Goal: Task Accomplishment & Management: Complete application form

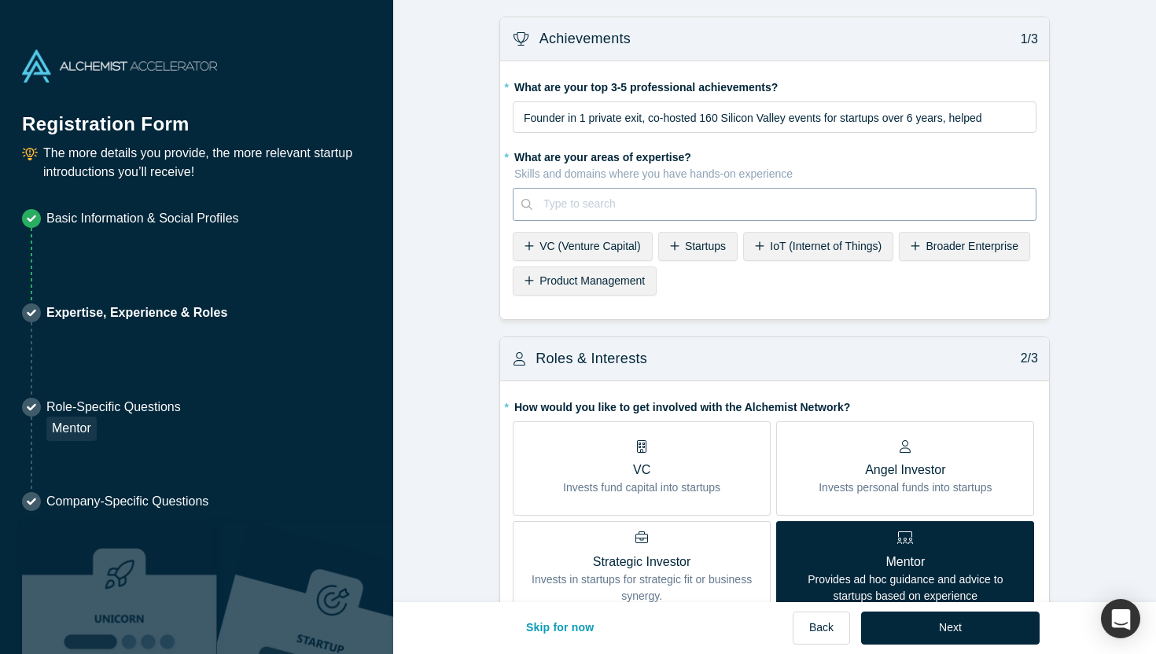
click at [611, 197] on div at bounding box center [783, 204] width 481 height 20
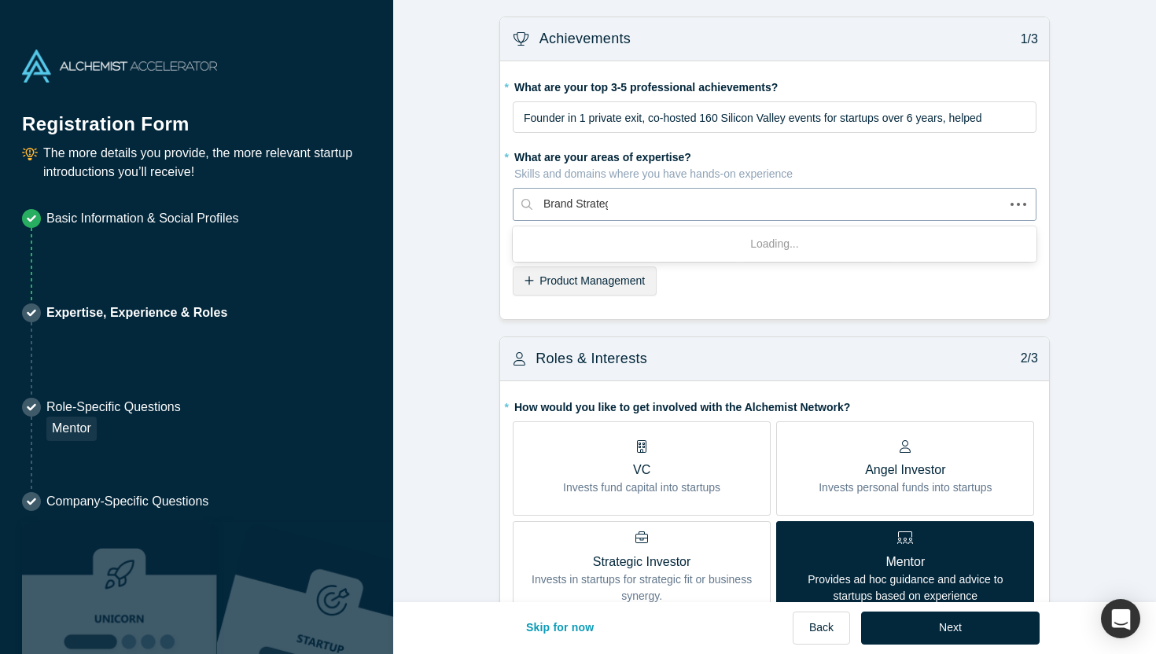
type input "Brand Strategy"
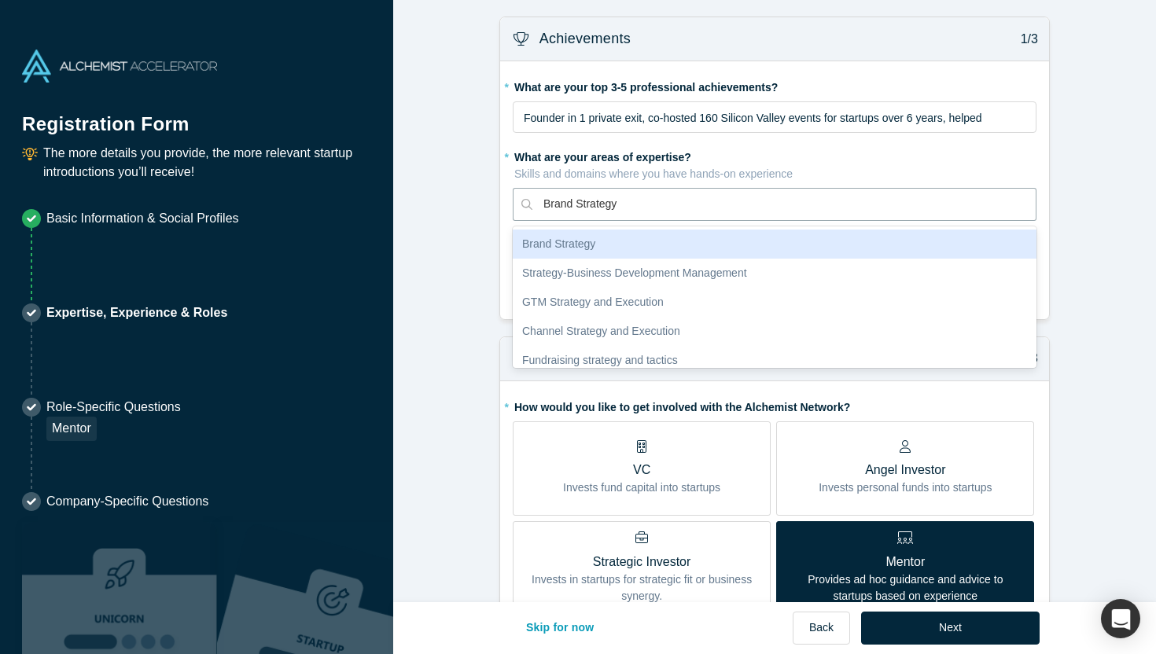
click at [624, 241] on div "Brand Strategy" at bounding box center [775, 244] width 524 height 29
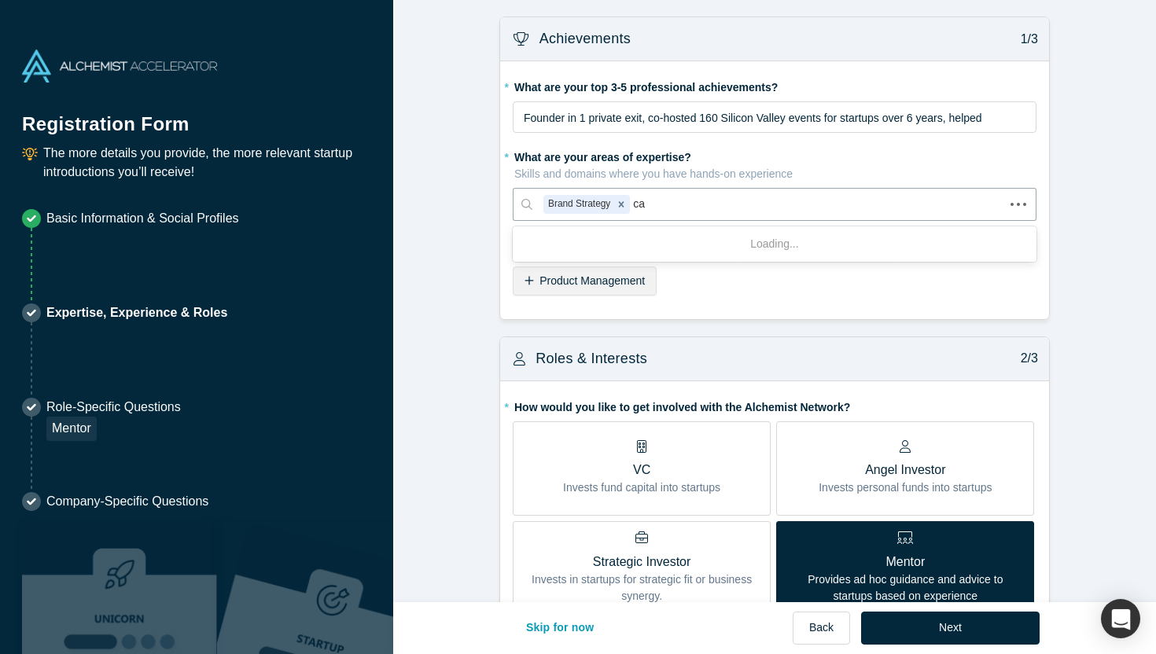
type input "c"
type input "Category Strategy"
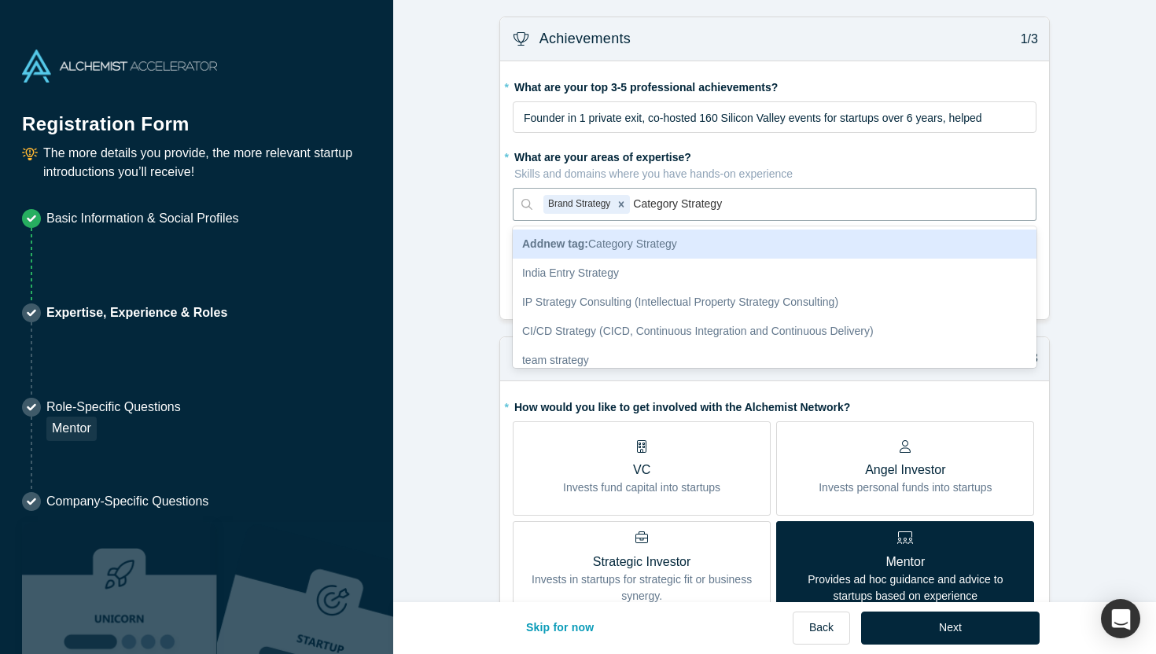
click at [610, 240] on span "Add new tag : Category Strategy" at bounding box center [599, 243] width 155 height 13
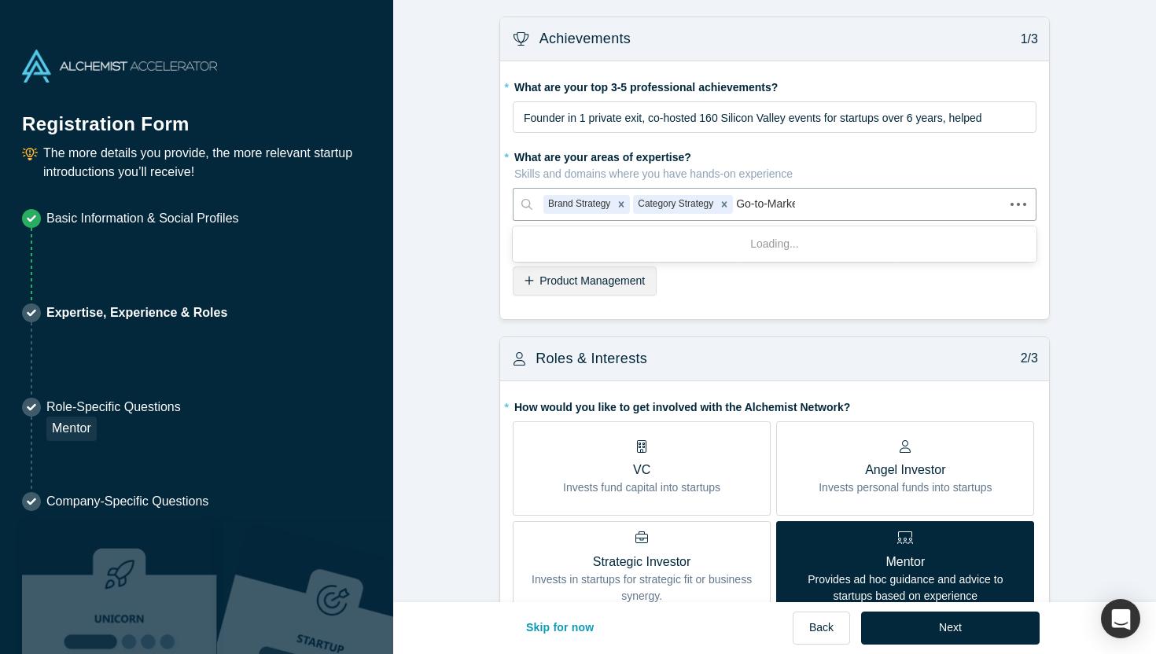
type input "Go-to-Market"
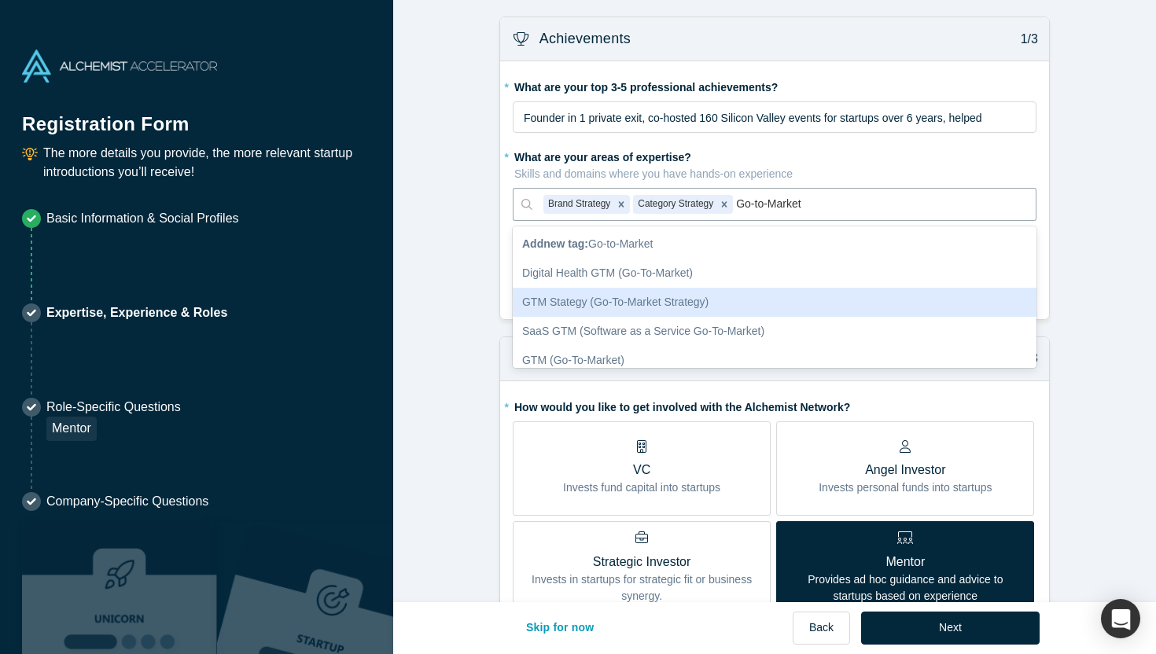
click at [644, 305] on div "GTM Stategy (Go-To-Market Strategy)" at bounding box center [775, 302] width 524 height 29
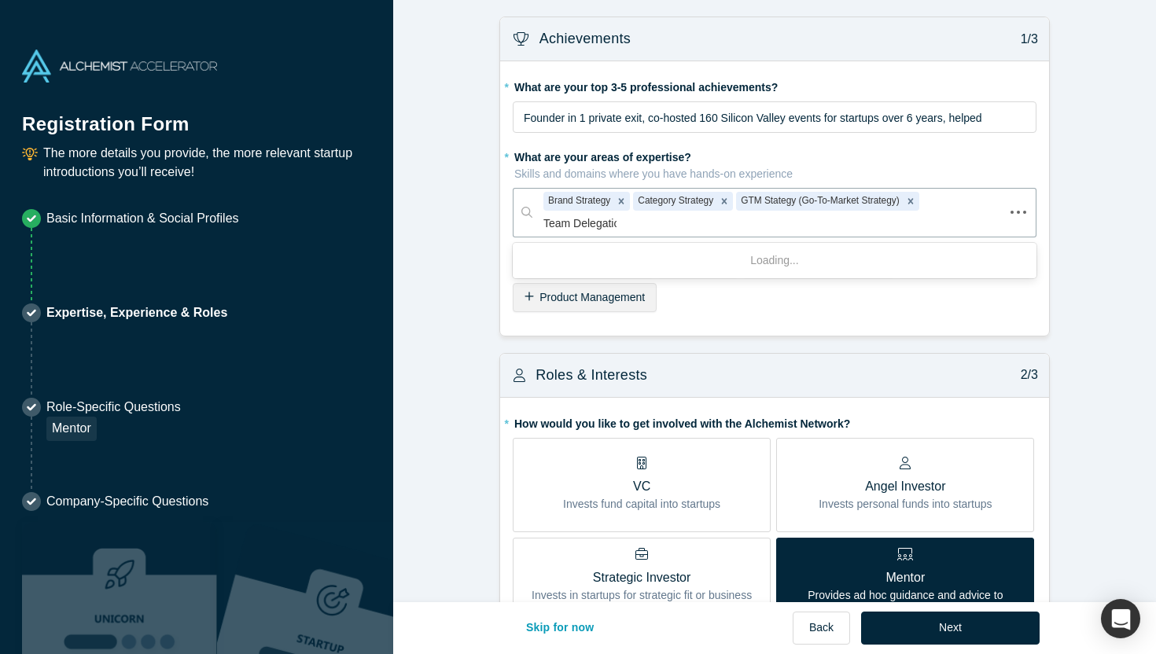
type input "Team Delegation"
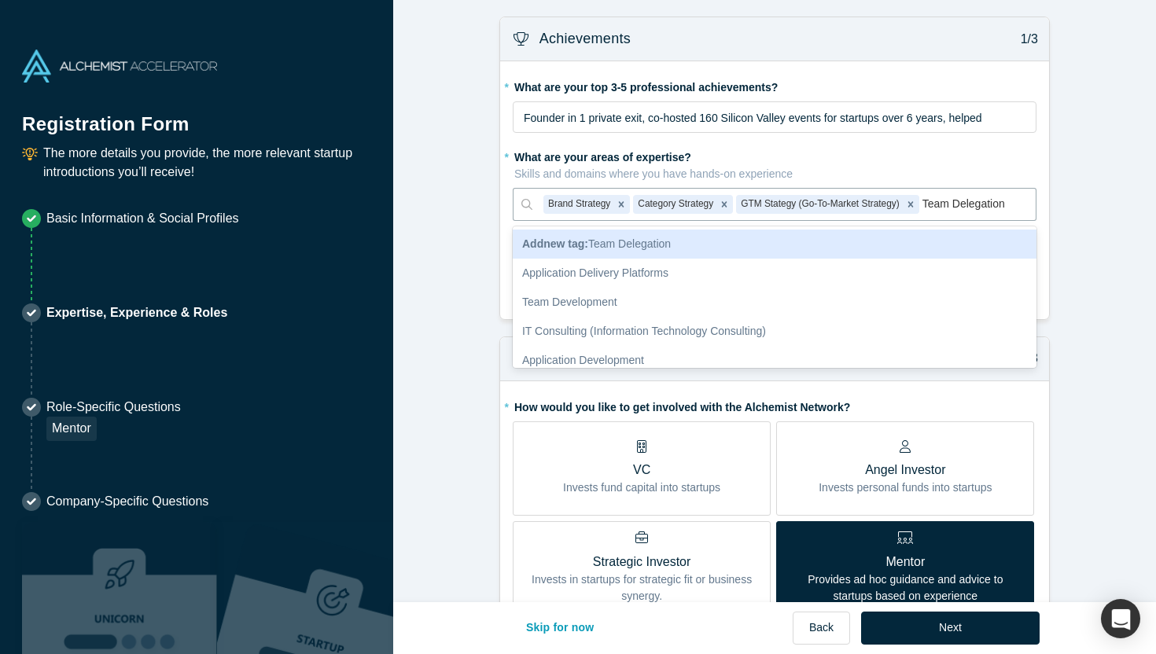
click at [698, 241] on div "Add new tag : Team Delegation" at bounding box center [775, 244] width 524 height 29
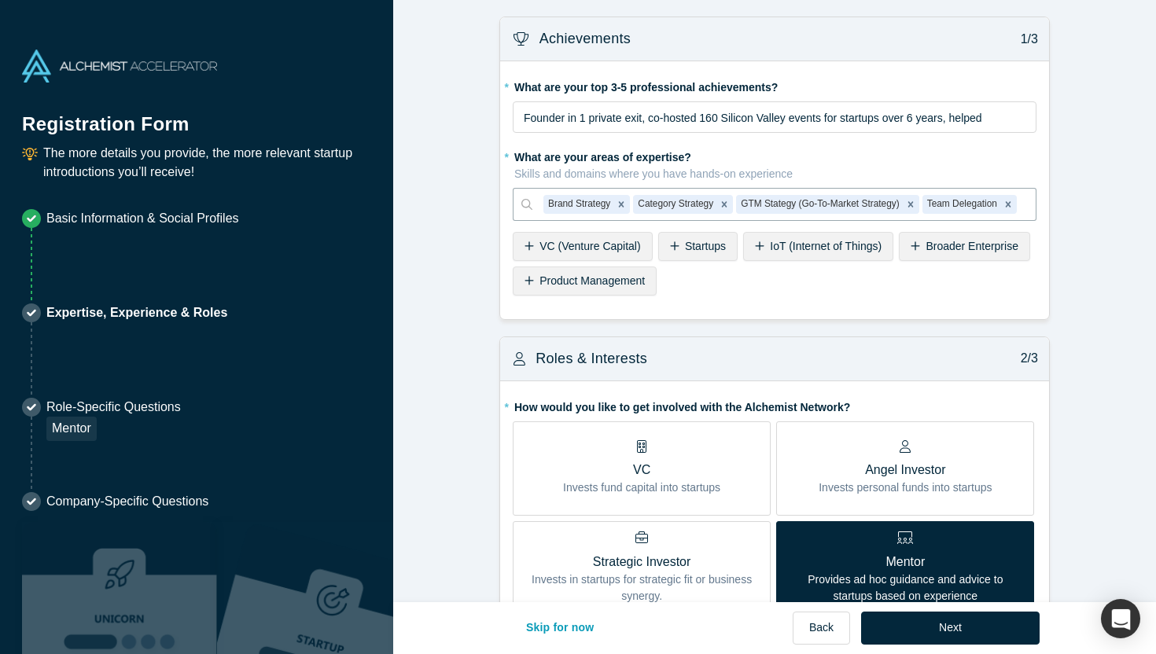
click at [528, 119] on span "Founder in 1 private exit, co-hosted 160 Silicon Valley events for startups ove…" at bounding box center [753, 118] width 458 height 13
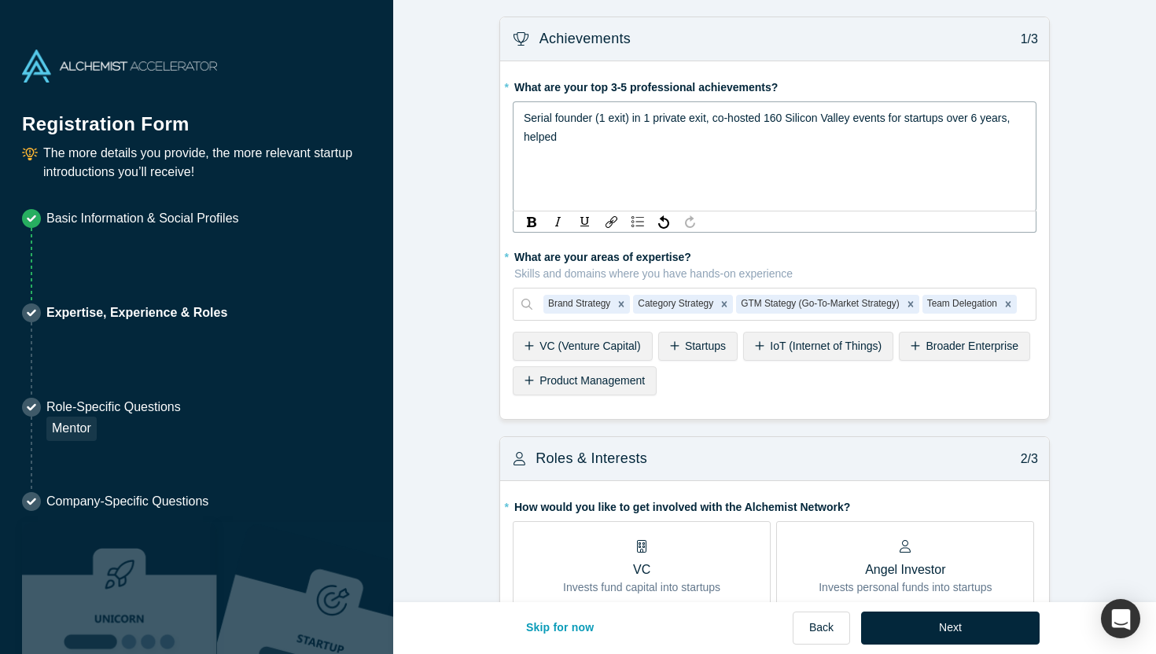
click at [632, 122] on span "Serial founder (1 exit) in 1 private exit, co-hosted 160 Silicon Valley events …" at bounding box center [768, 127] width 489 height 31
drag, startPoint x: 632, startPoint y: 122, endPoint x: 696, endPoint y: 121, distance: 63.7
click at [696, 121] on span "Serial founder (1 exit) in 1 private exit, co-hosted 160 Silicon Valley events …" at bounding box center [768, 127] width 489 height 31
click at [541, 121] on span "Serial founder (1 exit), co-hosted 160 Silicon Valley events for startups over …" at bounding box center [746, 118] width 445 height 13
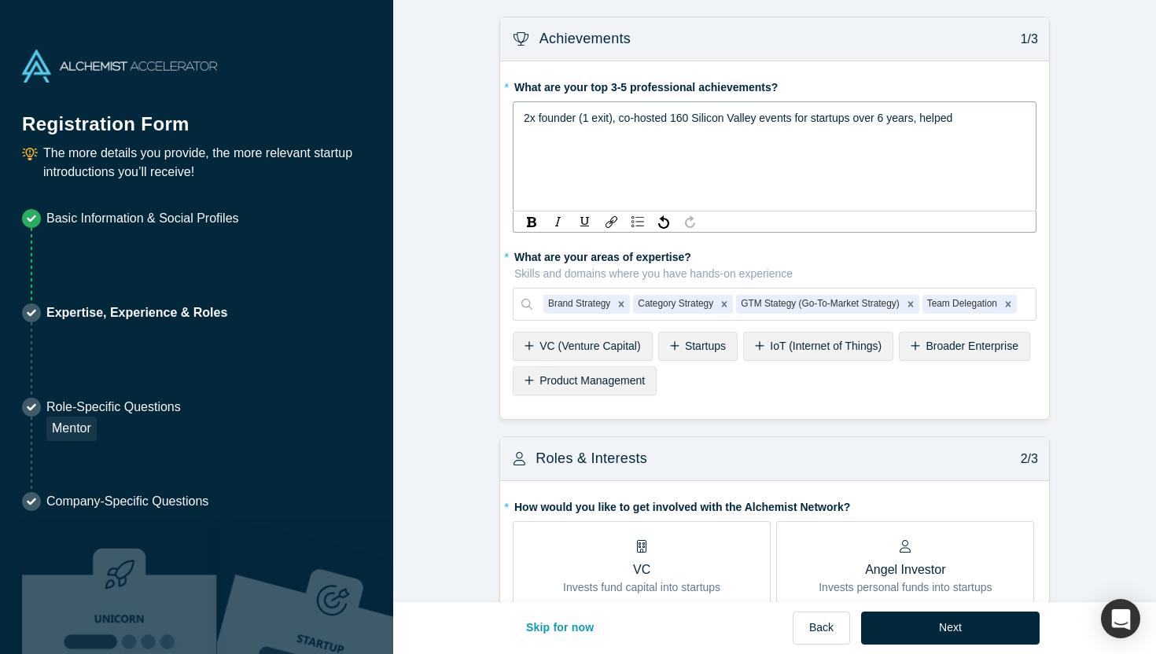
click at [979, 118] on div "2x founder (1 exit), co-hosted 160 Silicon Valley events for startups over 6 ye…" at bounding box center [775, 118] width 502 height 19
click at [926, 117] on span "2x founder (1 exit), co-hosted 160 Silicon Valley events for startups over 6 ye…" at bounding box center [738, 118] width 429 height 13
drag, startPoint x: 926, startPoint y: 117, endPoint x: 1006, endPoint y: 117, distance: 80.2
click at [1006, 117] on div "2x founder (1 exit), co-hosted 160 Silicon Valley events for startups over 6 ye…" at bounding box center [775, 118] width 502 height 19
click at [616, 141] on span "2x founder (1 exit), co-hosted 160 Silicon Valley events for startups over 6 ye…" at bounding box center [766, 127] width 484 height 31
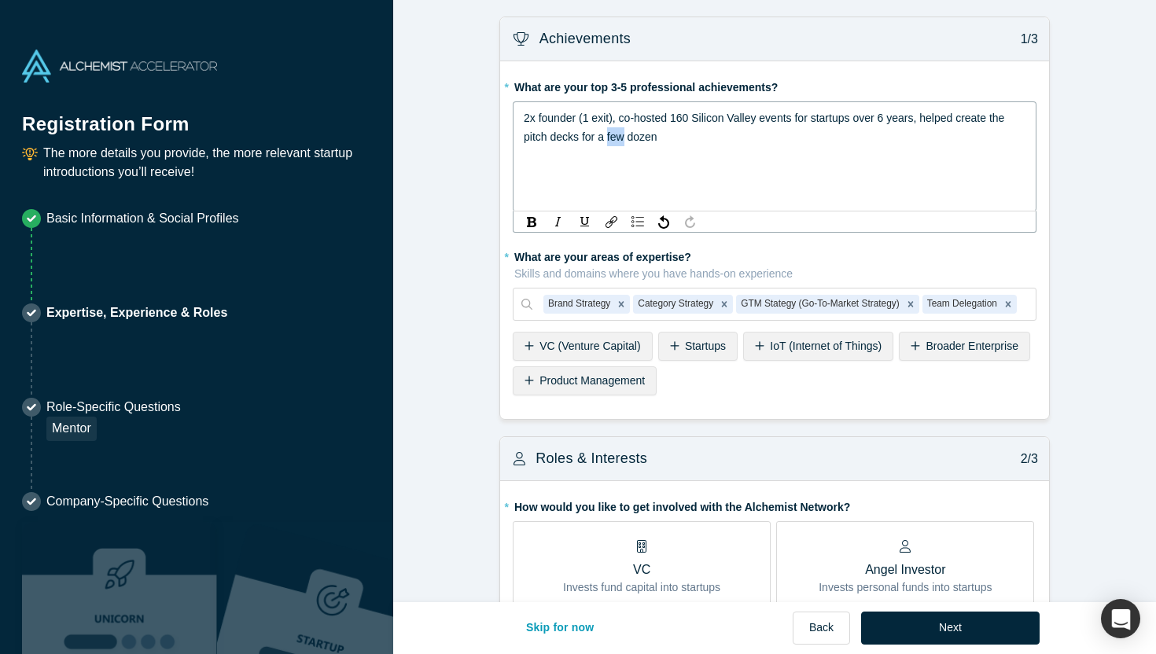
click at [616, 141] on span "2x founder (1 exit), co-hosted 160 Silicon Valley events for startups over 6 ye…" at bounding box center [766, 127] width 484 height 31
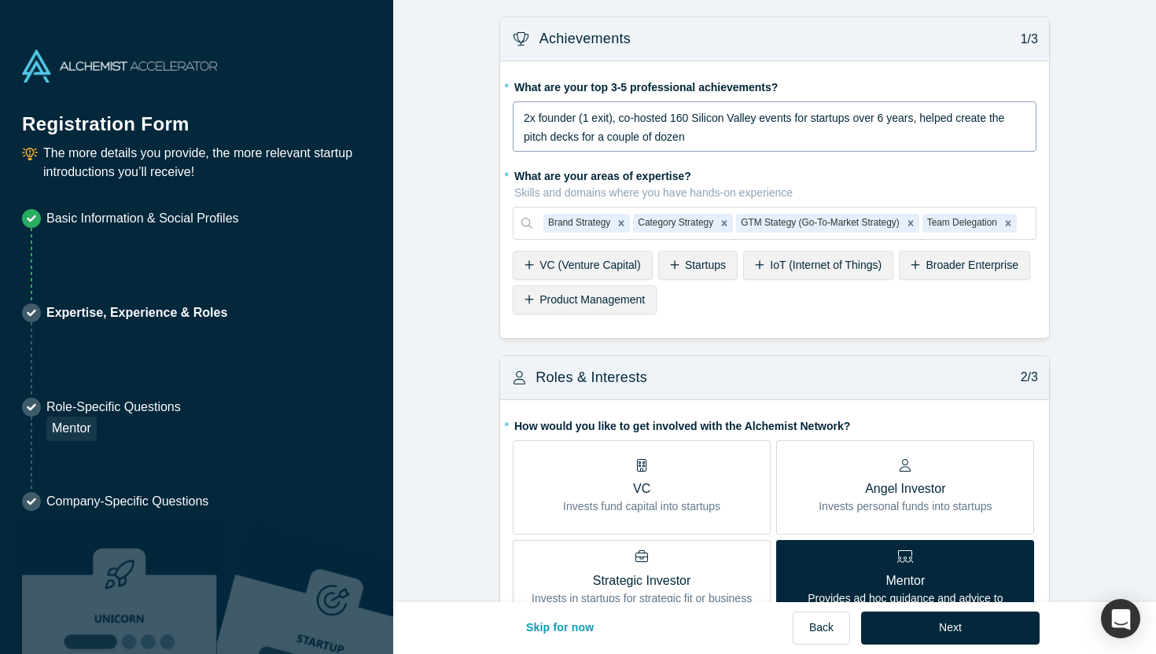
click at [718, 147] on div "2x founder (1 exit), co-hosted 160 Silicon Valley events for startups over 6 ye…" at bounding box center [775, 126] width 524 height 50
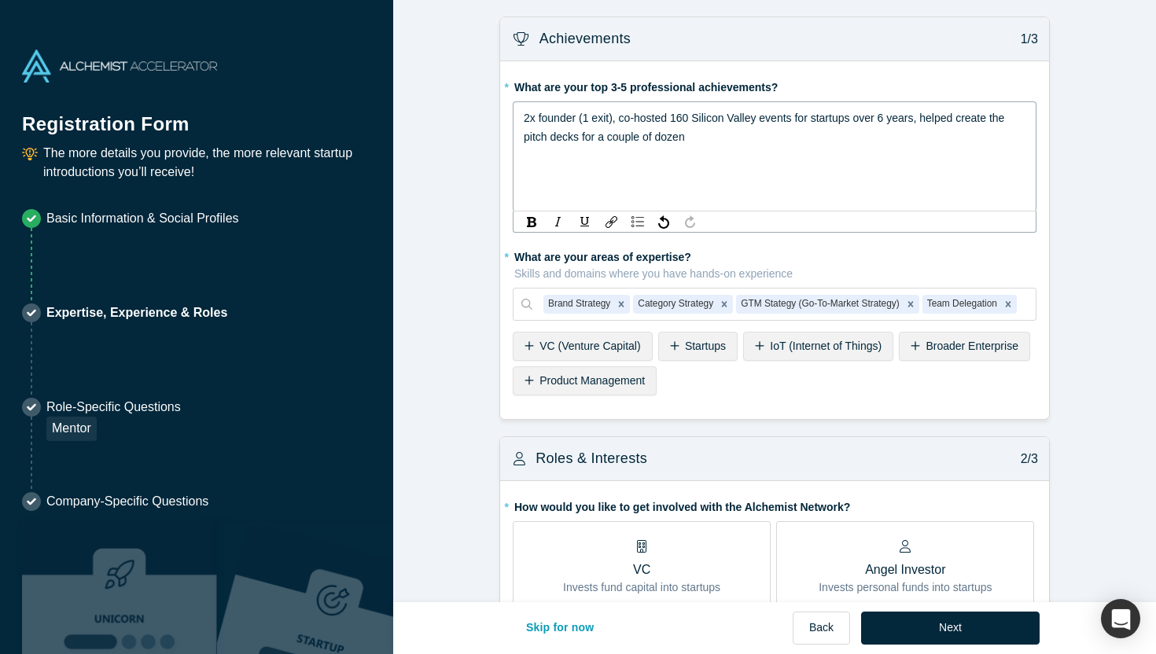
click at [725, 135] on div "2x founder (1 exit), co-hosted 160 Silicon Valley events for startups over 6 ye…" at bounding box center [775, 128] width 502 height 38
click at [970, 120] on span "2x founder (1 exit), co-hosted 160 Silicon Valley events for startups over 6 ye…" at bounding box center [766, 127] width 484 height 31
click at [537, 139] on span "2x founder (1 exit), co-hosted 160 Silicon Valley events for startups over 6 ye…" at bounding box center [771, 127] width 495 height 31
drag, startPoint x: 537, startPoint y: 139, endPoint x: 560, endPoint y: 139, distance: 22.8
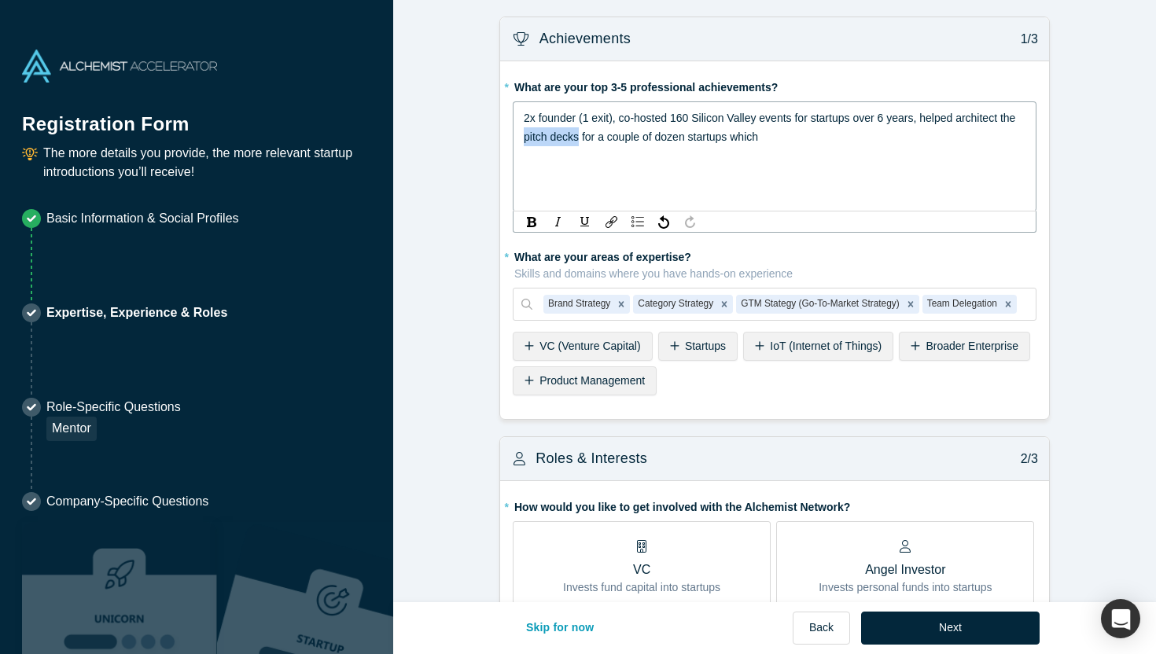
click at [560, 139] on span "2x founder (1 exit), co-hosted 160 Silicon Valley events for startups over 6 ye…" at bounding box center [771, 127] width 495 height 31
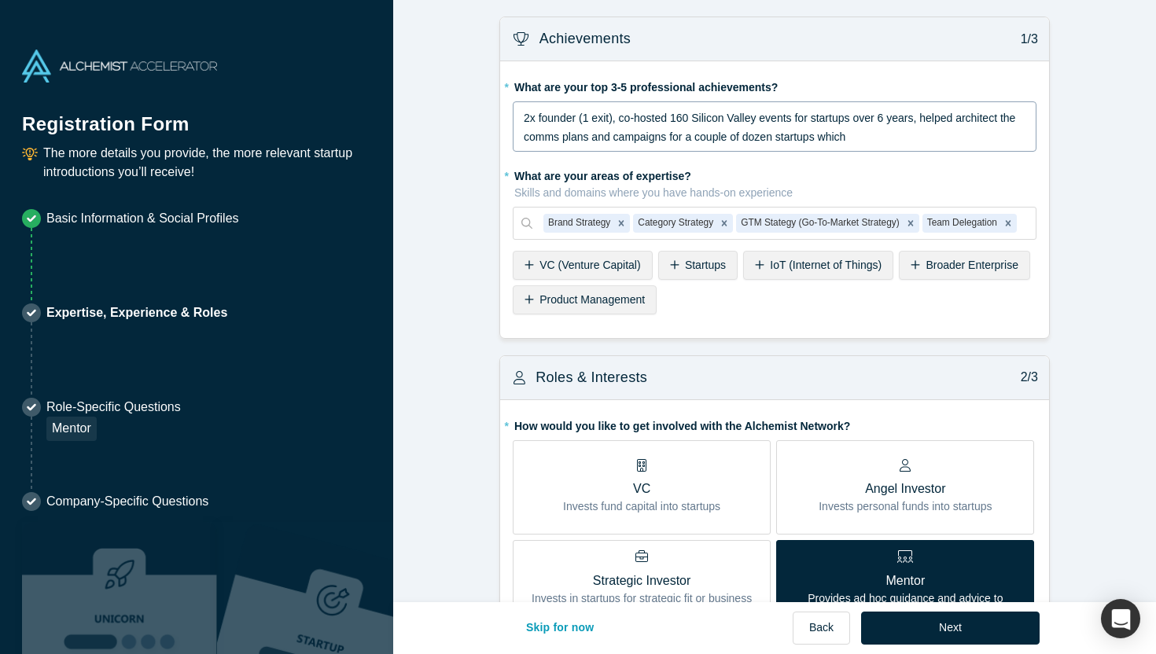
click at [888, 148] on div "2x founder (1 exit), co-hosted 160 Silicon Valley events for startups over 6 ye…" at bounding box center [775, 126] width 524 height 50
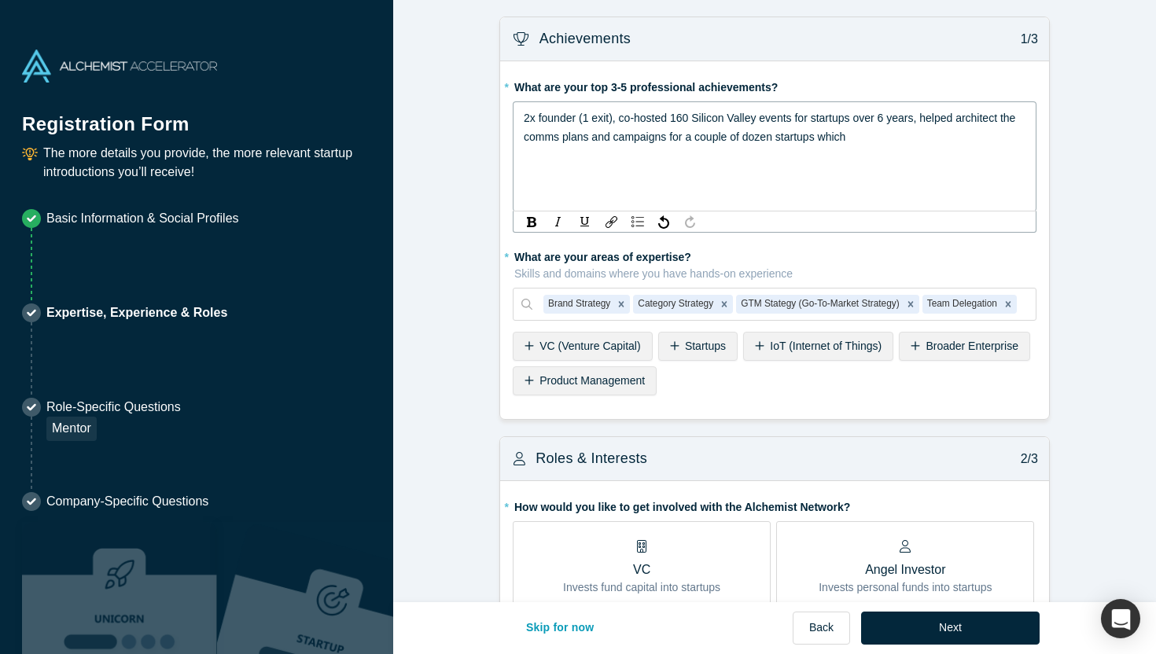
click at [825, 140] on span "2x founder (1 exit), co-hosted 160 Silicon Valley events for startups over 6 ye…" at bounding box center [771, 127] width 495 height 31
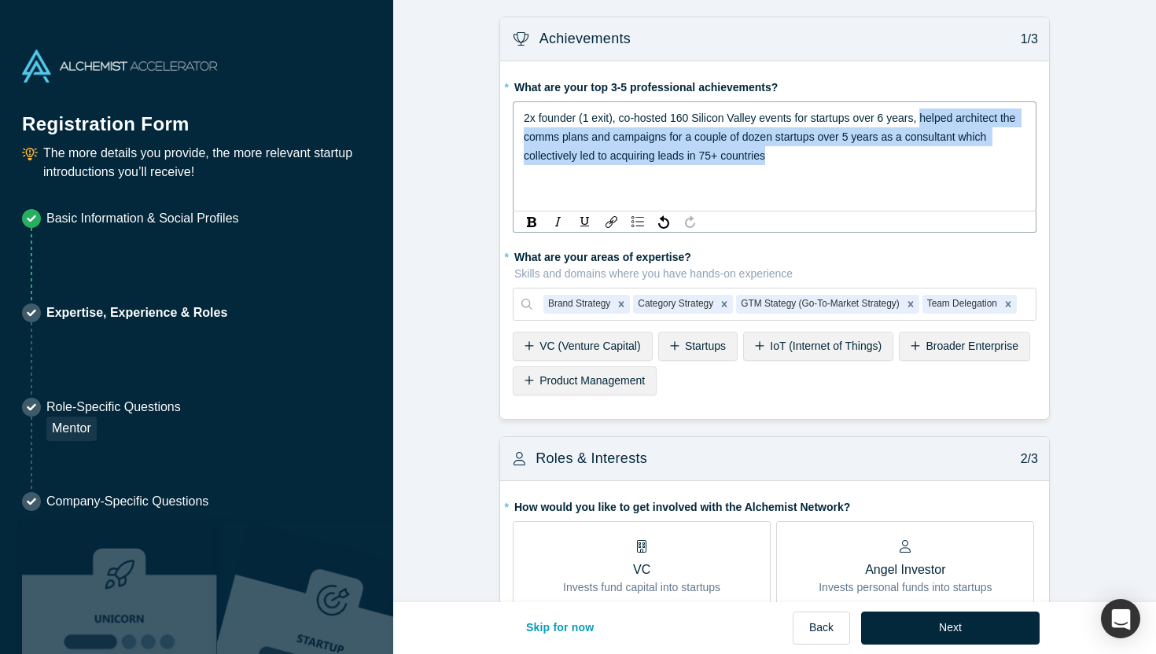
drag, startPoint x: 923, startPoint y: 116, endPoint x: 939, endPoint y: 163, distance: 49.0
click at [939, 163] on div "2x founder (1 exit), co-hosted 160 Silicon Valley events for startups over 6 ye…" at bounding box center [775, 137] width 502 height 57
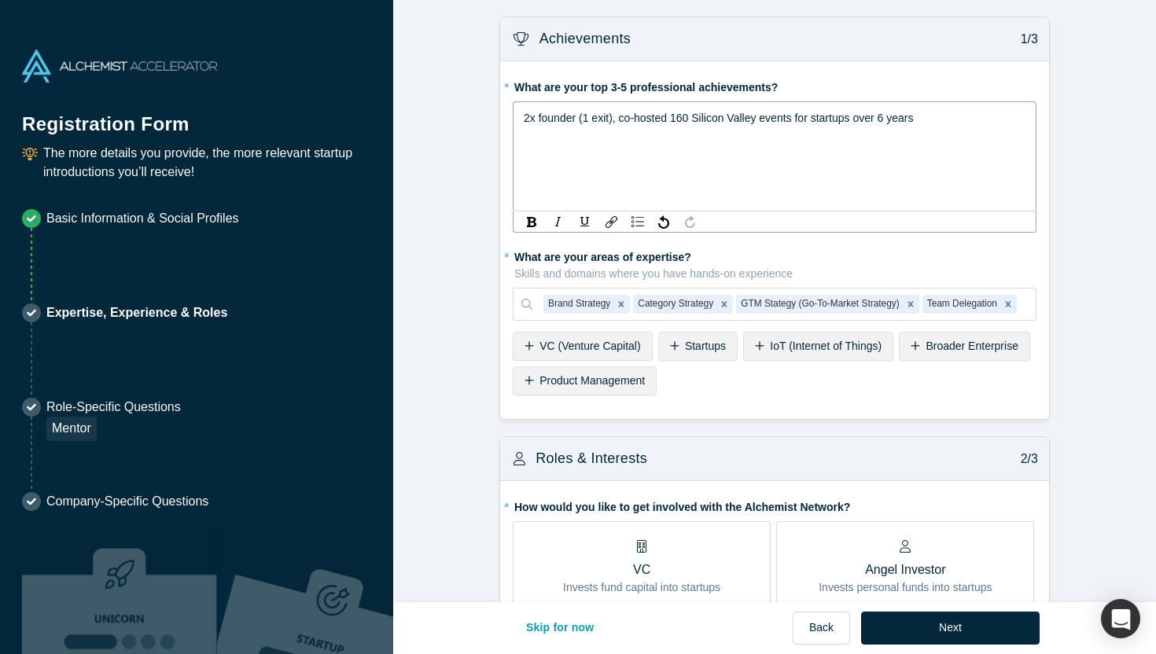
click at [619, 117] on span "2x founder (1 exit), co-hosted 160 Silicon Valley events for startups over 6 ye…" at bounding box center [718, 118] width 389 height 13
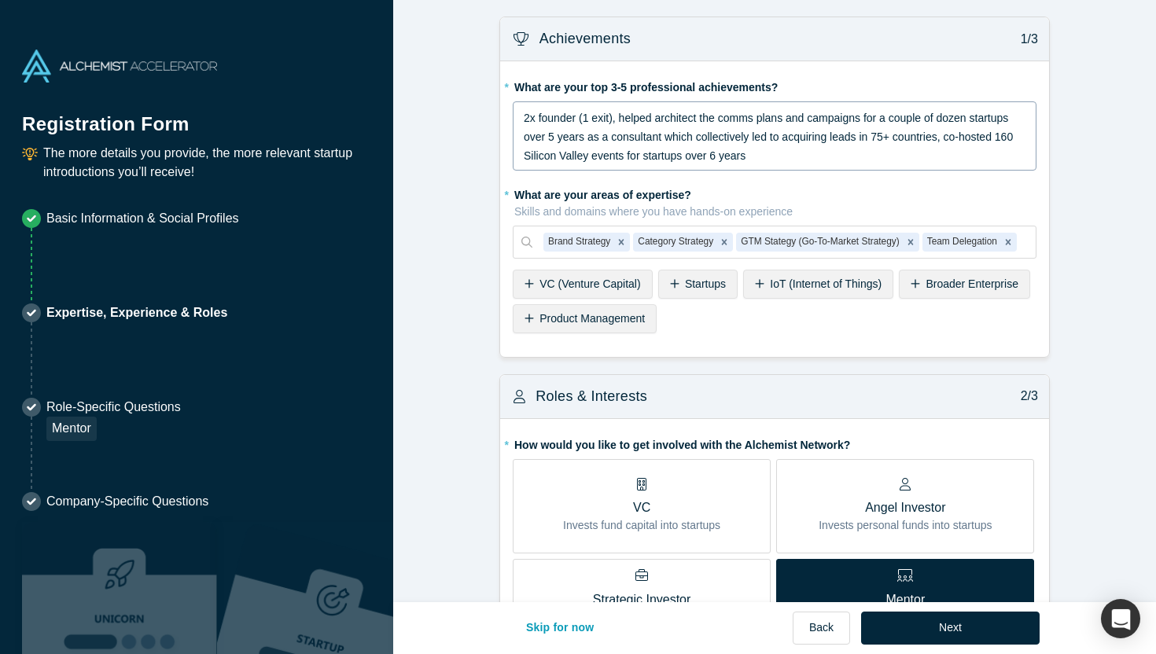
click at [819, 166] on div "2x founder (1 exit), helped architect the comms plans and campaigns for a coupl…" at bounding box center [775, 135] width 524 height 69
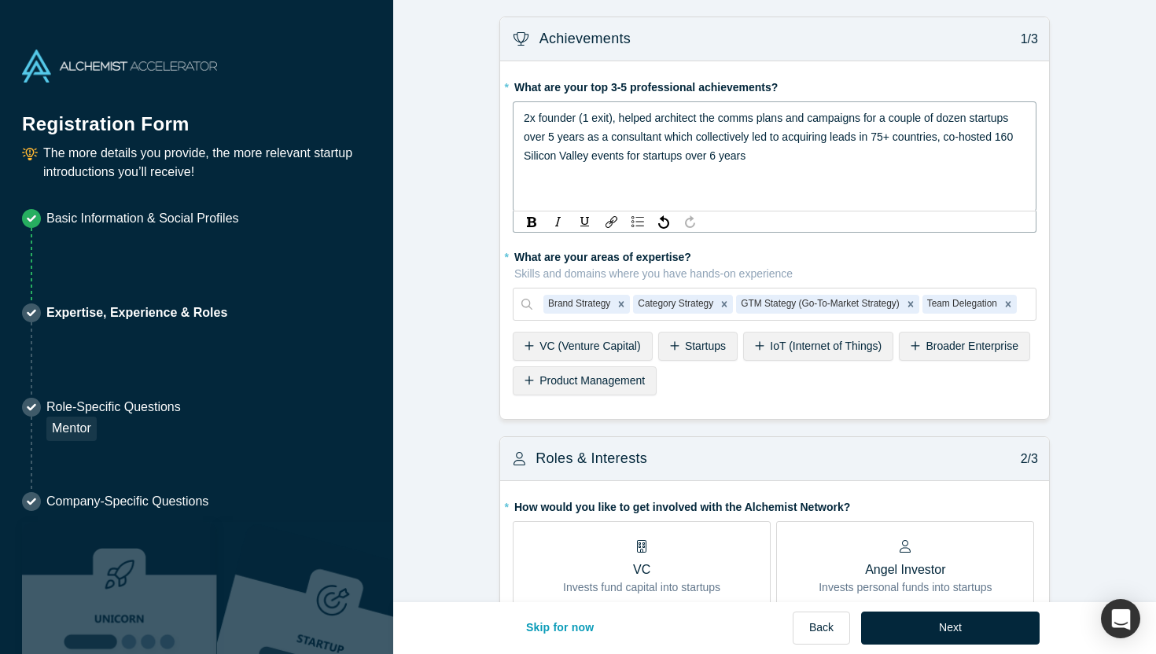
click at [797, 156] on div "2x founder (1 exit), helped architect the comms plans and campaigns for a coupl…" at bounding box center [775, 137] width 502 height 57
click at [641, 223] on img "rdw-list-control" at bounding box center [637, 221] width 13 height 11
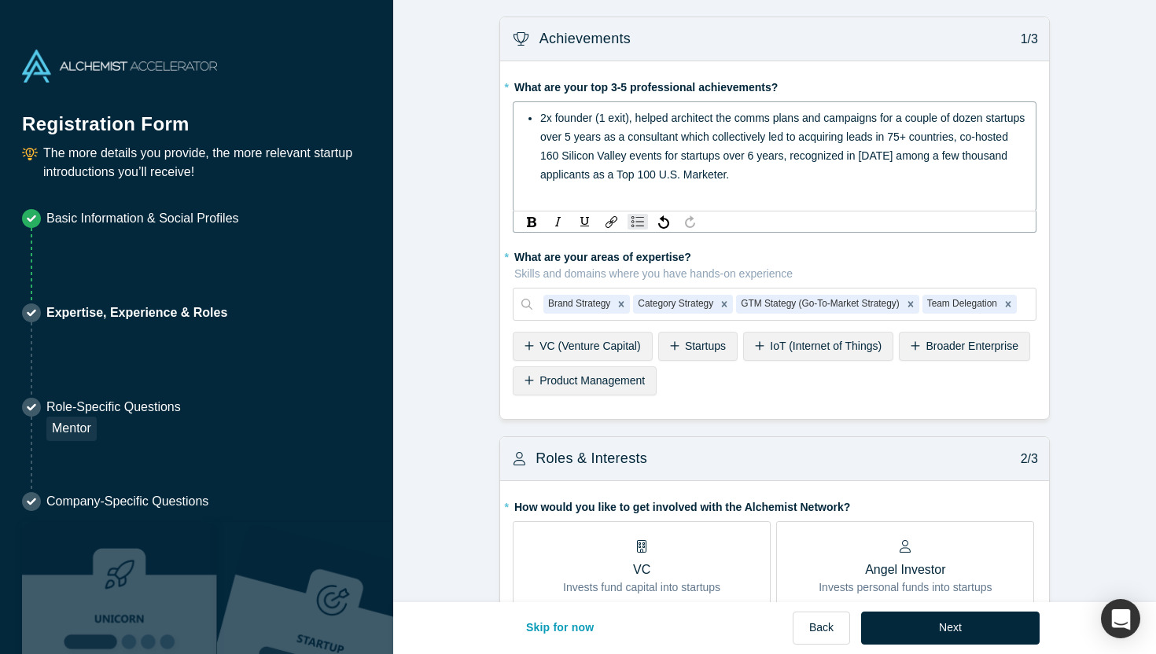
click at [535, 117] on ul "2x founder (1 exit), helped architect the comms plans and campaigns for a coupl…" at bounding box center [775, 146] width 502 height 75
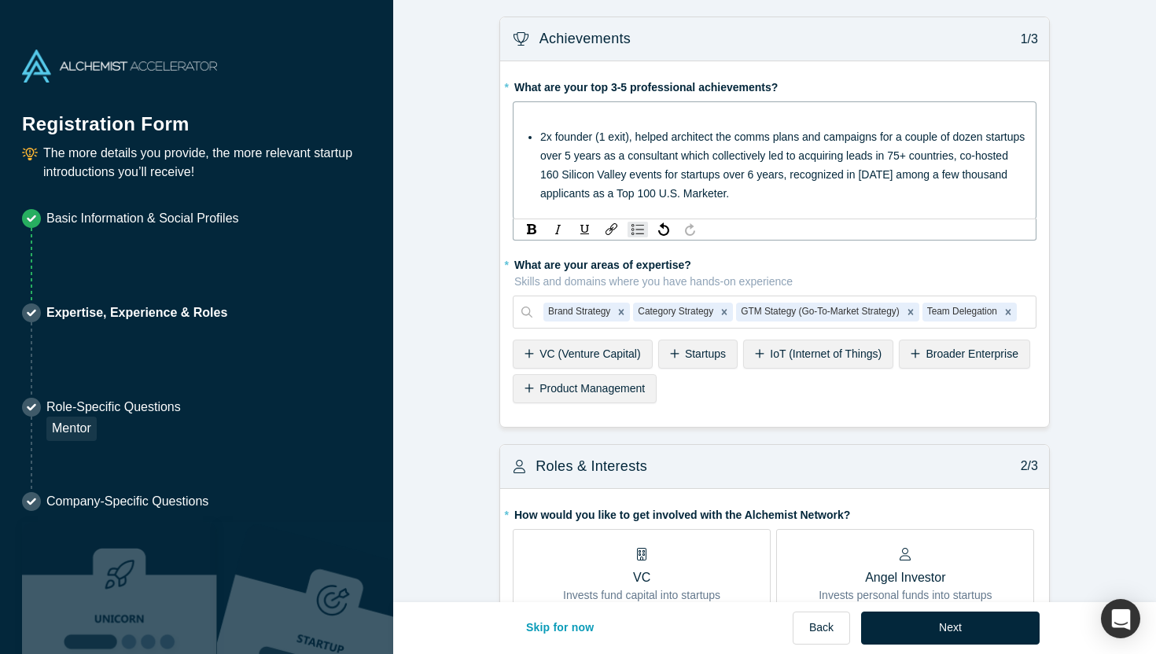
click at [559, 112] on div "rdw-editor" at bounding box center [775, 118] width 502 height 19
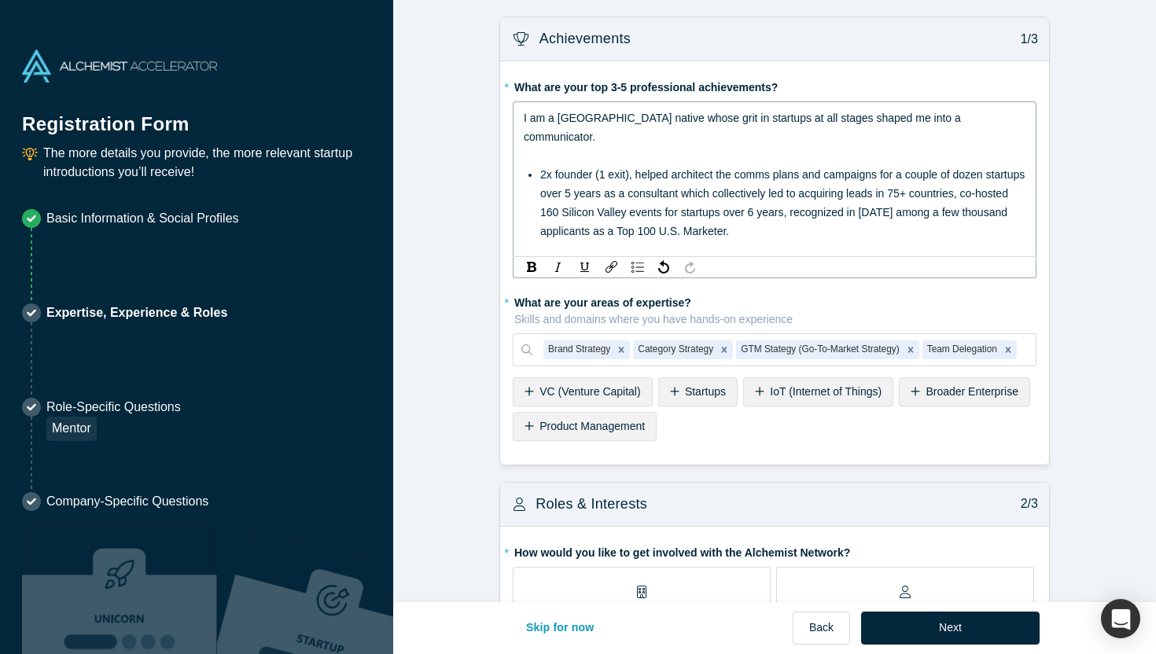
click at [1005, 116] on div "I am a [GEOGRAPHIC_DATA] native whose grit in startups at all stages shaped me …" at bounding box center [775, 128] width 502 height 38
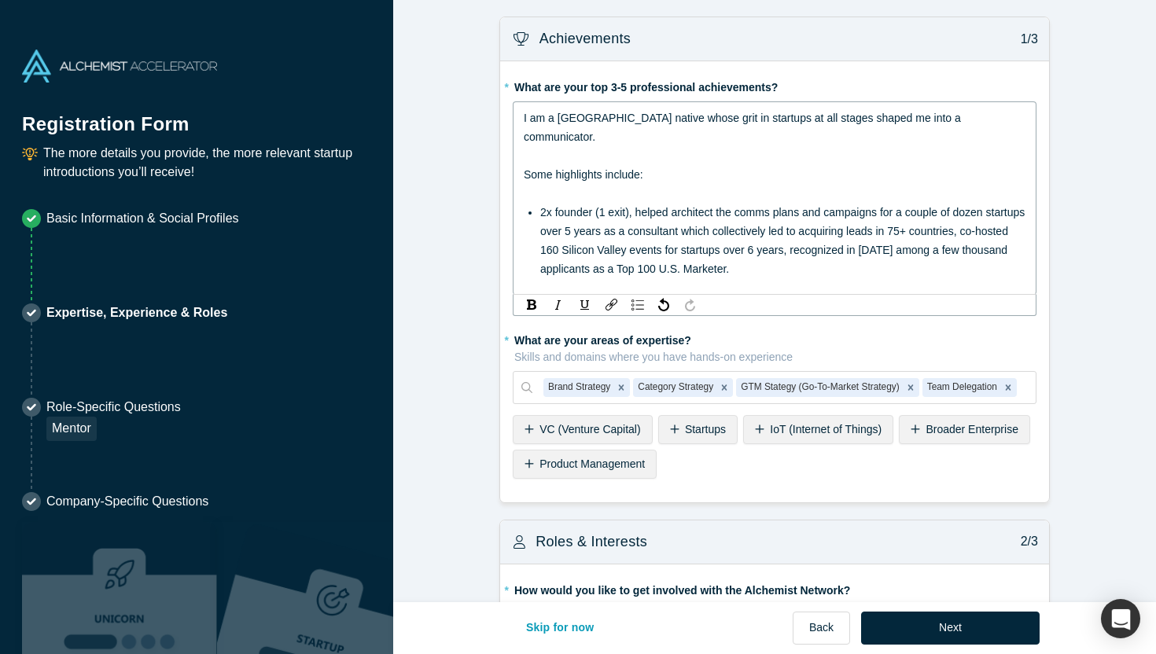
click at [635, 206] on span "2x founder (1 exit), helped architect the comms plans and campaigns for a coupl…" at bounding box center [784, 240] width 488 height 69
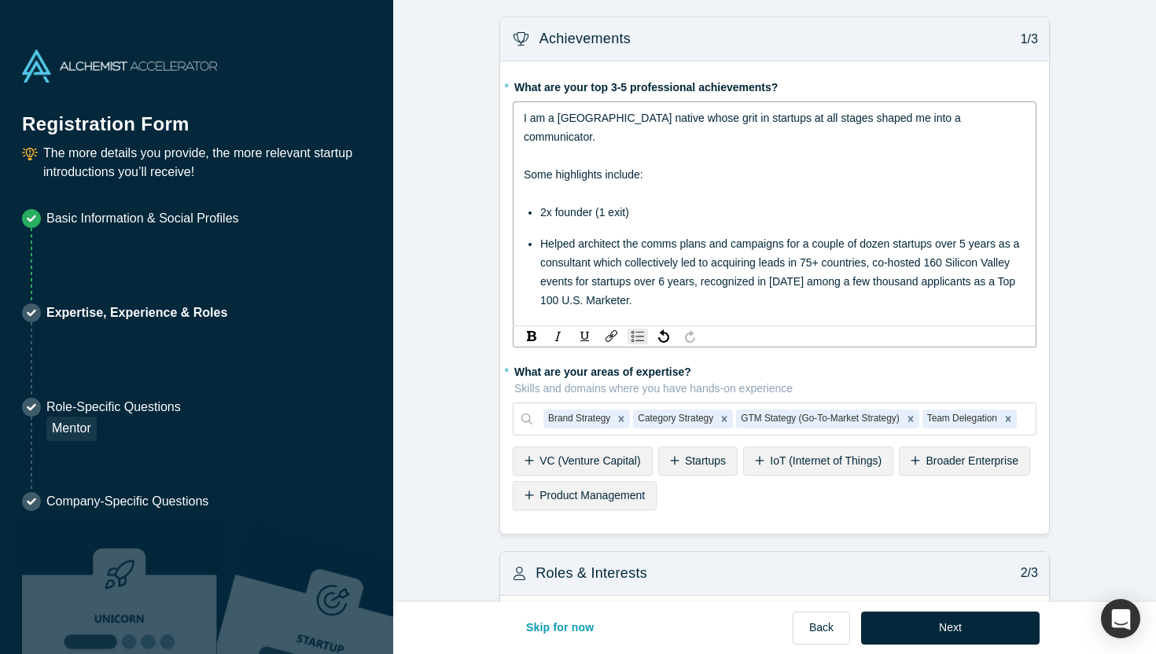
click at [662, 203] on div "2x founder (1 exit)" at bounding box center [783, 212] width 486 height 19
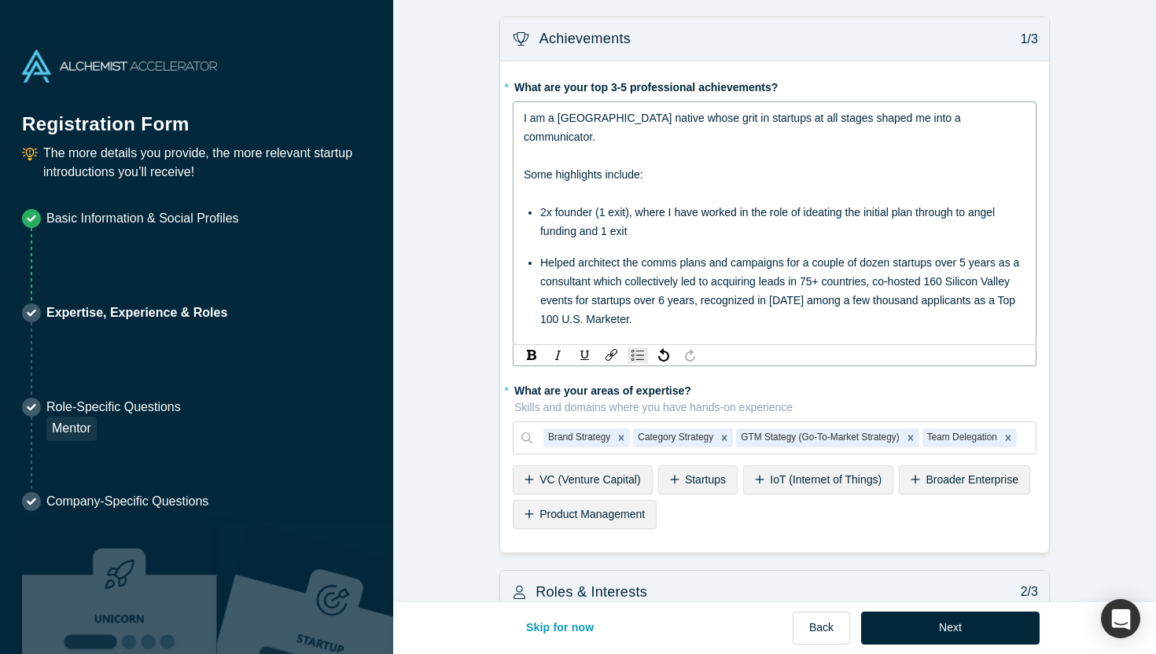
click at [911, 206] on span "2x founder (1 exit), where I have worked in the role of ideating the initial pl…" at bounding box center [769, 221] width 458 height 31
click at [711, 212] on span "2x founder (1 exit), where I have worked in the role of ideating the initial pl…" at bounding box center [768, 221] width 456 height 31
click at [844, 214] on div "2x founder (1 exit), where I have worked in the role of ideating the initial pl…" at bounding box center [783, 222] width 486 height 38
click at [587, 212] on span "2x founder (1 exit), where I have worked in the role of ideating the initial pl…" at bounding box center [768, 221] width 456 height 31
click at [598, 212] on span "2x founder (1 exit), where I have worked in the role of ideating the initial pl…" at bounding box center [768, 221] width 456 height 31
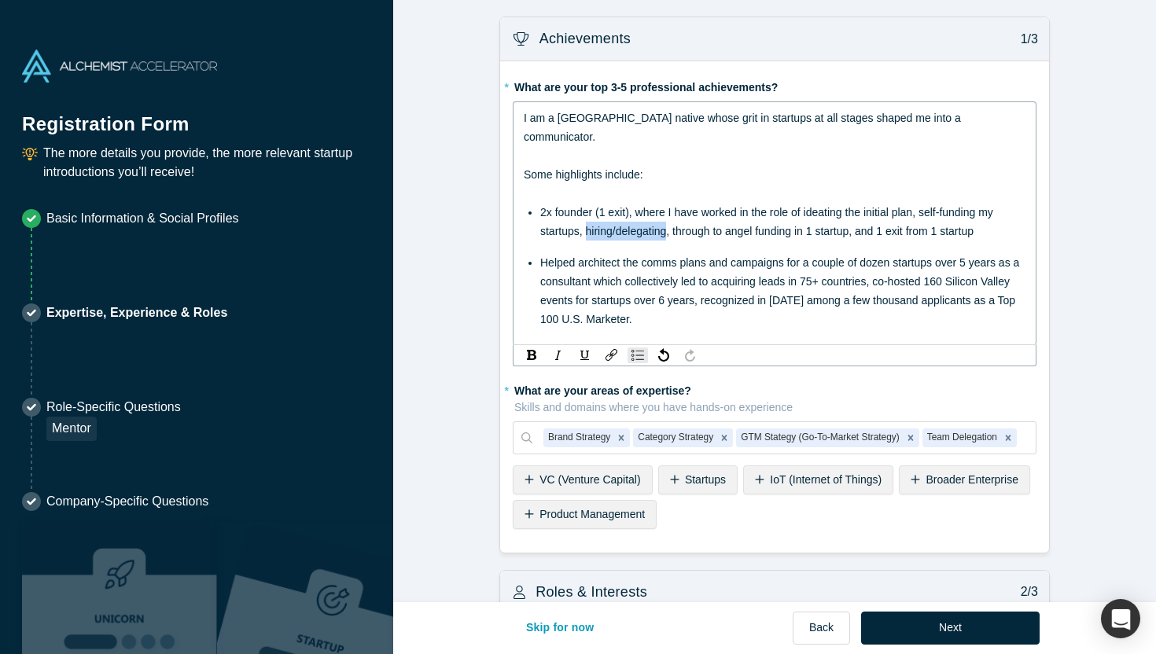
drag, startPoint x: 598, startPoint y: 212, endPoint x: 646, endPoint y: 212, distance: 48.0
click at [646, 212] on span "2x founder (1 exit), where I have worked in the role of ideating the initial pl…" at bounding box center [768, 221] width 456 height 31
click at [633, 212] on span "2x founder (1 exit), where I have worked in the role of ideating the initial pl…" at bounding box center [768, 221] width 456 height 31
click at [847, 215] on span "2x founder (1 exit), where I have worked in the role of ideating the initial pl…" at bounding box center [768, 221] width 456 height 31
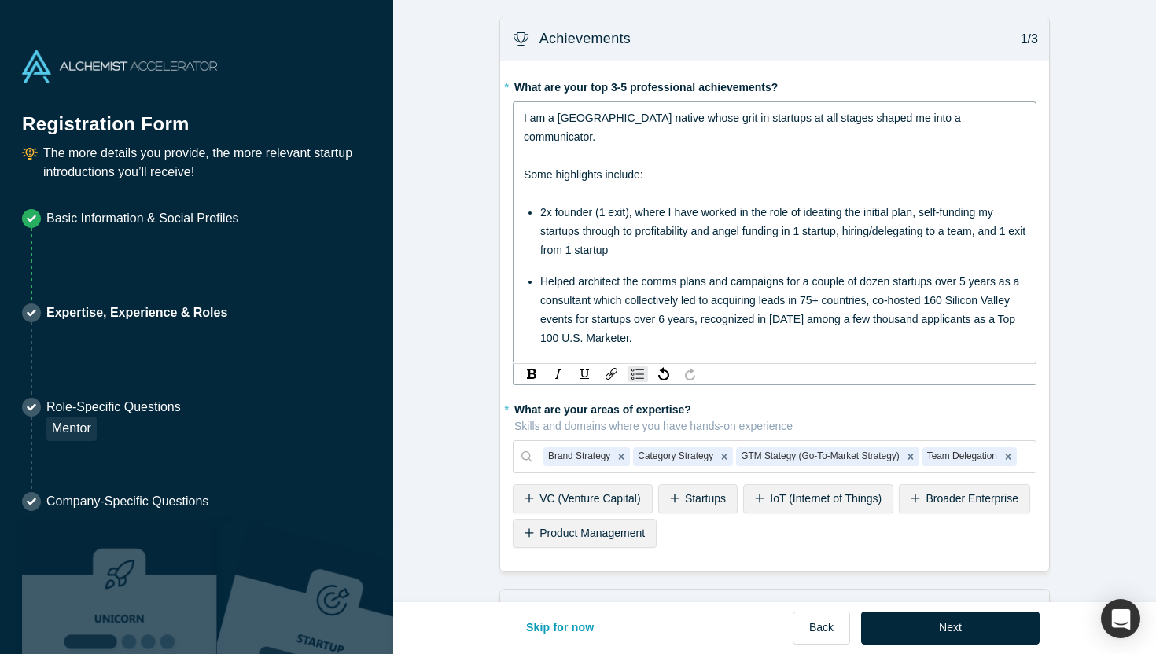
click at [734, 236] on div "2x founder (1 exit), where I have worked in the role of ideating the initial pl…" at bounding box center [783, 231] width 486 height 57
click at [878, 282] on span "Helped architect the comms plans and campaigns for a couple of dozen startups o…" at bounding box center [781, 309] width 482 height 69
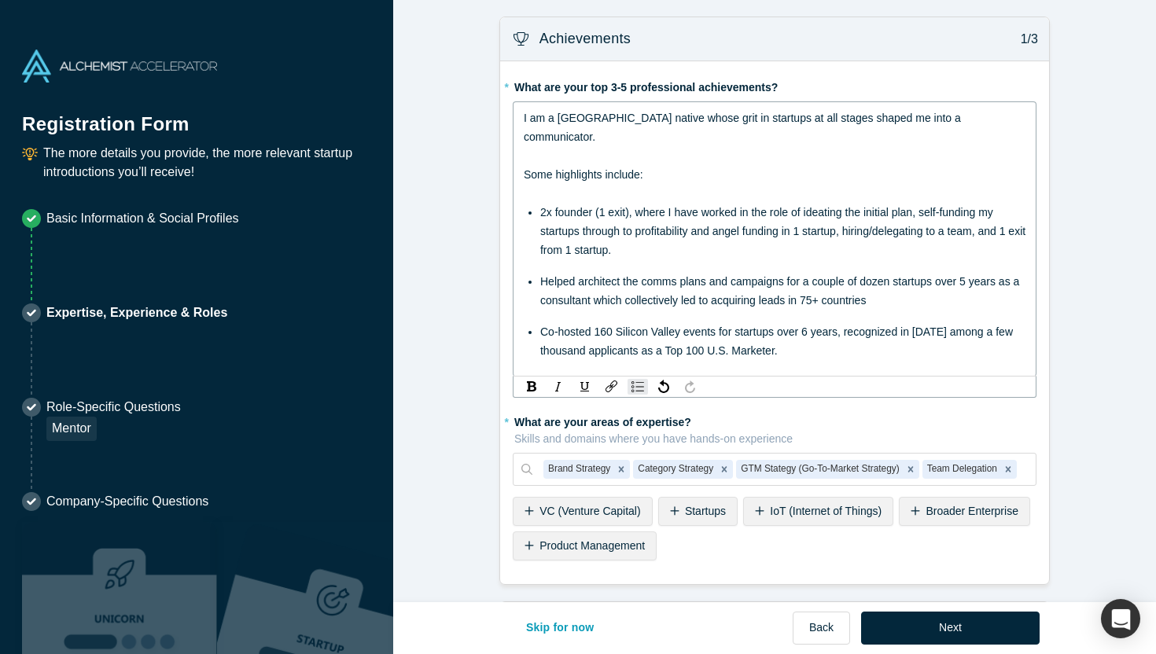
click at [849, 326] on span "Co-hosted 160 Silicon Valley events for startups over 6 years, recognized in [D…" at bounding box center [778, 341] width 476 height 31
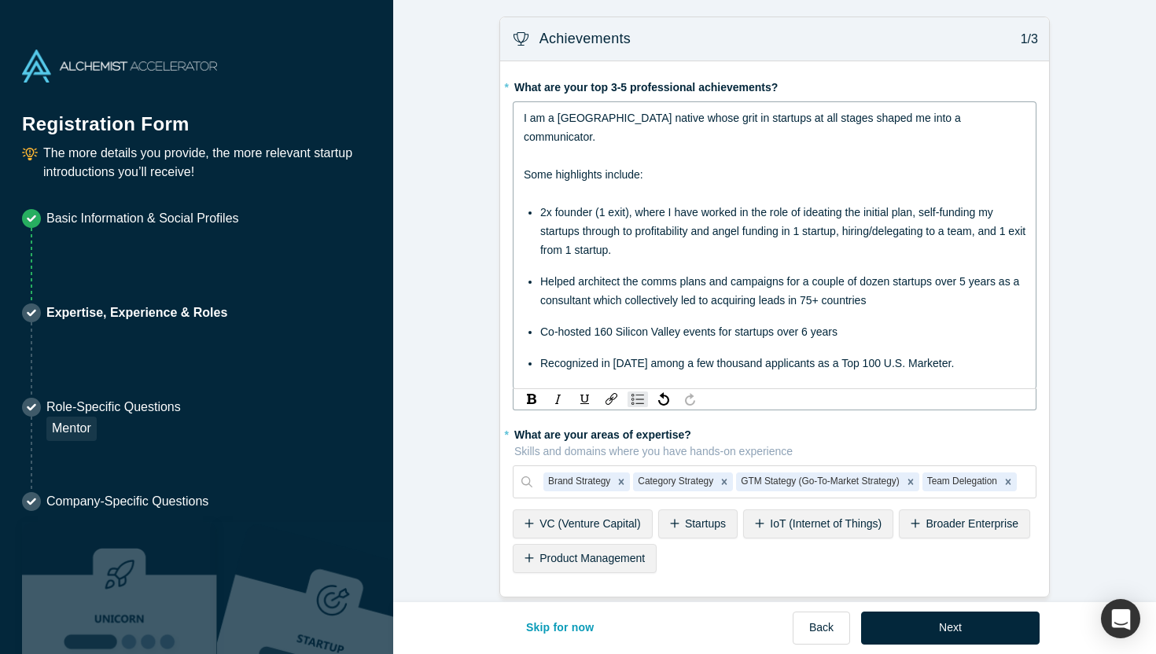
click at [961, 354] on div "Recognized in [DATE] among a few thousand applicants as a Top 100 U.S. Marketer." at bounding box center [783, 363] width 486 height 19
click at [891, 322] on div "Co-hosted 160 Silicon Valley events for startups over 6 years" at bounding box center [783, 331] width 486 height 19
click at [891, 280] on div "Helped architect the comms plans and campaigns for a couple of dozen startups o…" at bounding box center [783, 291] width 486 height 38
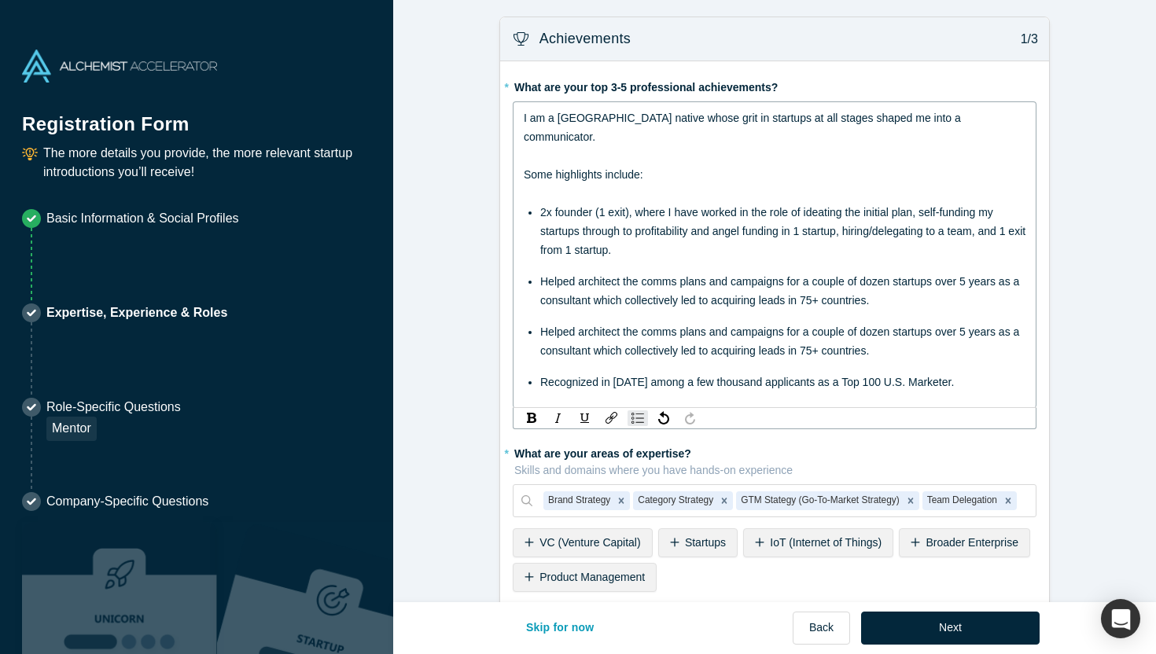
click at [918, 285] on div "Helped architect the comms plans and campaigns for a couple of dozen startups o…" at bounding box center [783, 291] width 486 height 38
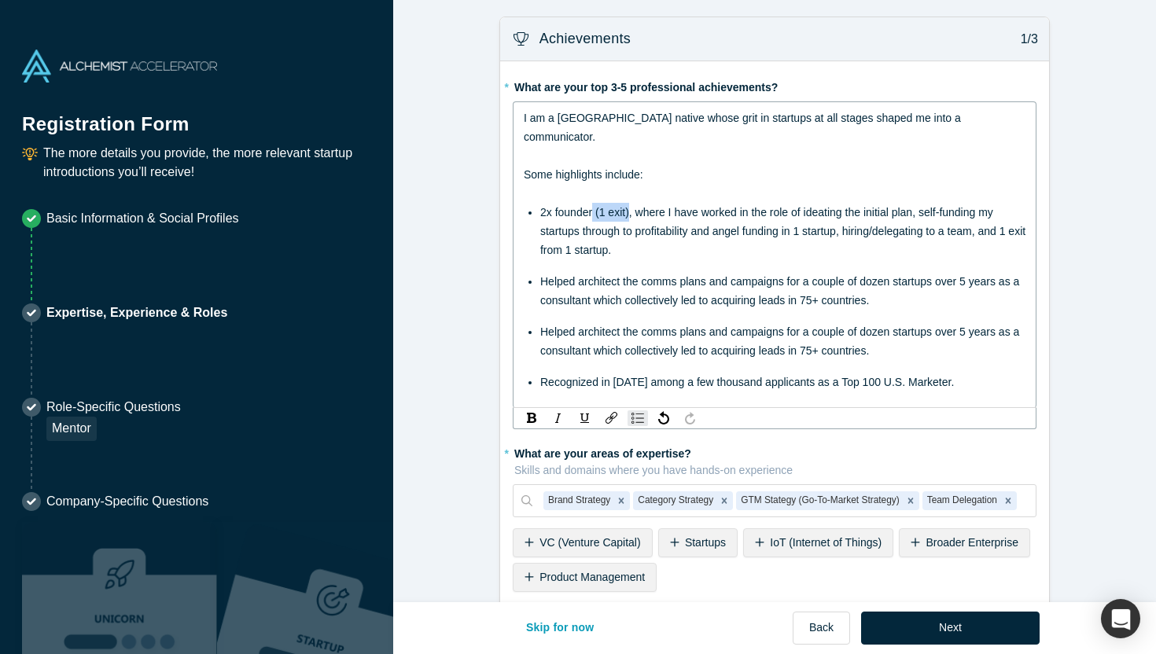
drag, startPoint x: 593, startPoint y: 193, endPoint x: 628, endPoint y: 193, distance: 34.6
click at [628, 206] on span "2x founder (1 exit), where I have worked in the role of ideating the initial pl…" at bounding box center [784, 231] width 488 height 50
click at [601, 206] on span "2x founder, where I have worked in the role of ideating the initial plan, self-…" at bounding box center [780, 231] width 480 height 50
click at [734, 206] on span "2x founder, including everything from I have worked in the role of ideating the…" at bounding box center [772, 231] width 464 height 50
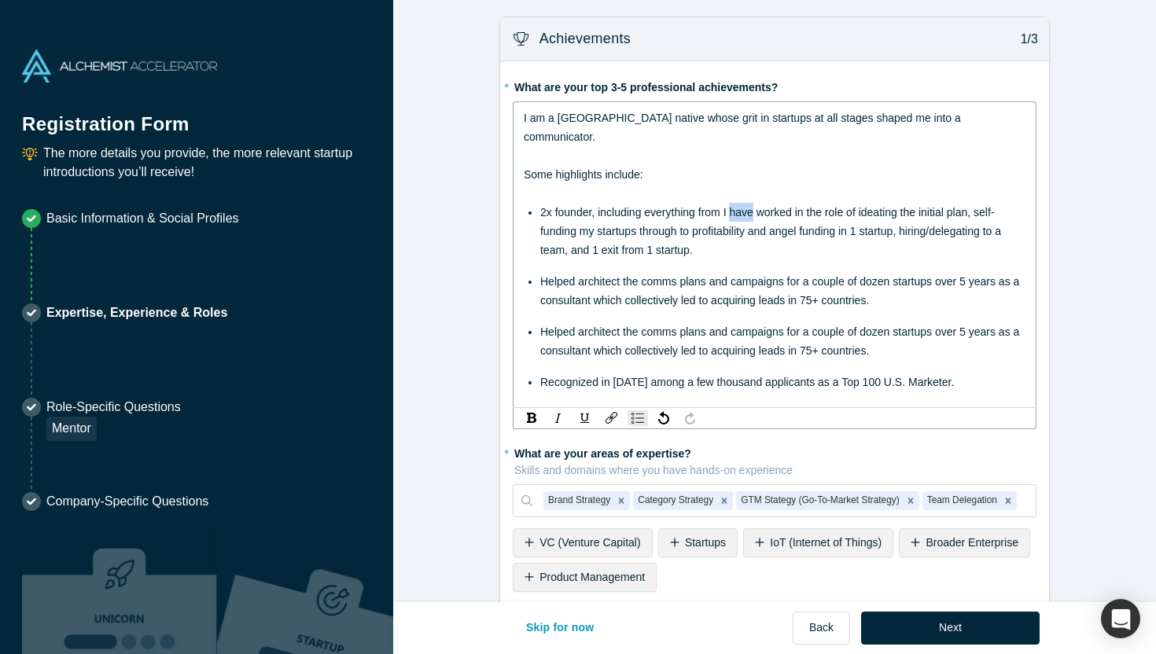
click at [734, 206] on span "2x founder, including everything from I have worked in the role of ideating the…" at bounding box center [772, 231] width 464 height 50
click at [760, 206] on span "2x founder, including everything from worked in the role of ideating the initia…" at bounding box center [784, 231] width 488 height 50
click at [877, 206] on span "2x founder, including everything from working in the role of ideating the initi…" at bounding box center [784, 231] width 488 height 50
click at [920, 206] on span "2x founder, including everything from working in the role of ideating the initi…" at bounding box center [784, 231] width 488 height 50
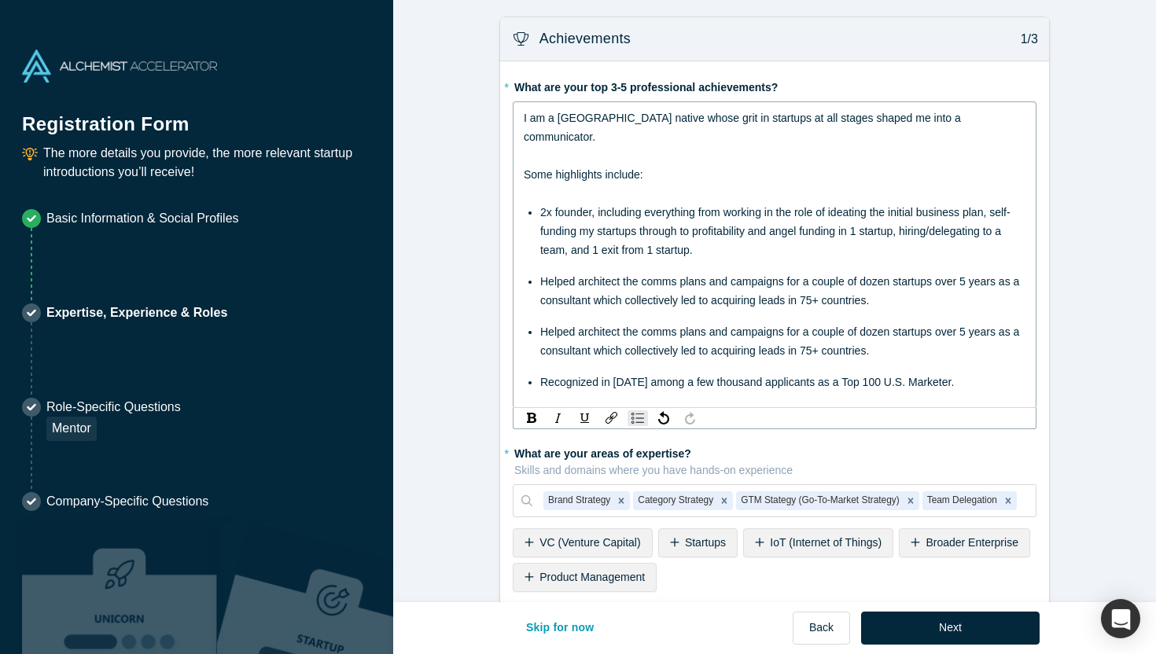
click at [718, 234] on div "2x founder, including everything from working in the role of ideating the initi…" at bounding box center [783, 231] width 486 height 57
click at [642, 210] on span "2x founder, including everything from working in the role of ideating the initi…" at bounding box center [775, 231] width 470 height 50
click at [691, 219] on div "2x founder, including everything from working in the role of ideating the initi…" at bounding box center [783, 231] width 486 height 57
click at [756, 230] on div "2x founder, including everything from working in the role of ideating the initi…" at bounding box center [783, 231] width 486 height 57
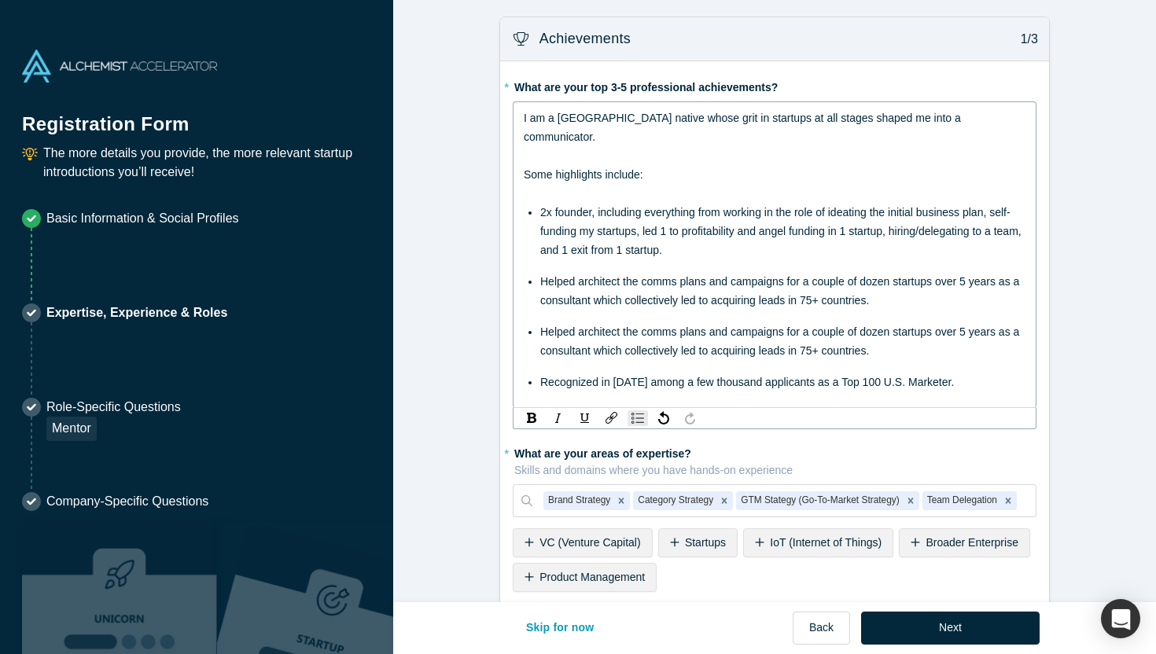
click at [833, 210] on span "2x founder, including everything from working in the role of ideating the initi…" at bounding box center [782, 231] width 484 height 50
drag, startPoint x: 833, startPoint y: 210, endPoint x: 863, endPoint y: 210, distance: 29.9
click at [863, 210] on span "2x founder, including everything from working in the role of ideating the initi…" at bounding box center [782, 231] width 484 height 50
drag, startPoint x: 867, startPoint y: 214, endPoint x: 837, endPoint y: 214, distance: 29.1
click at [837, 214] on span "2x founder, including everything from working in the role of ideating the initi…" at bounding box center [778, 231] width 477 height 50
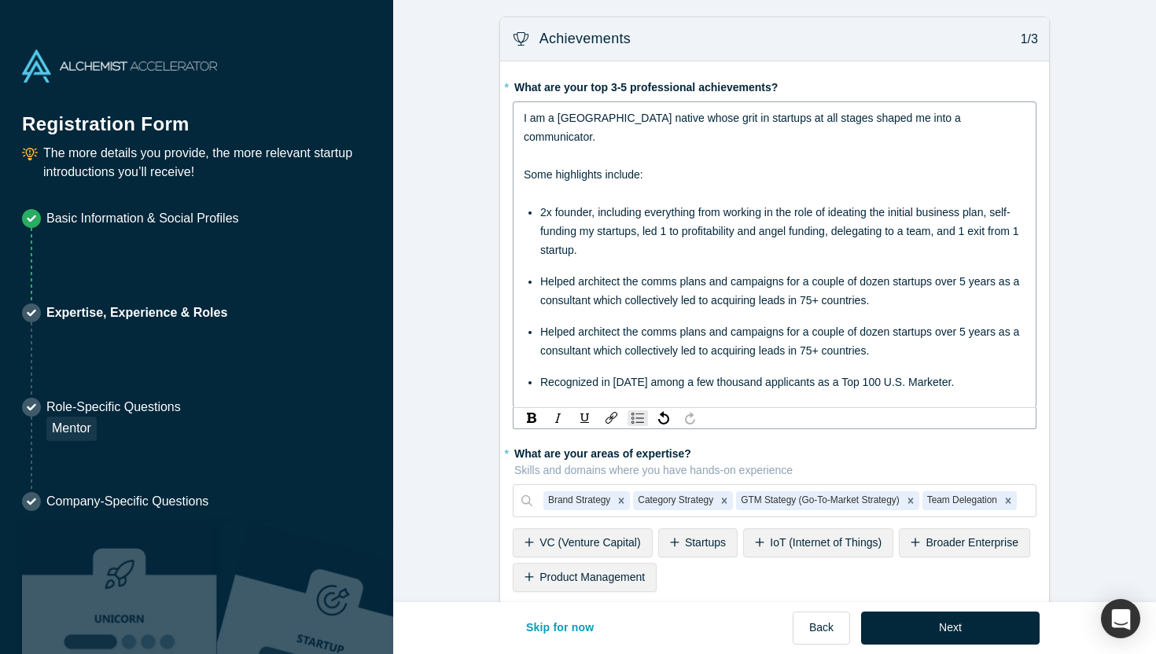
click at [907, 212] on span "2x founder, including everything from working in the role of ideating the initi…" at bounding box center [781, 231] width 482 height 50
click at [592, 233] on span "2x founder, including everything from working in the role of ideating the initi…" at bounding box center [781, 231] width 482 height 50
drag, startPoint x: 592, startPoint y: 233, endPoint x: 550, endPoint y: 233, distance: 42.5
click at [550, 233] on span "2x founder, including everything from working in the role of ideating the initi…" at bounding box center [781, 231] width 482 height 50
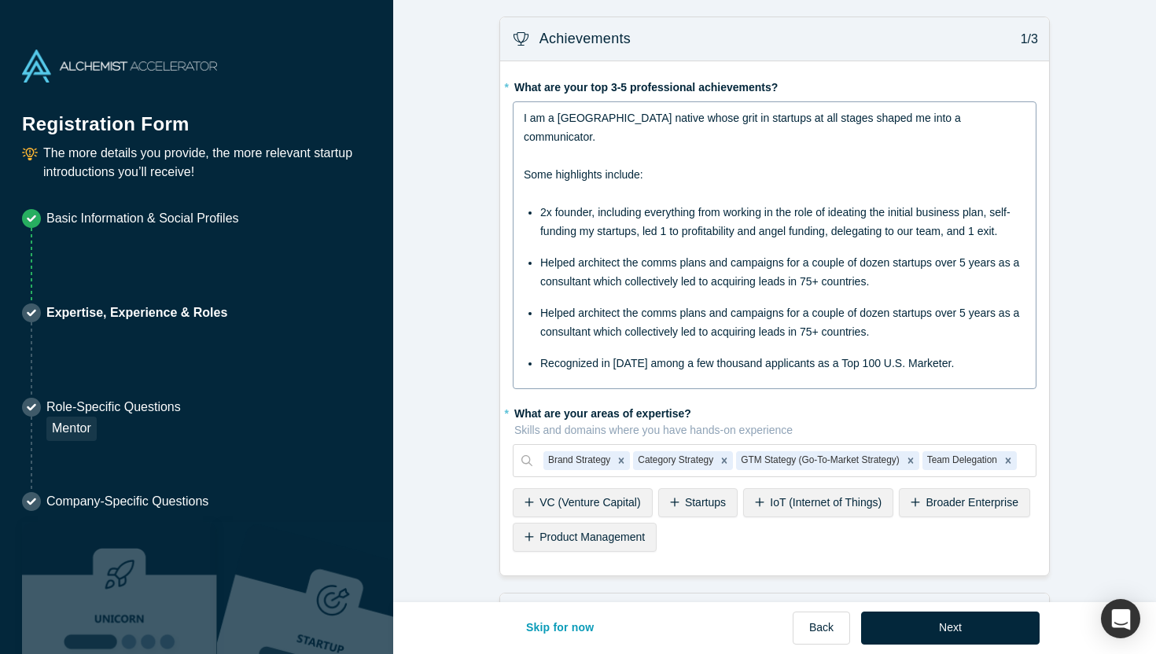
click at [956, 304] on div "Helped architect the comms plans and campaigns for a couple of dozen startups o…" at bounding box center [783, 323] width 486 height 38
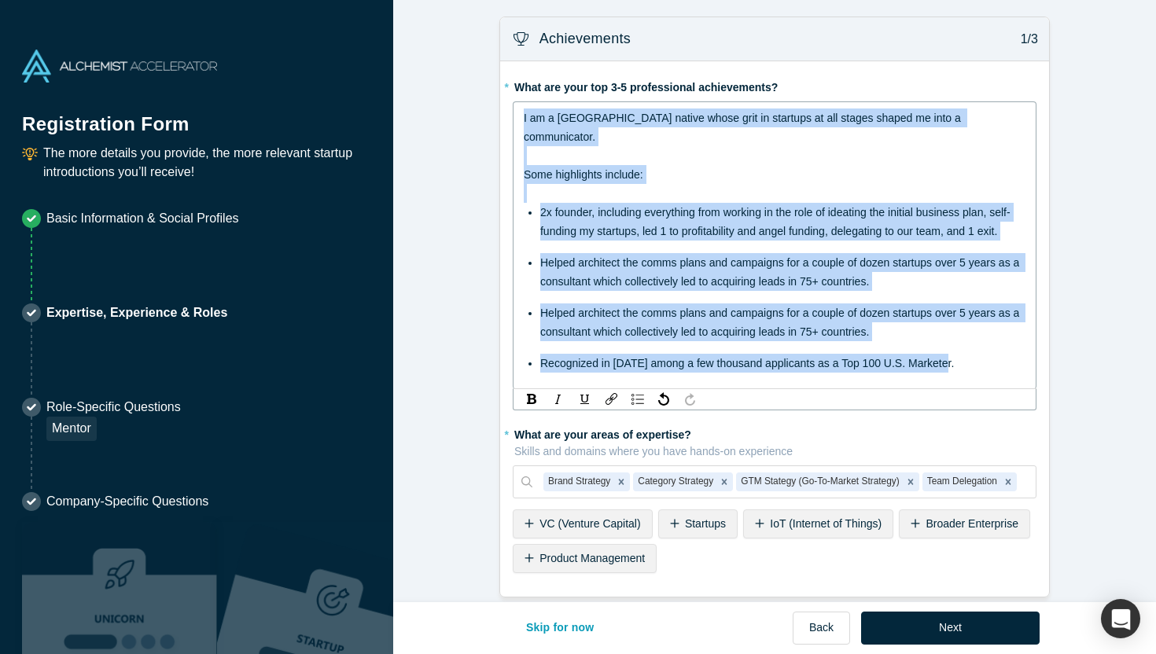
copy div "I am a [GEOGRAPHIC_DATA] native whose grit in startups at all stages shaped me …"
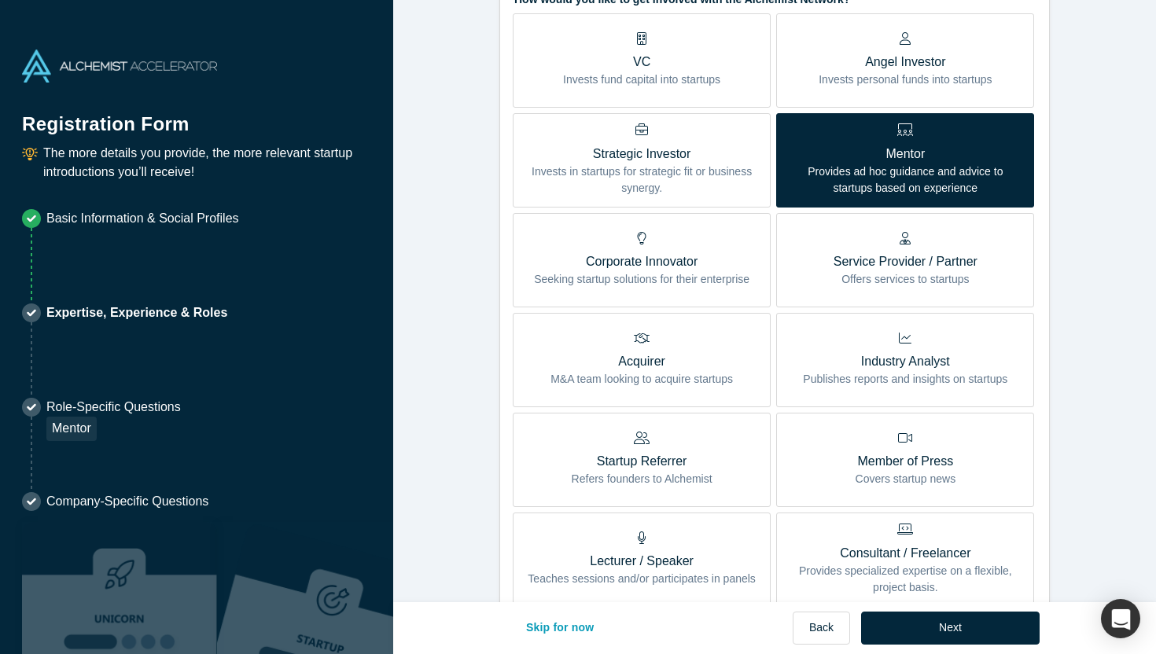
scroll to position [686, 0]
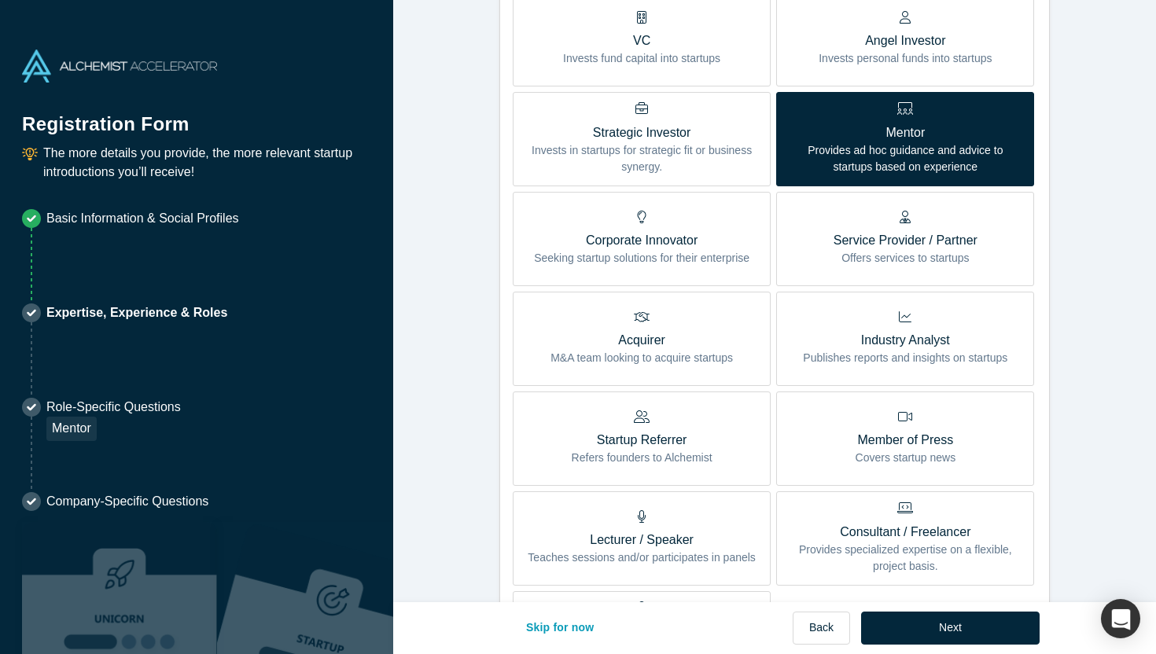
click at [900, 211] on icon at bounding box center [905, 217] width 11 height 13
click at [0, 0] on input "Service Provider / Partner Offers services to startups" at bounding box center [0, 0] width 0 height 0
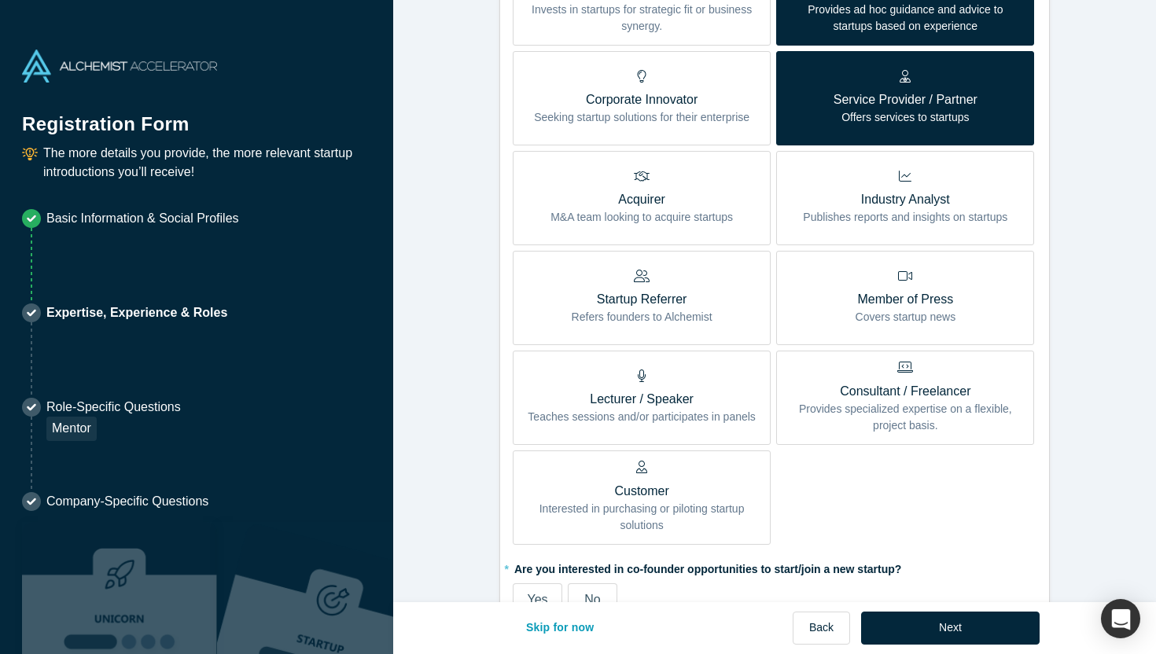
scroll to position [832, 0]
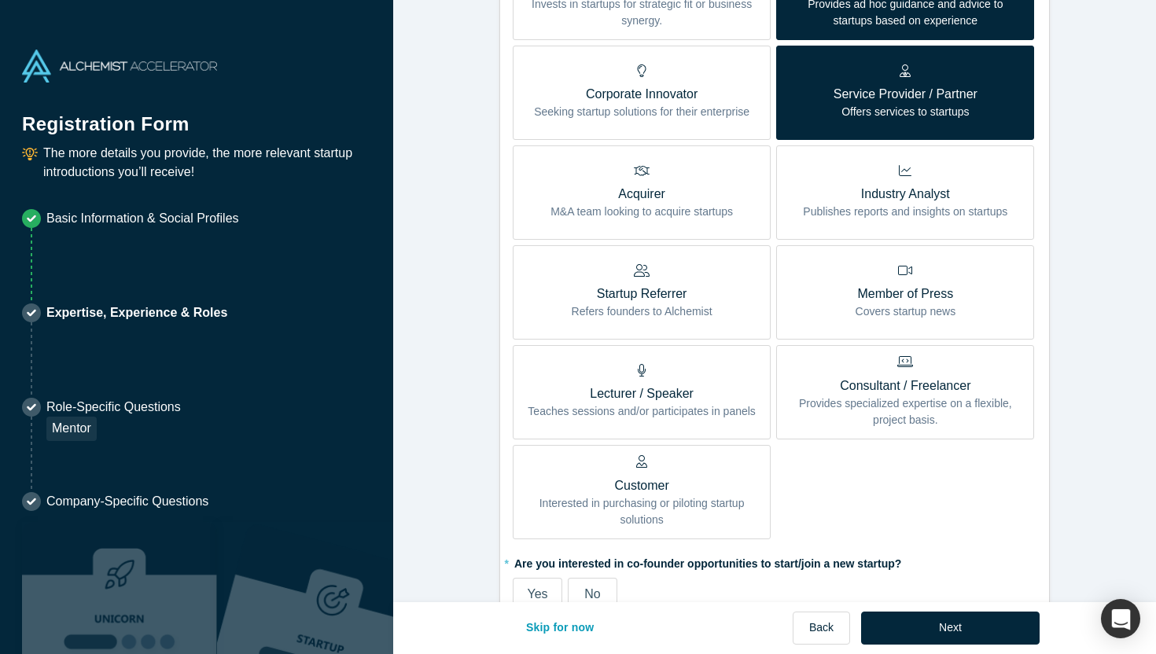
click at [852, 377] on p "Consultant / Freelancer" at bounding box center [905, 386] width 234 height 19
click at [0, 0] on input "Consultant / Freelancer Provides specialized expertise on a flexible, project b…" at bounding box center [0, 0] width 0 height 0
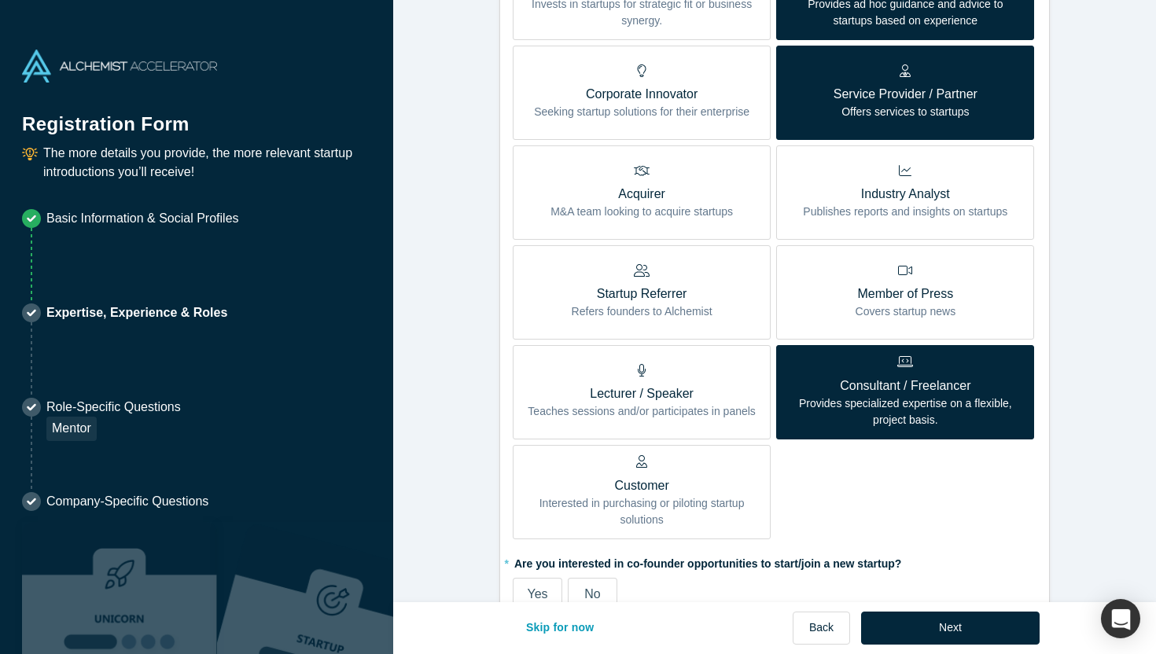
click at [653, 385] on p "Lecturer / Speaker" at bounding box center [642, 394] width 228 height 19
click at [0, 0] on input "Lecturer / Speaker Teaches sessions and/or participates in panels" at bounding box center [0, 0] width 0 height 0
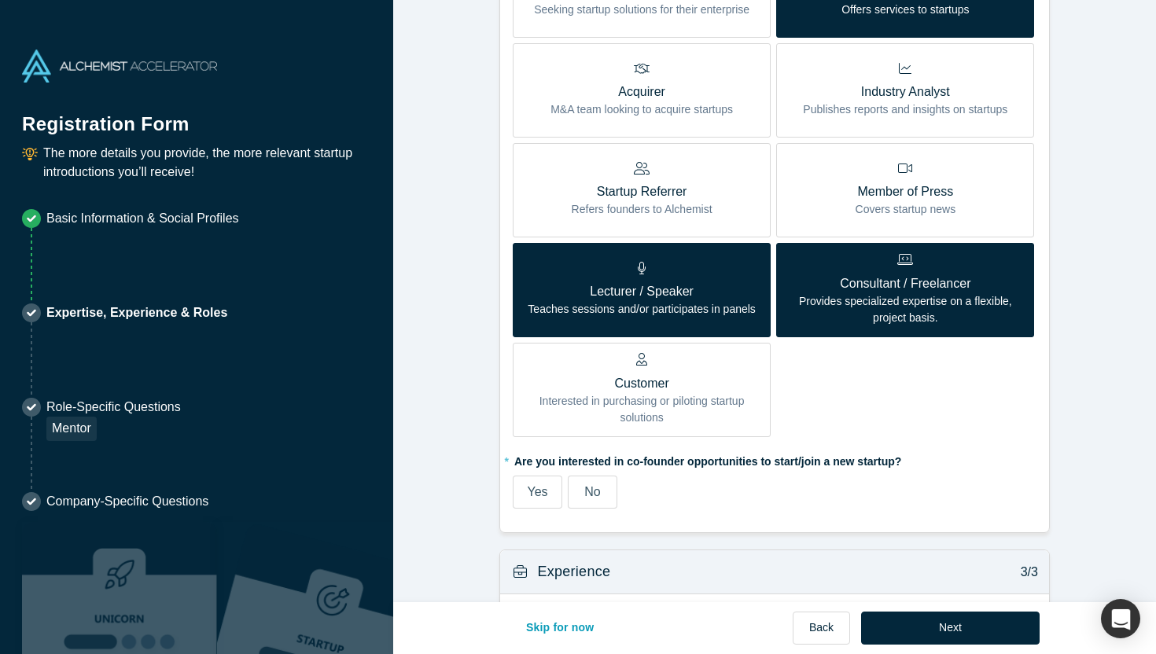
scroll to position [937, 0]
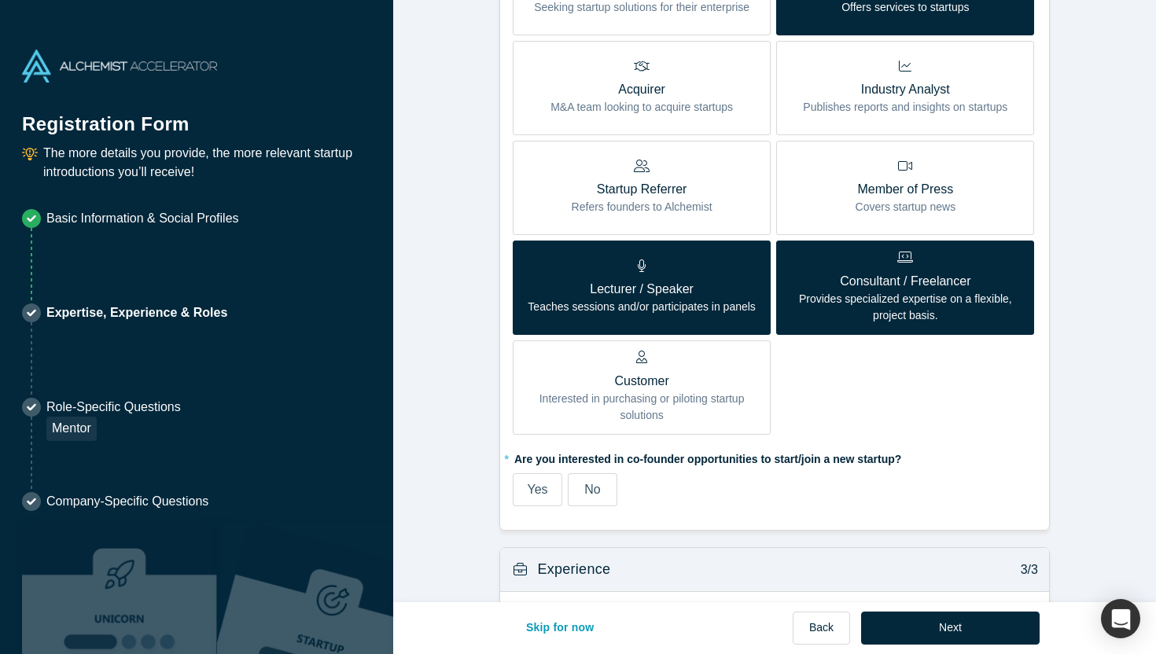
click at [653, 372] on p "Customer" at bounding box center [642, 381] width 234 height 19
click at [0, 0] on input "Customer Interested in purchasing or piloting startup solutions" at bounding box center [0, 0] width 0 height 0
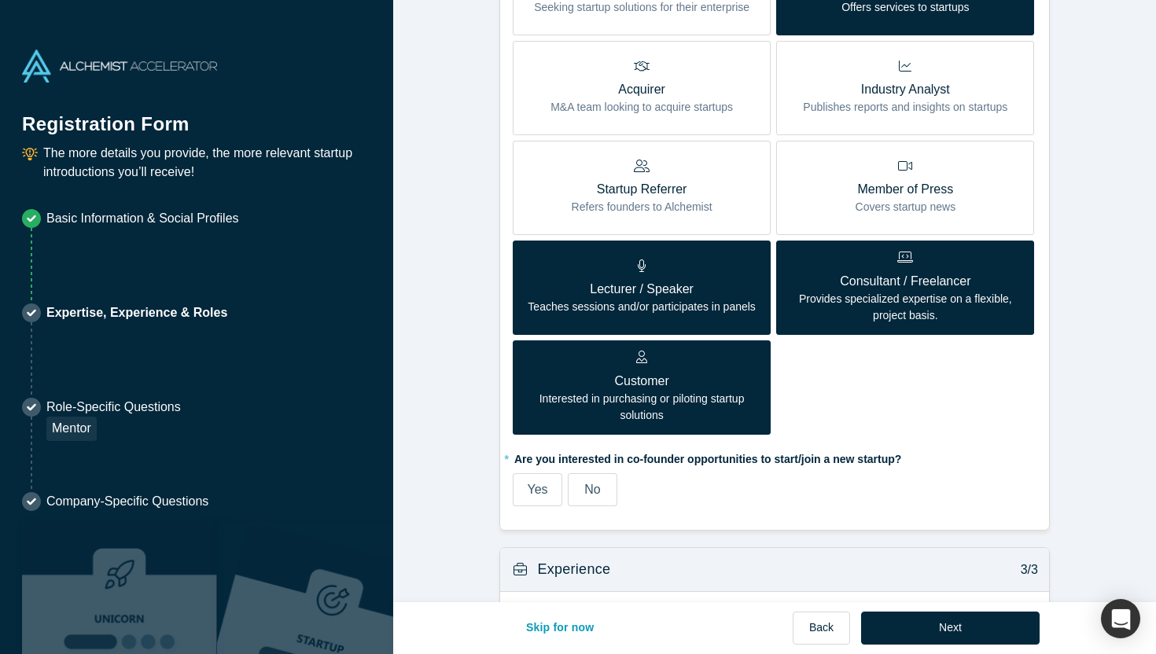
click at [532, 483] on span "Yes" at bounding box center [537, 489] width 20 height 13
click at [0, 0] on input "Yes" at bounding box center [0, 0] width 0 height 0
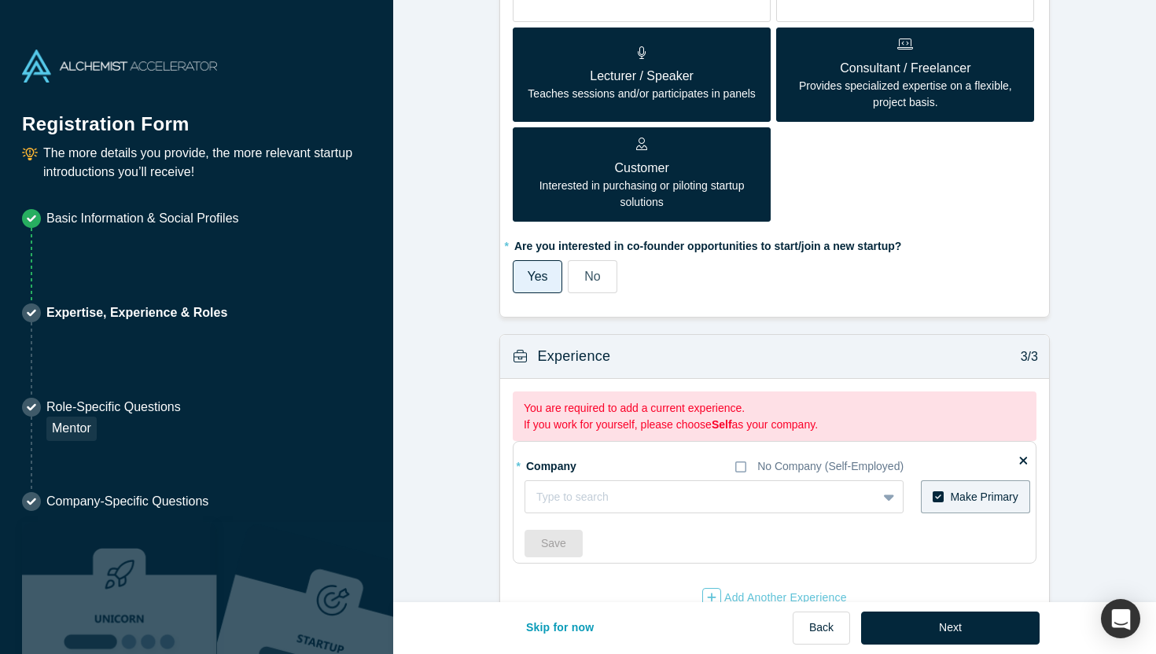
scroll to position [1172, 0]
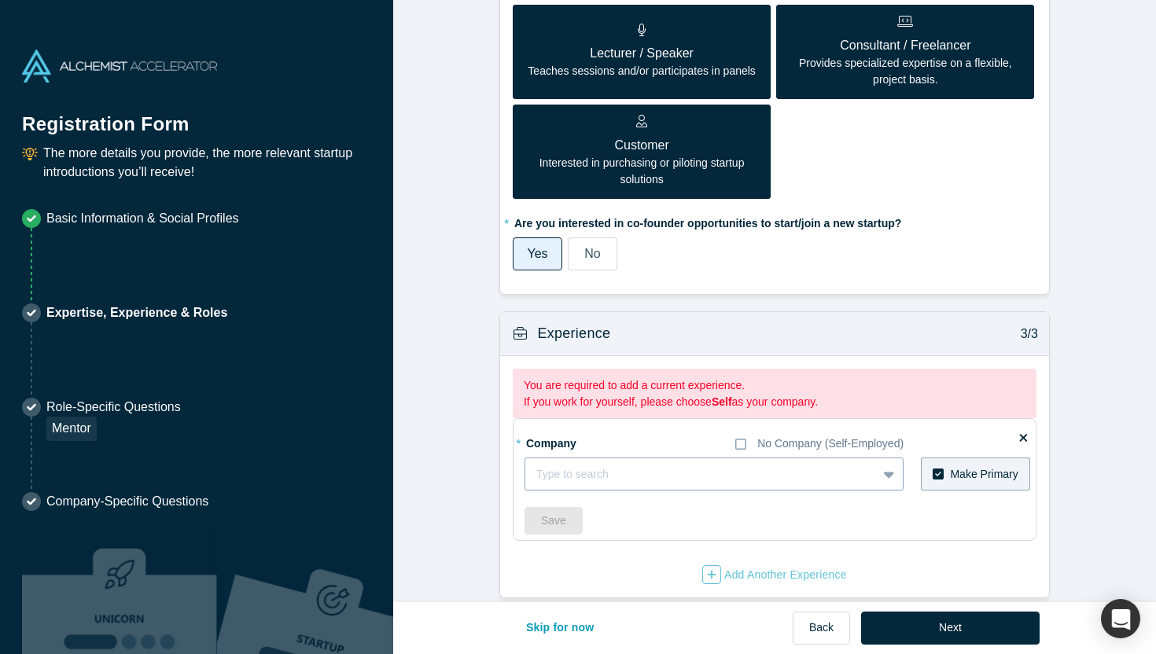
click at [665, 465] on div at bounding box center [700, 475] width 329 height 20
type input "TerraLoop"
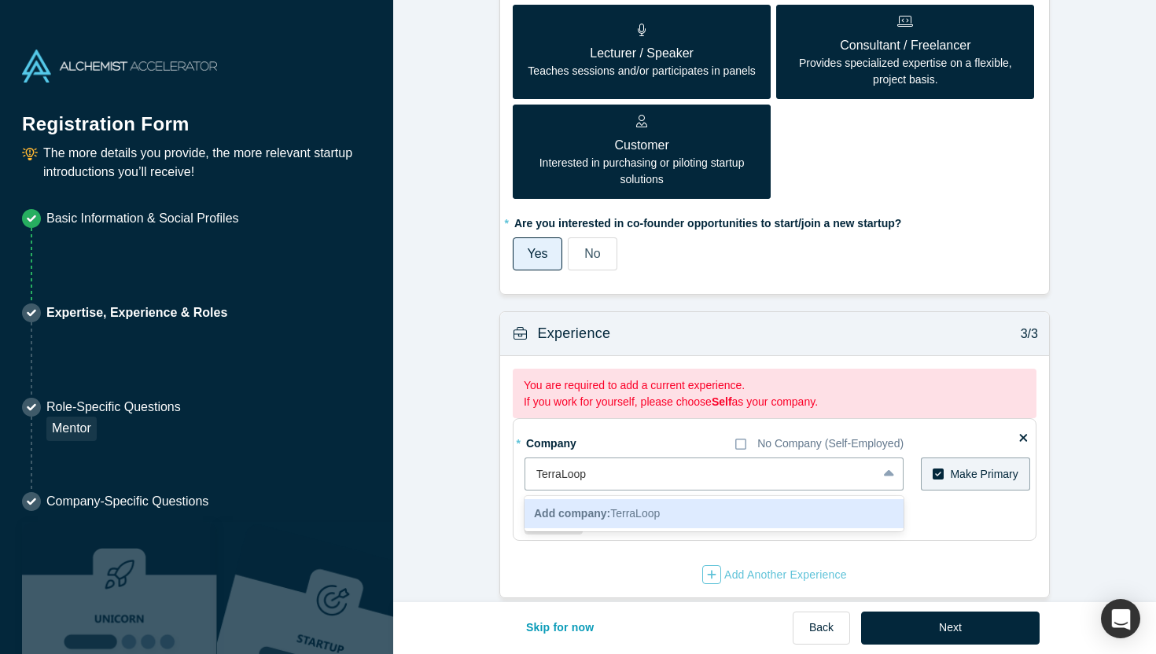
click at [694, 499] on div "Add company: TerraLoop" at bounding box center [714, 513] width 379 height 29
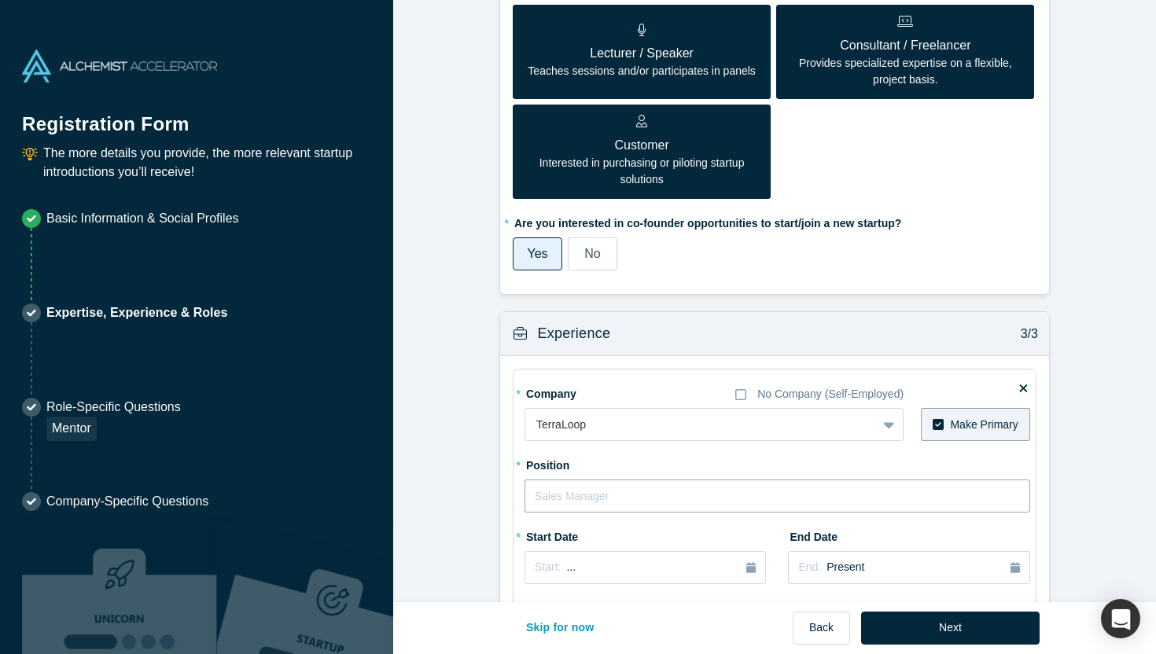
click at [588, 480] on input "text" at bounding box center [778, 496] width 506 height 33
type input "Founder"
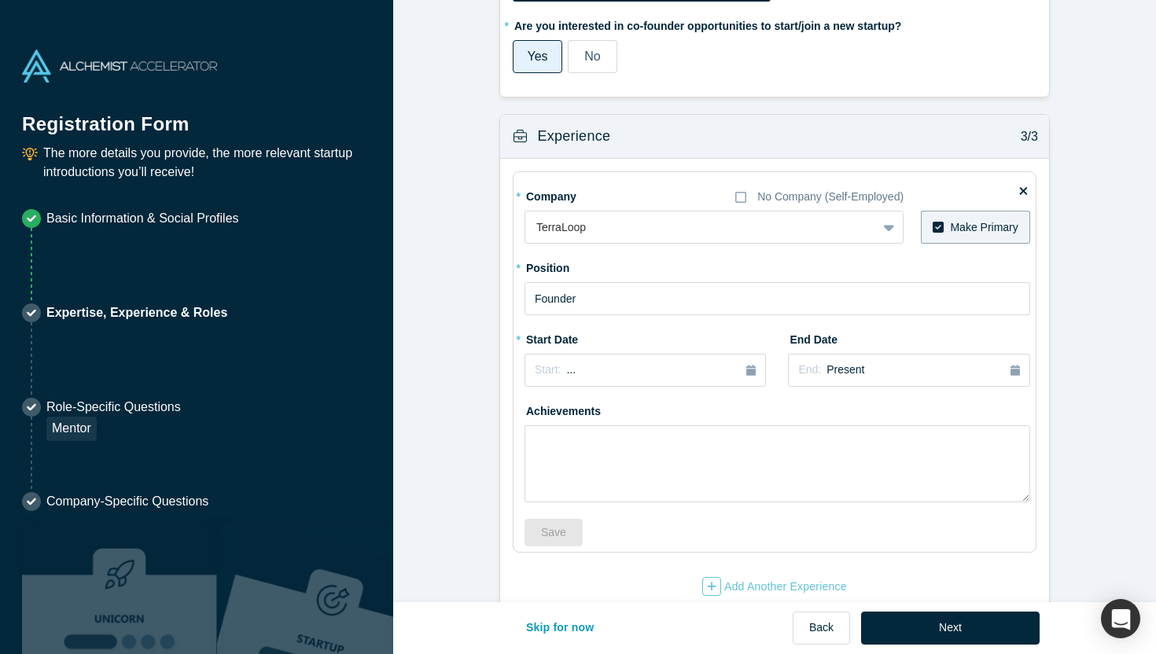
scroll to position [1382, 0]
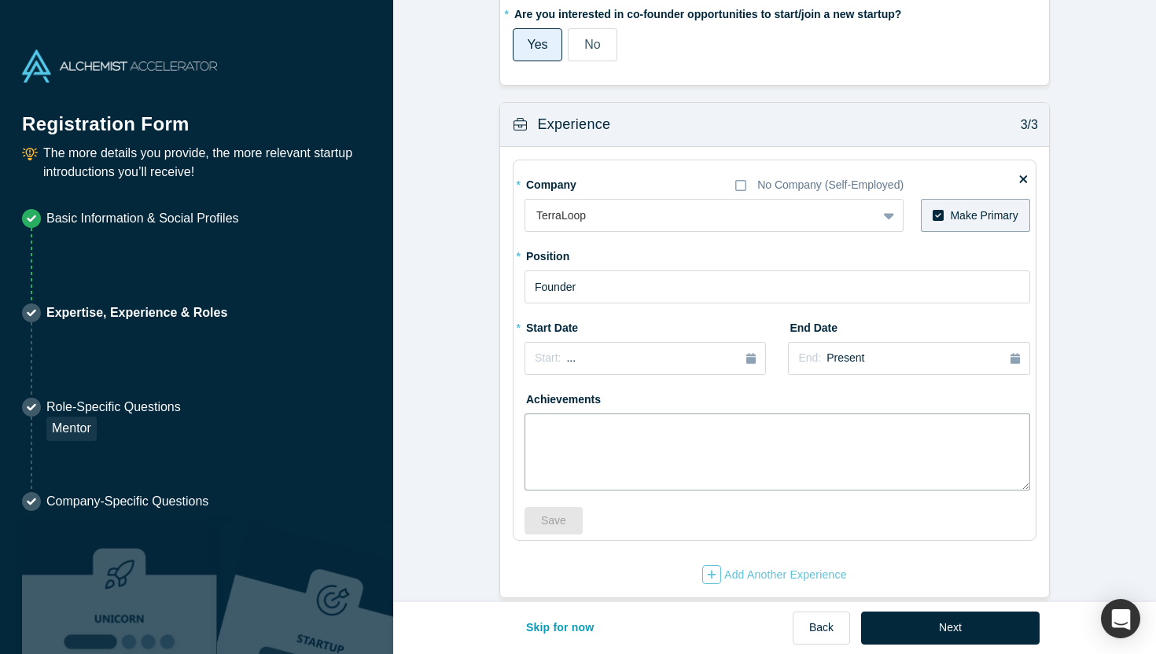
click at [557, 414] on textarea at bounding box center [778, 452] width 506 height 77
paste textarea "Startup leaders (ranging from founders to execs) coached are actively clarifyin…"
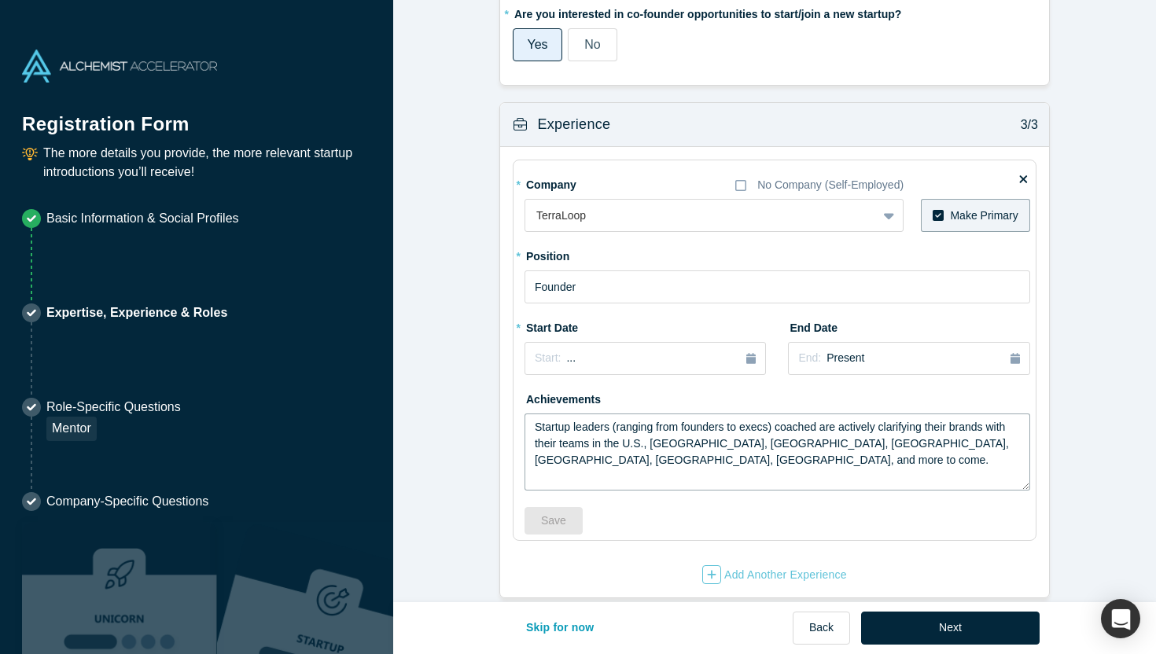
click at [535, 414] on textarea "Startup leaders (ranging from founders to execs) coached are actively clarifyin…" at bounding box center [778, 452] width 506 height 77
paste textarea "TerraLoop is an ecosystem for startup leaders that sources from over a decade o…"
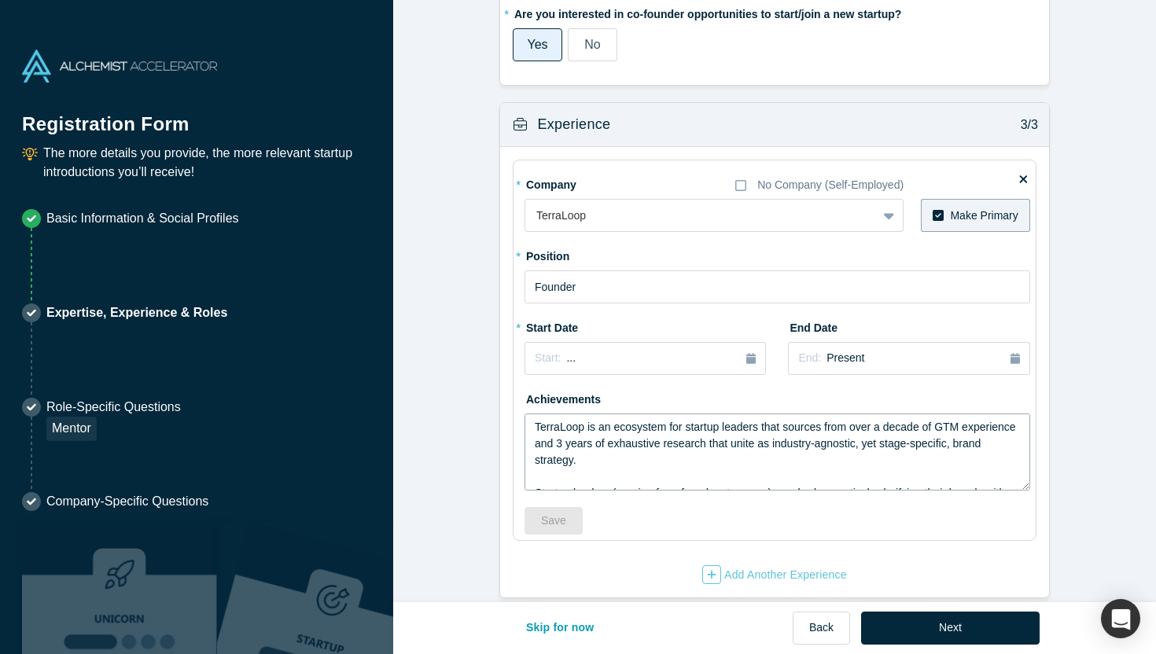
scroll to position [10, 0]
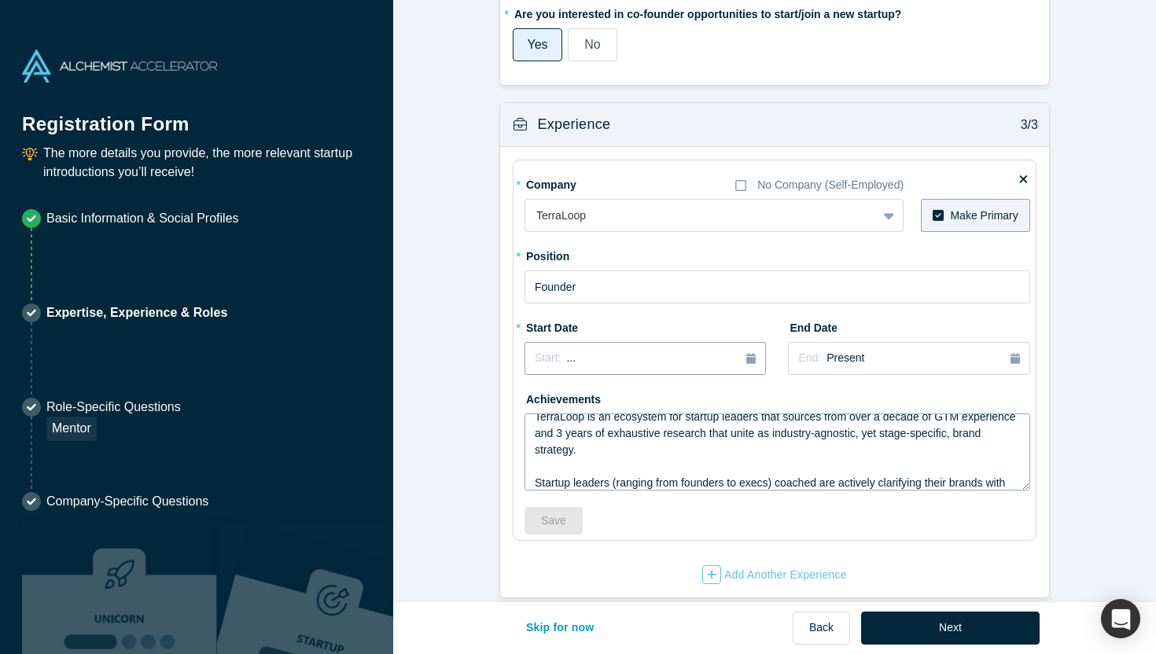
type textarea "TerraLoop is an ecosystem for startup leaders that sources from over a decade o…"
click at [591, 350] on div "Start: ..." at bounding box center [645, 358] width 221 height 17
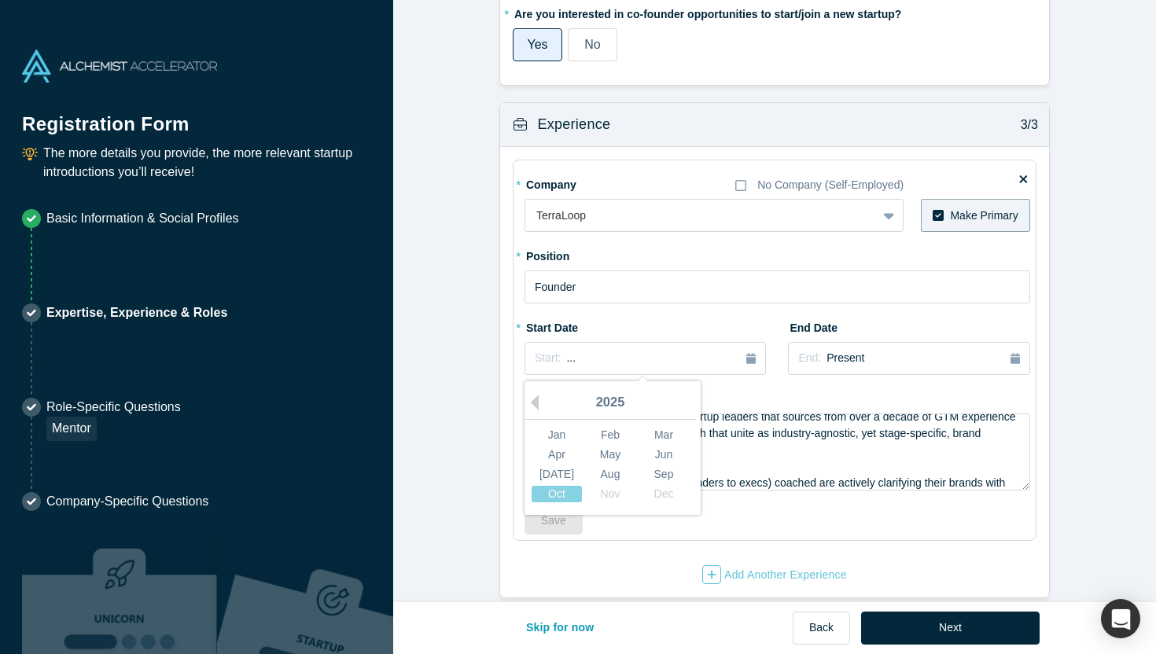
click at [609, 387] on div "2025" at bounding box center [610, 403] width 171 height 33
click at [536, 395] on button "Previous Year" at bounding box center [531, 403] width 16 height 16
click at [693, 395] on button "Next Year" at bounding box center [695, 403] width 16 height 16
click at [628, 319] on div "* Start Date Start: [DATE] Previous Year [DATE] Feb Mar Apr May Jun [DATE] Aug …" at bounding box center [645, 345] width 241 height 61
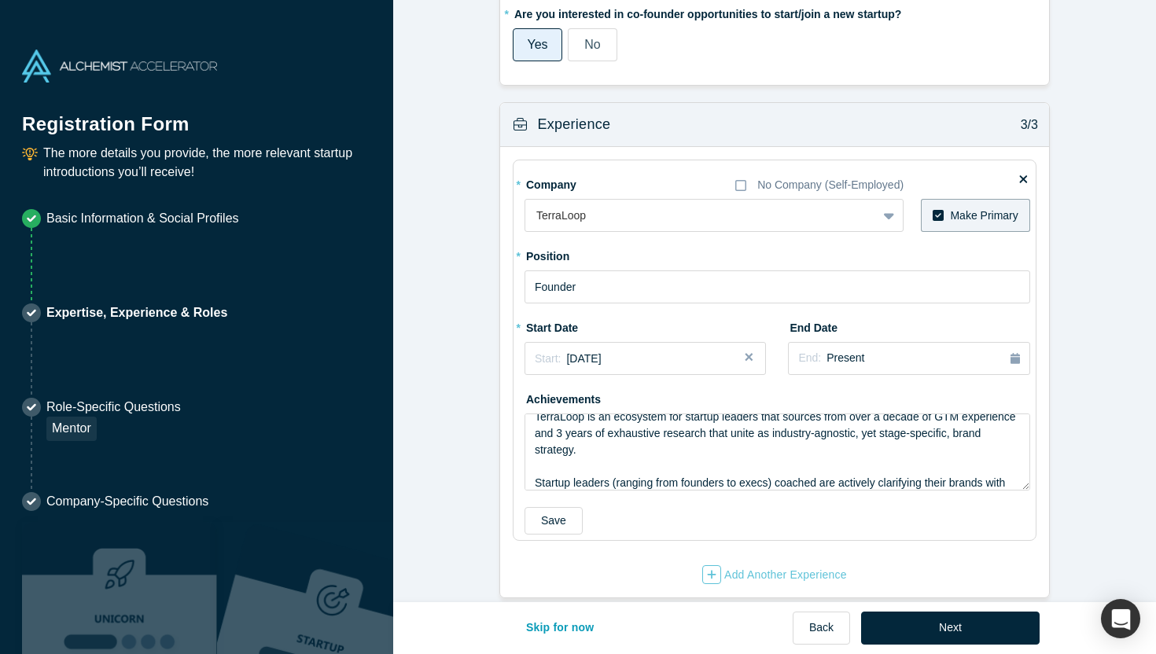
click at [628, 285] on div "* Company No Company (Self-Employed) TerraLoop To pick up a draggable item, pre…" at bounding box center [778, 352] width 506 height 363
click at [749, 342] on button "Close" at bounding box center [754, 358] width 24 height 33
click at [658, 315] on div "* Start Date Start: ..." at bounding box center [645, 345] width 241 height 61
click at [949, 621] on button "Next" at bounding box center [950, 628] width 179 height 33
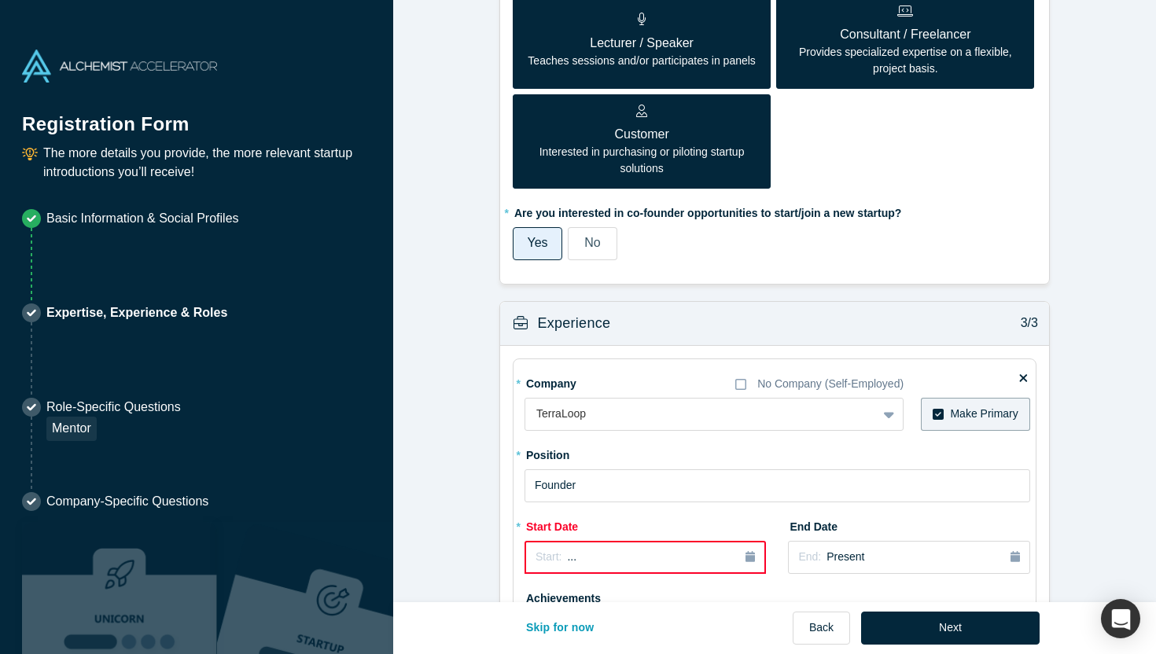
scroll to position [1483, 0]
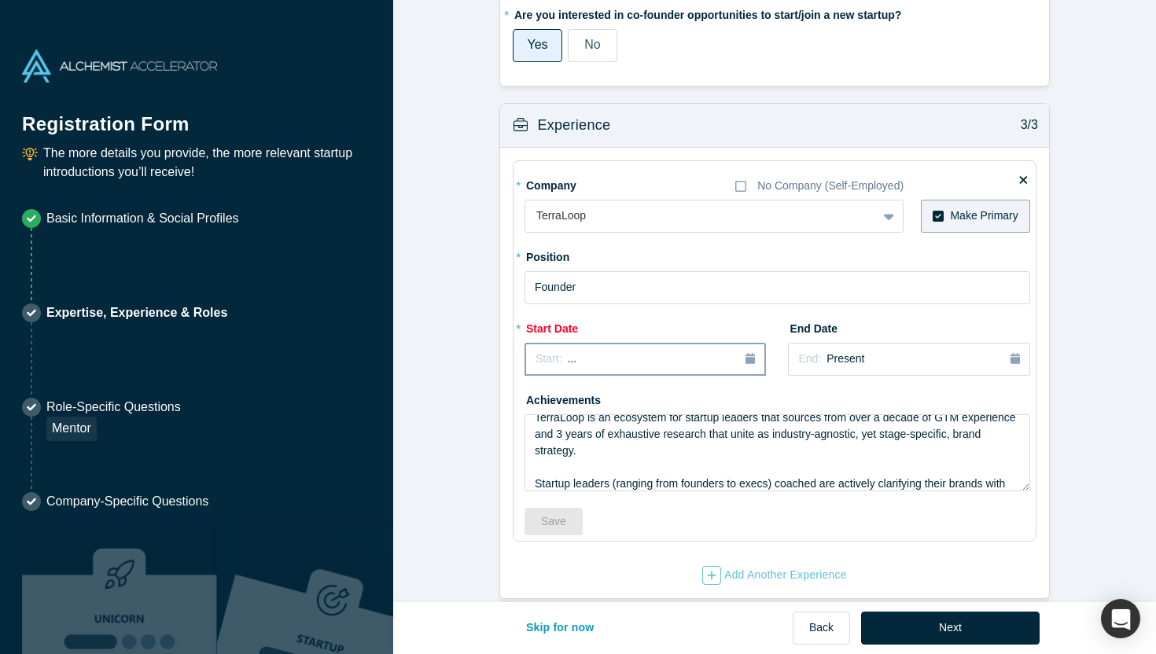
click at [617, 351] on div "Start: ..." at bounding box center [645, 359] width 219 height 17
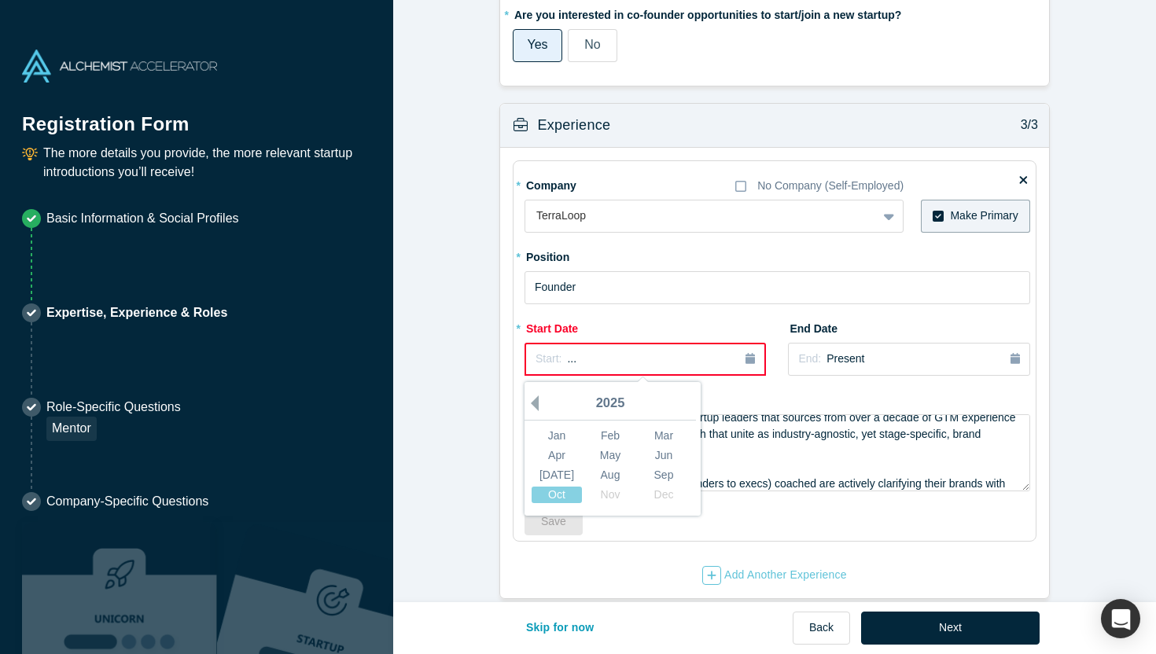
click at [536, 396] on button "Previous Year" at bounding box center [531, 404] width 16 height 16
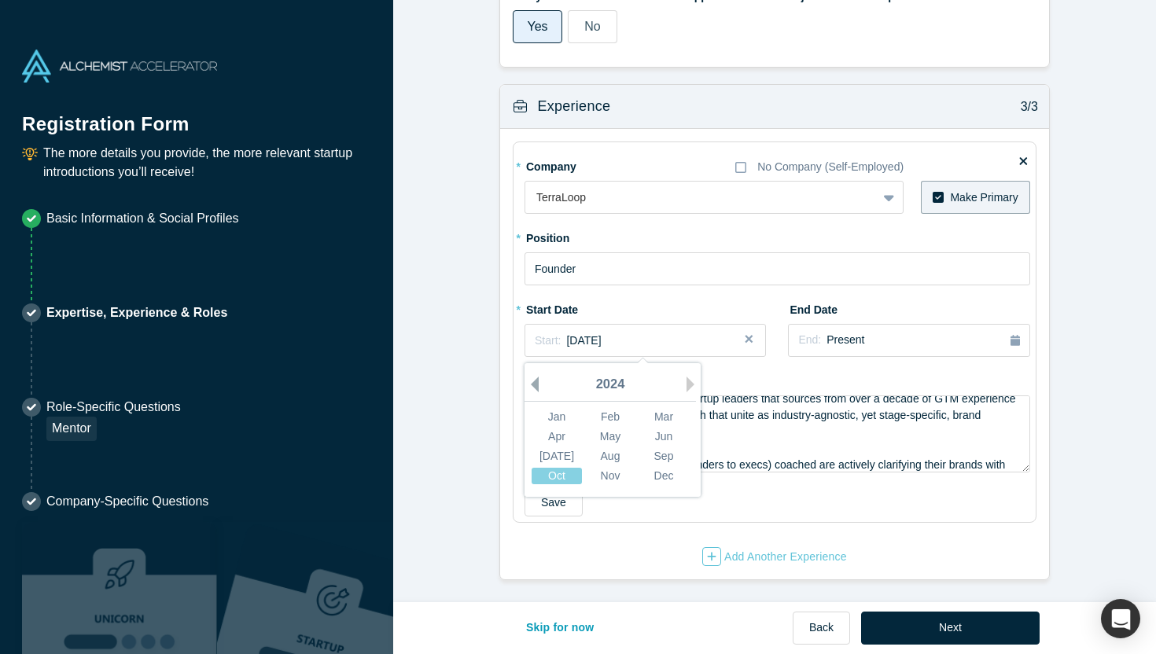
scroll to position [1382, 0]
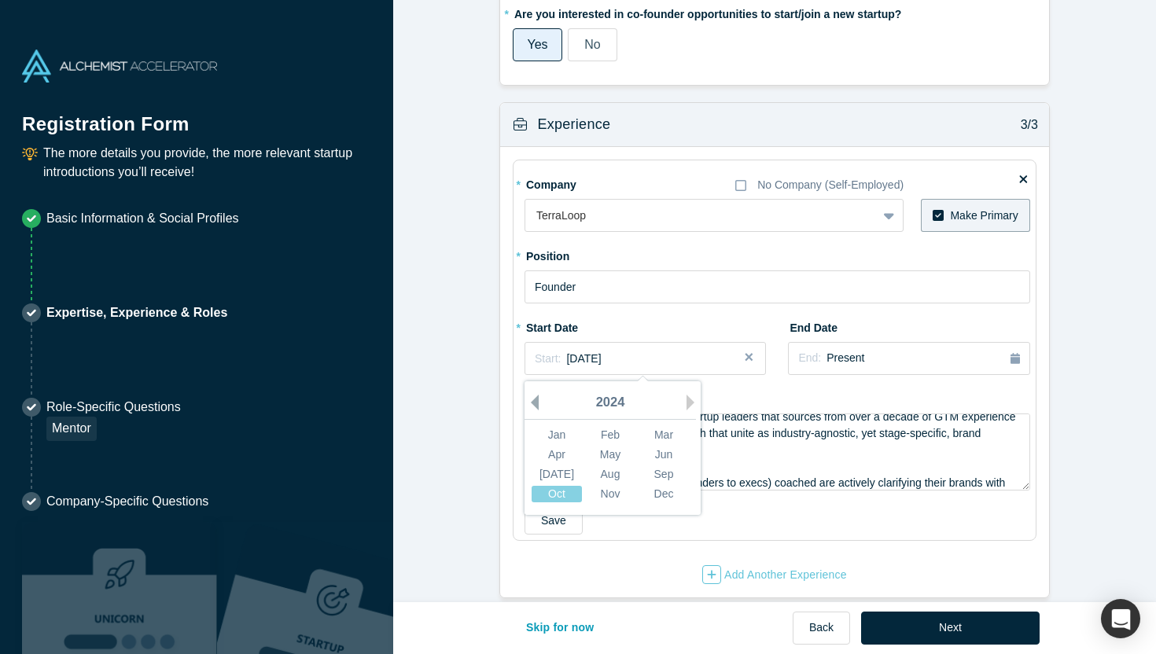
click at [536, 395] on button "Previous Year" at bounding box center [531, 403] width 16 height 16
click at [567, 484] on div "Oct Nov Dec" at bounding box center [610, 494] width 160 height 20
click at [566, 466] on div "[DATE]" at bounding box center [557, 474] width 50 height 17
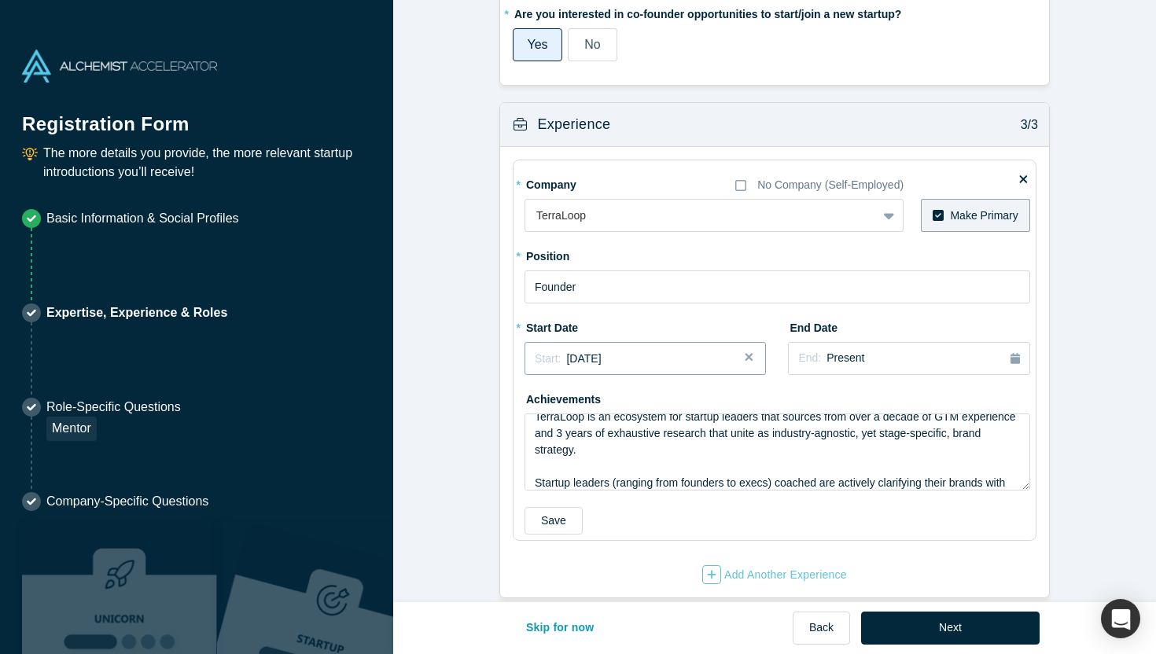
click at [591, 352] on span "[DATE]" at bounding box center [583, 358] width 35 height 13
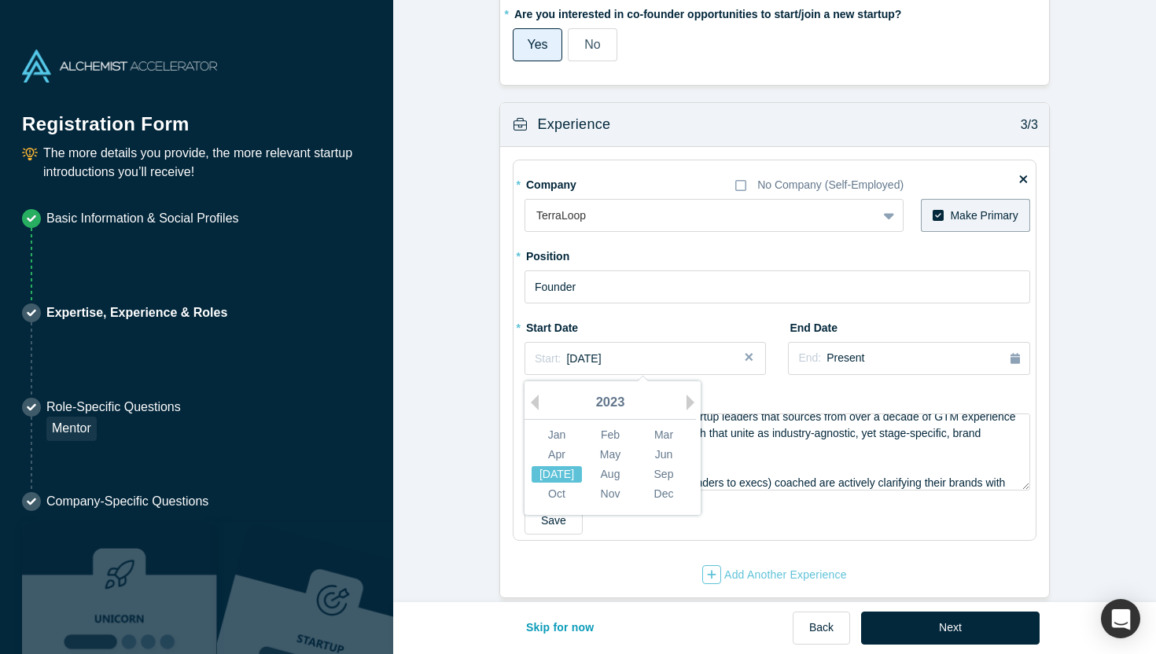
click at [562, 466] on div "[DATE]" at bounding box center [557, 474] width 50 height 17
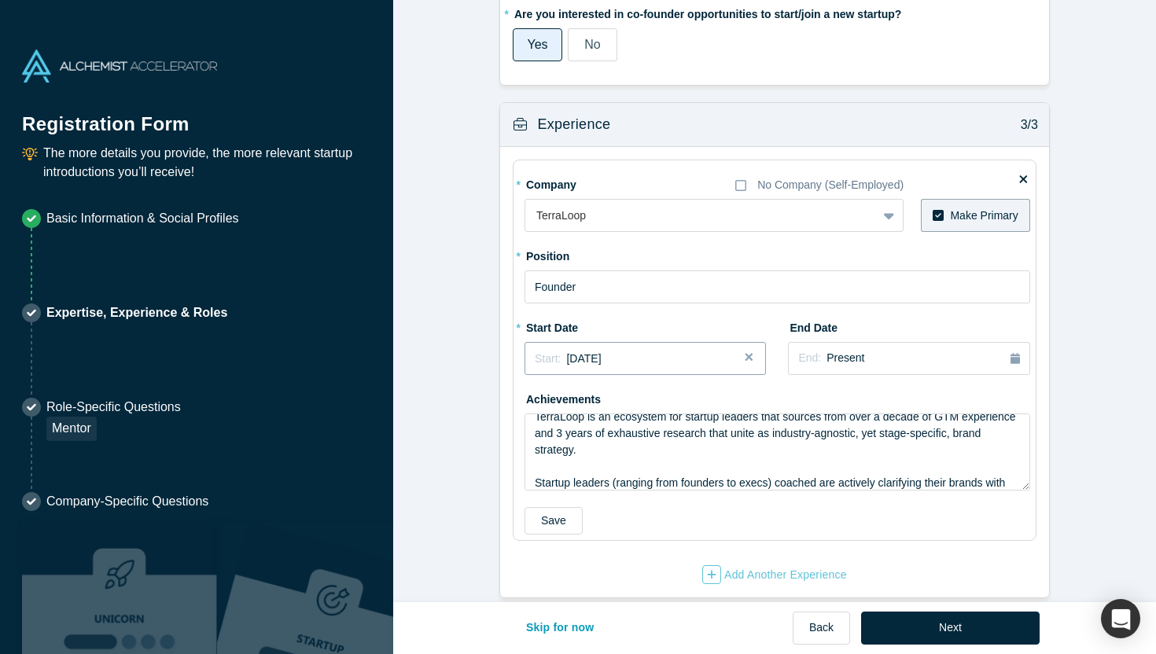
click at [601, 352] on span "[DATE]" at bounding box center [583, 358] width 35 height 13
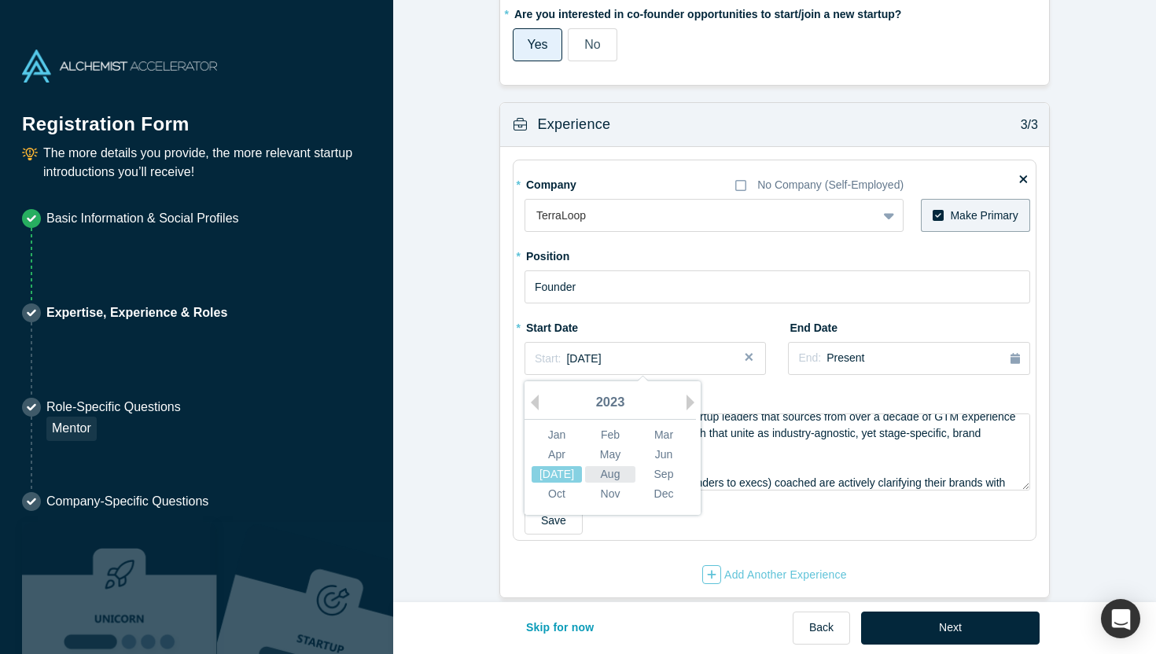
click at [619, 466] on div "Aug" at bounding box center [610, 474] width 50 height 17
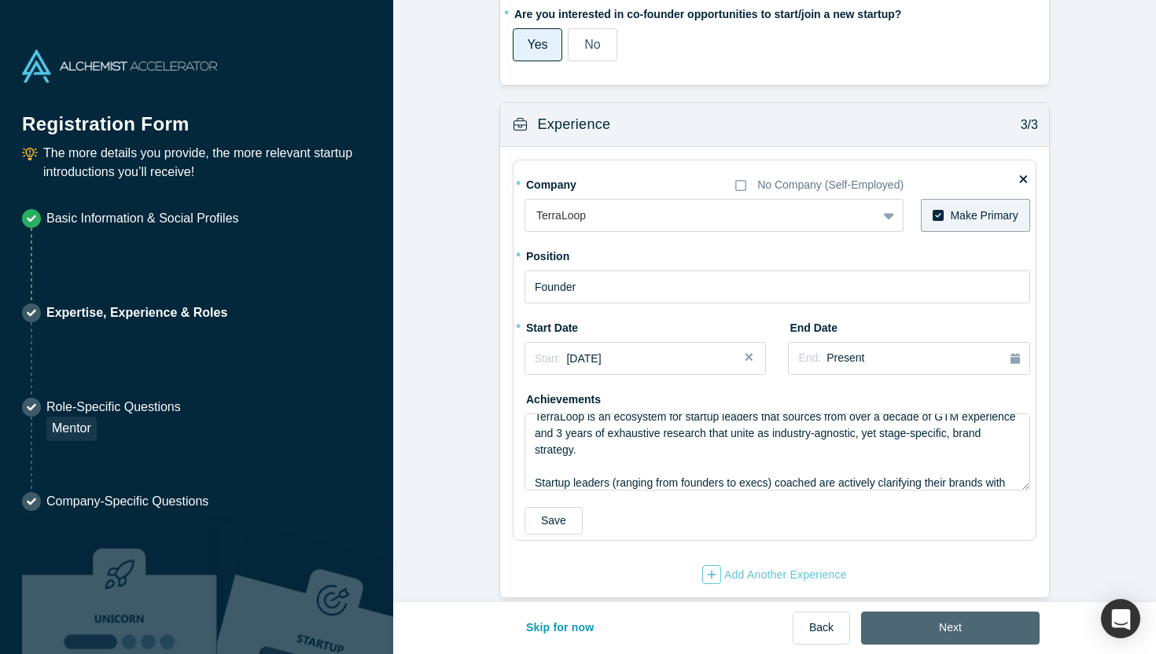
click at [910, 623] on button "Next" at bounding box center [950, 628] width 179 height 33
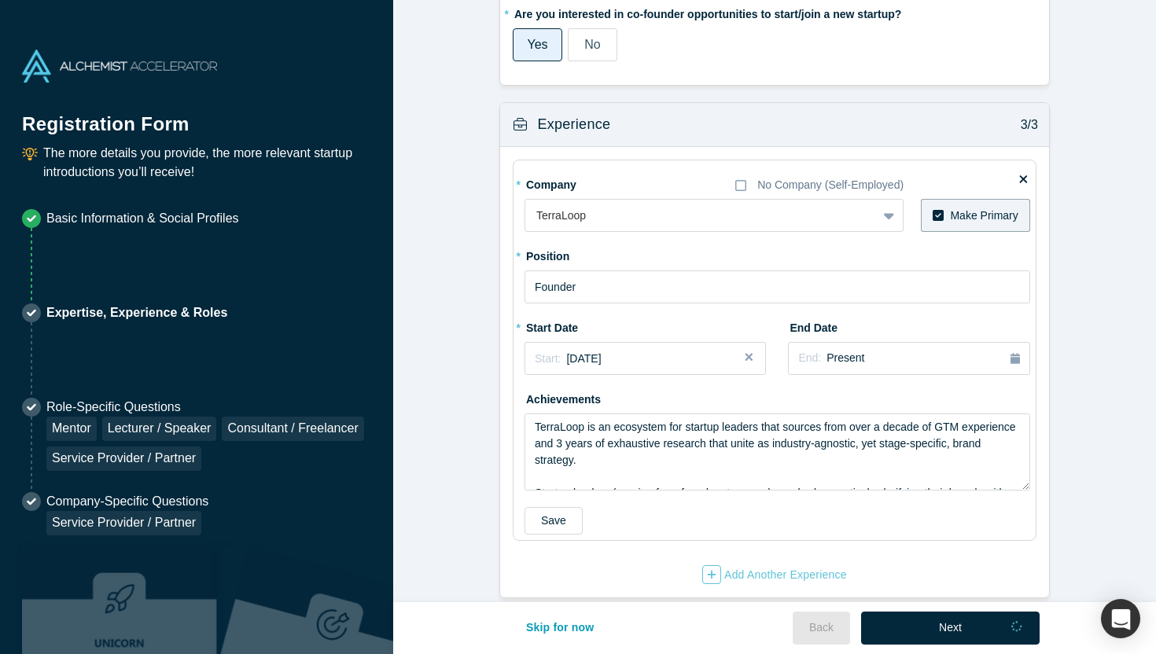
click at [548, 507] on button "Save" at bounding box center [554, 521] width 58 height 28
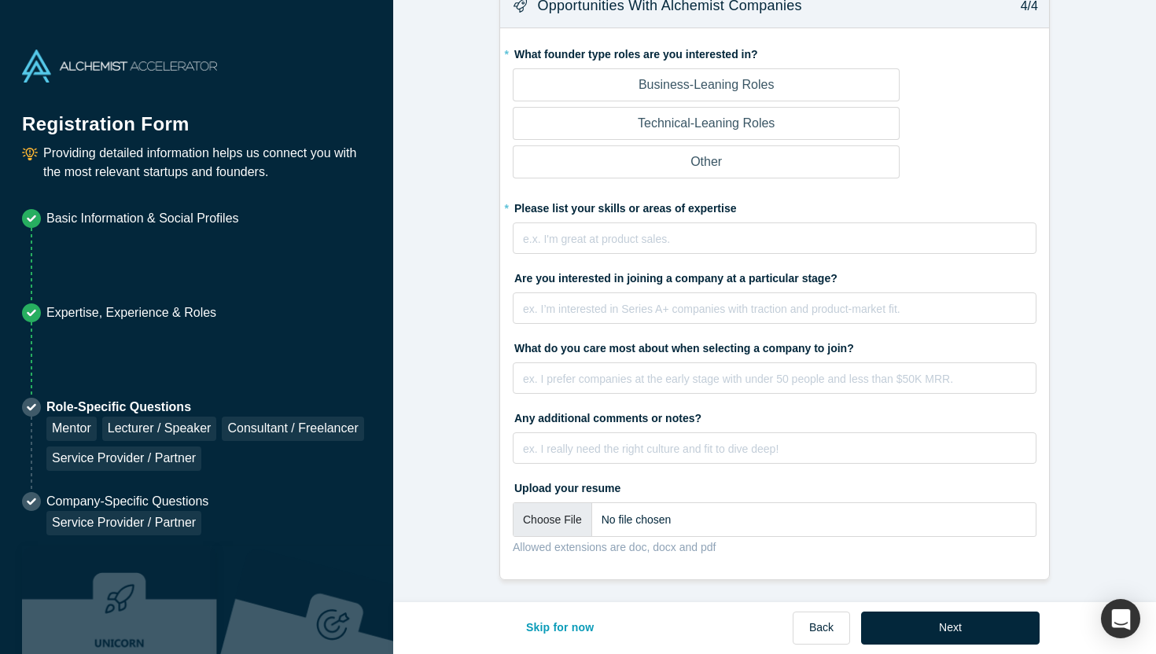
scroll to position [0, 0]
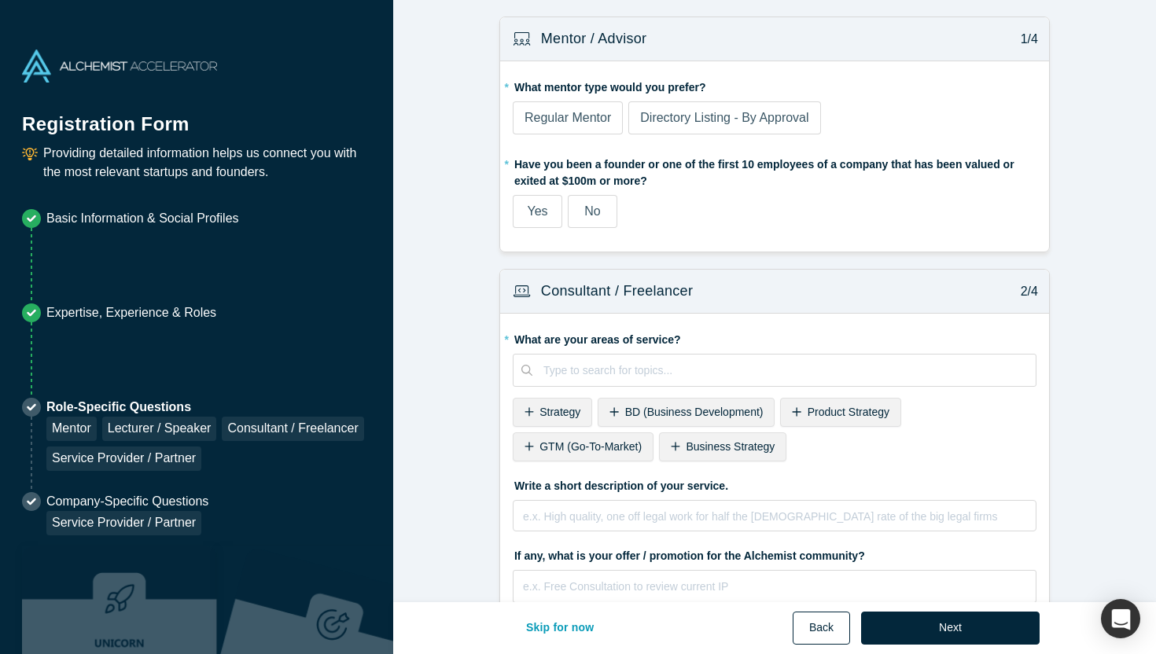
click at [808, 626] on button "Back" at bounding box center [821, 628] width 57 height 33
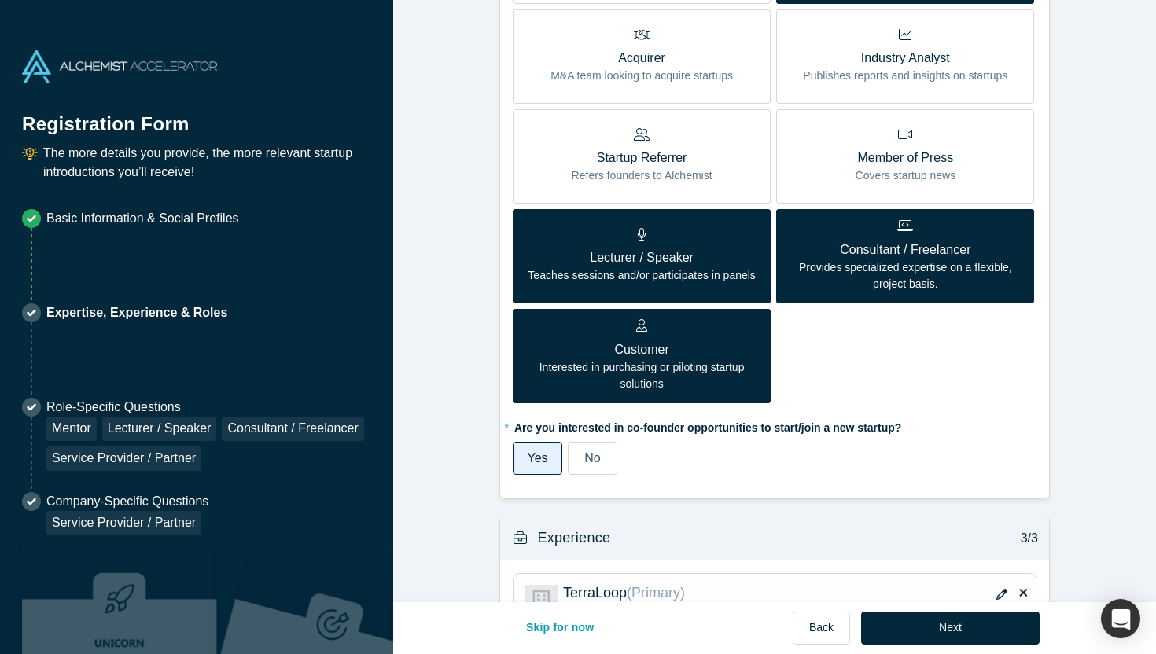
scroll to position [1146, 0]
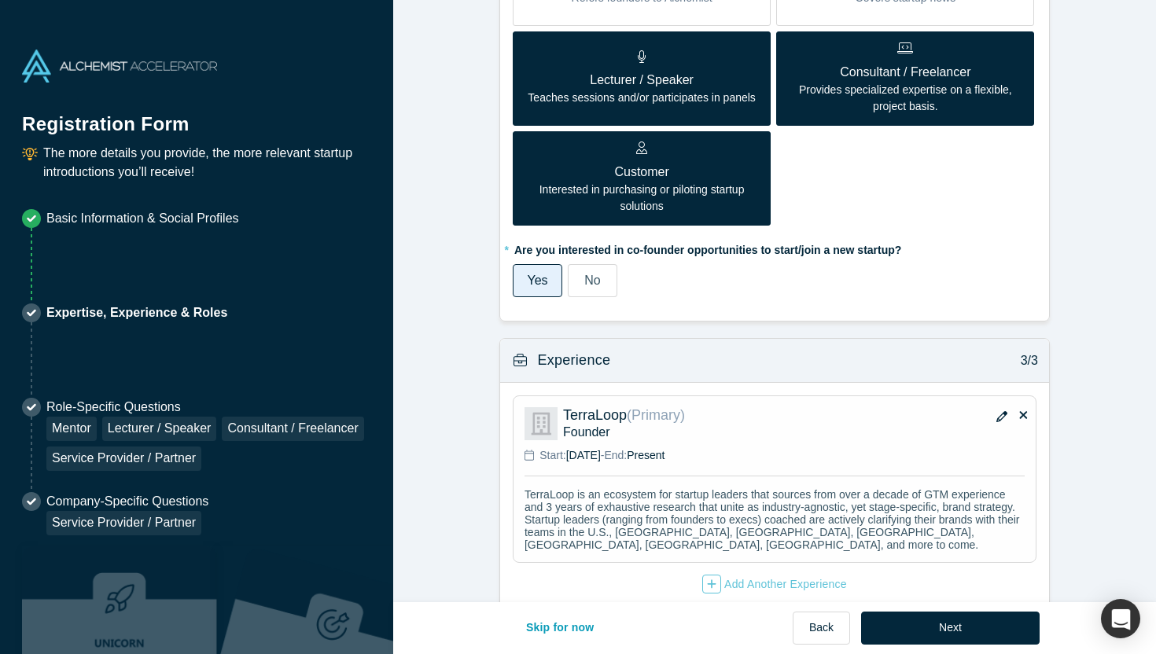
click at [602, 488] on p "TerraLoop is an ecosystem for startup leaders that sources from over a decade o…" at bounding box center [775, 519] width 500 height 63
click at [978, 623] on button "Next" at bounding box center [950, 628] width 179 height 33
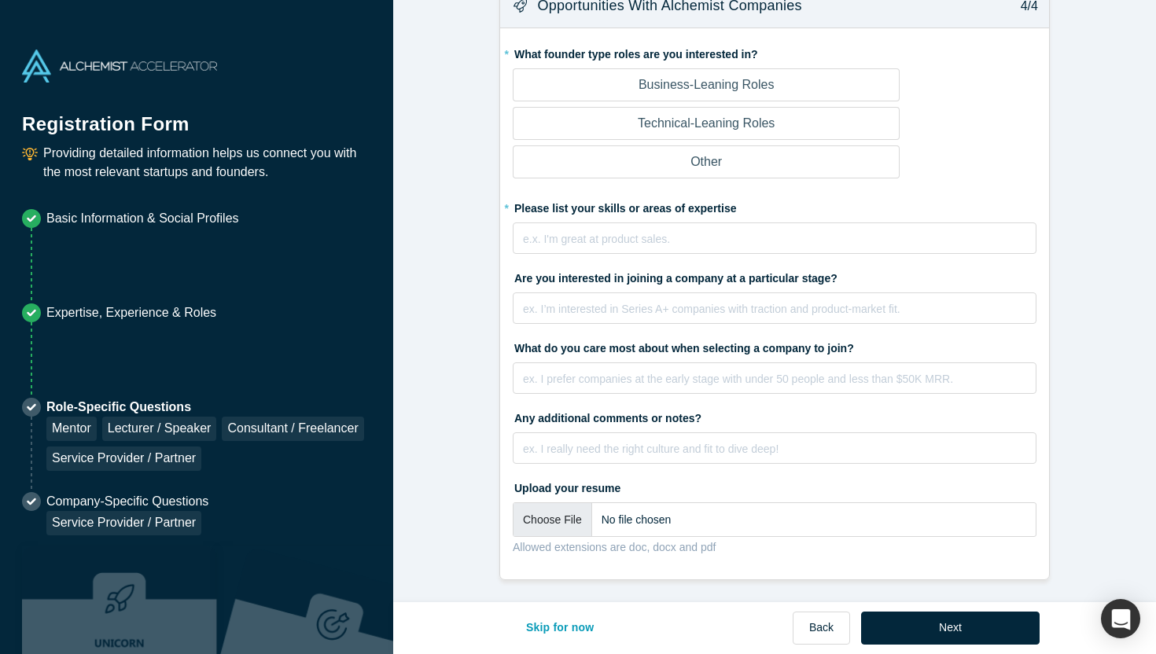
scroll to position [0, 0]
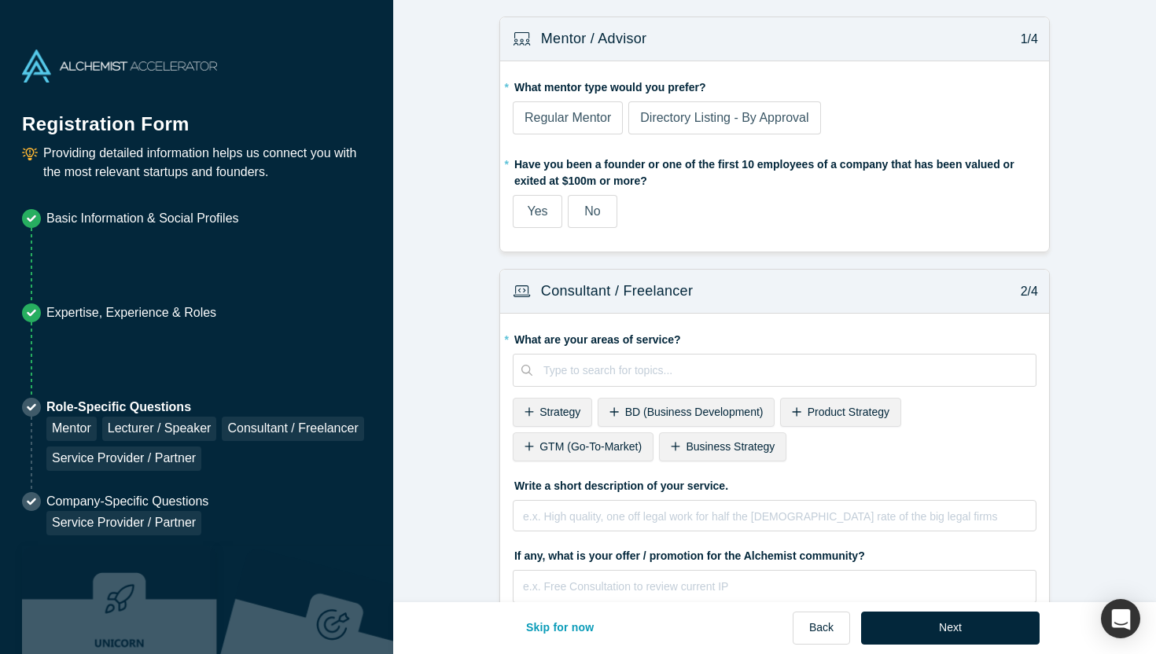
click at [652, 119] on span "Directory Listing - By Approval" at bounding box center [724, 117] width 168 height 13
click at [0, 0] on input "Directory Listing - By Approval" at bounding box center [0, 0] width 0 height 0
click at [595, 120] on span "Regular Mentor" at bounding box center [568, 117] width 87 height 13
click at [0, 0] on input "Regular Mentor" at bounding box center [0, 0] width 0 height 0
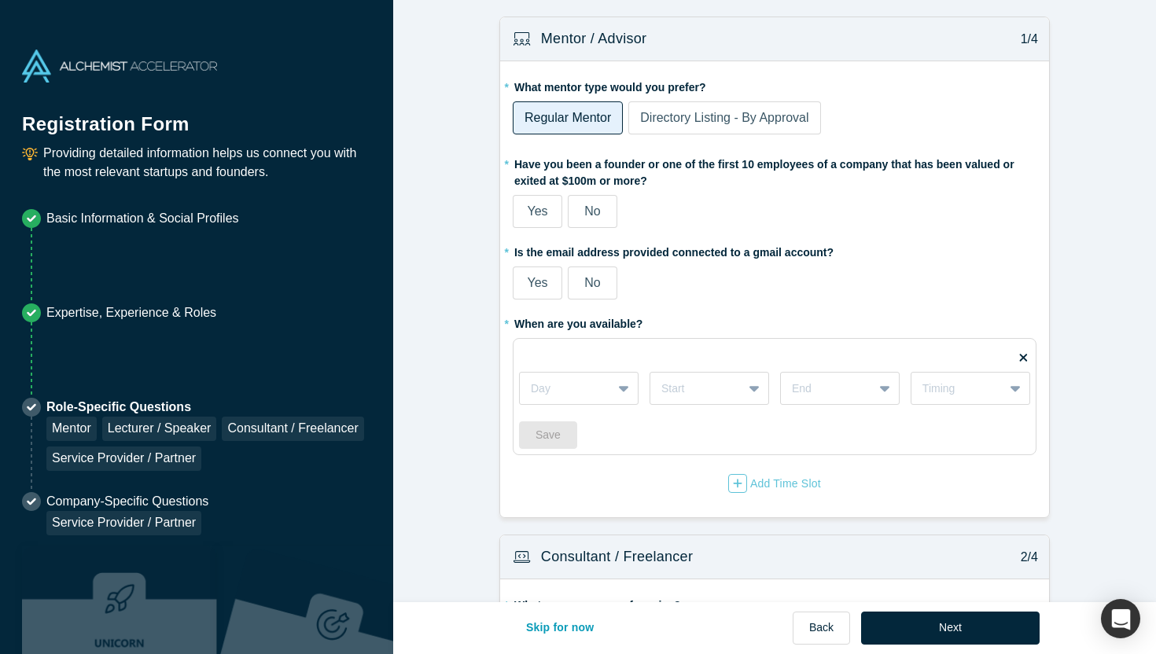
click at [650, 120] on span "Directory Listing - By Approval" at bounding box center [724, 117] width 168 height 13
click at [0, 0] on input "Directory Listing - By Approval" at bounding box center [0, 0] width 0 height 0
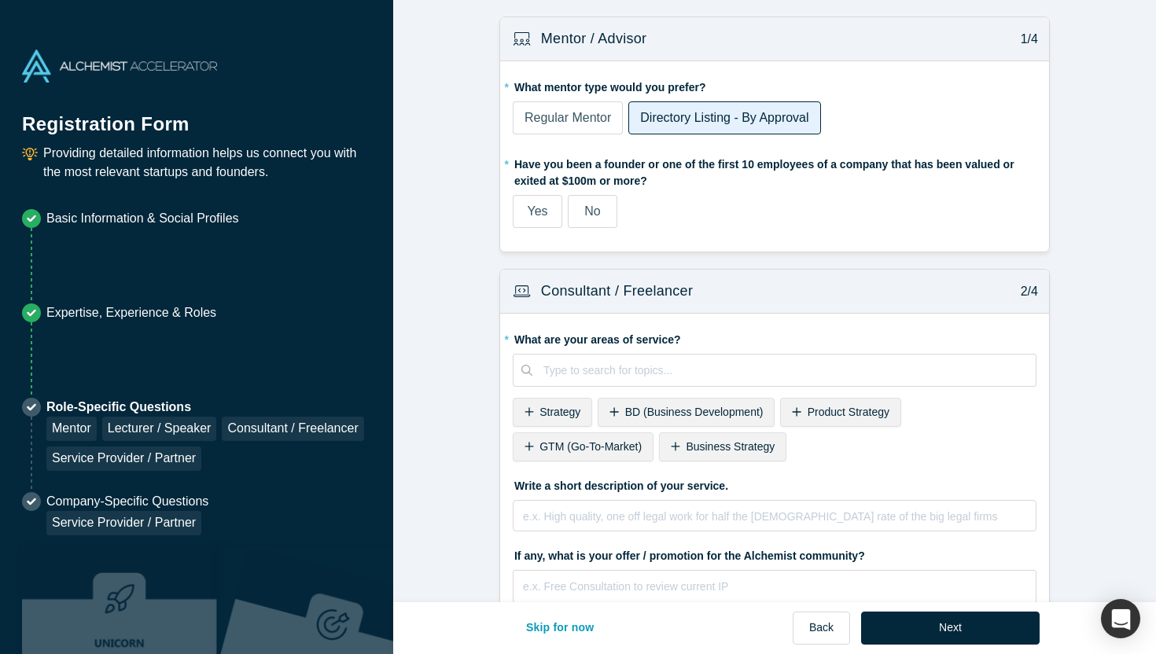
click at [596, 193] on div "* Have you been a founder or one of the first 10 employees of a company that ha…" at bounding box center [775, 189] width 524 height 77
click at [596, 206] on span "No" at bounding box center [592, 210] width 16 height 13
click at [0, 0] on input "No" at bounding box center [0, 0] width 0 height 0
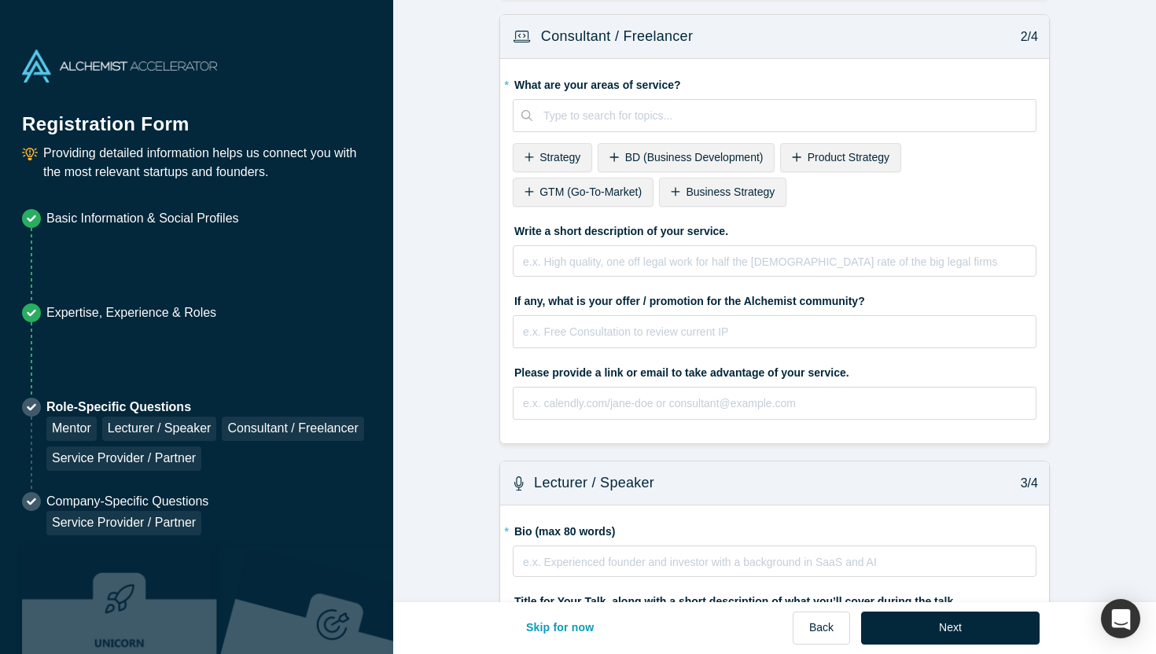
scroll to position [250, 0]
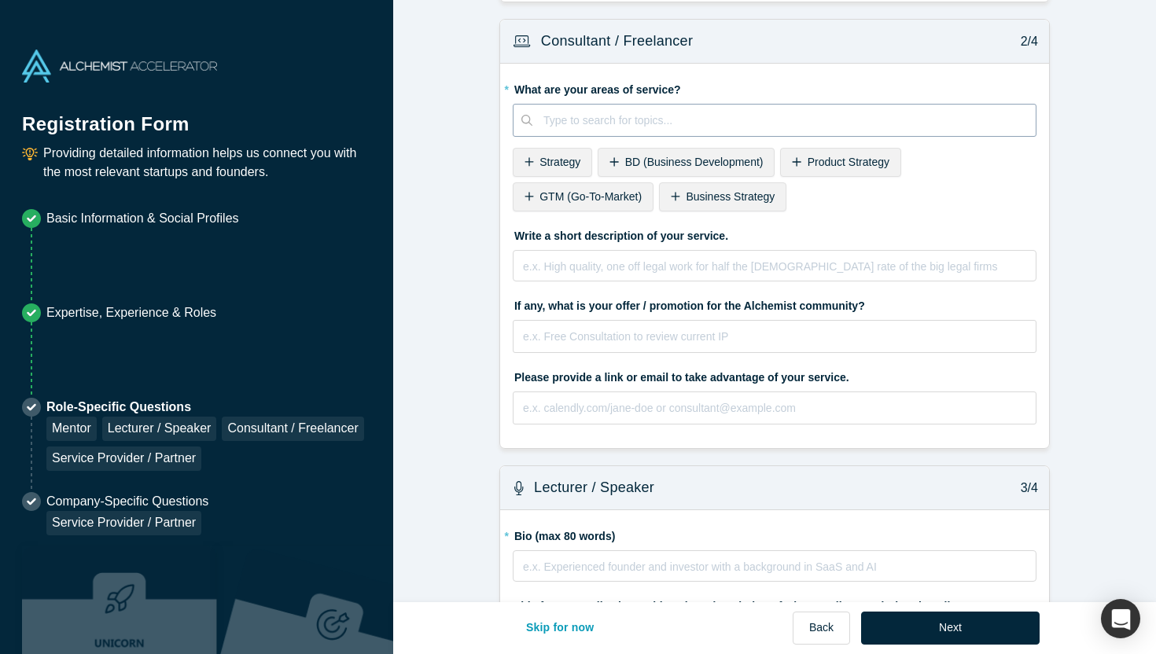
click at [599, 116] on div at bounding box center [783, 121] width 481 height 20
type input "Brand Strategy"
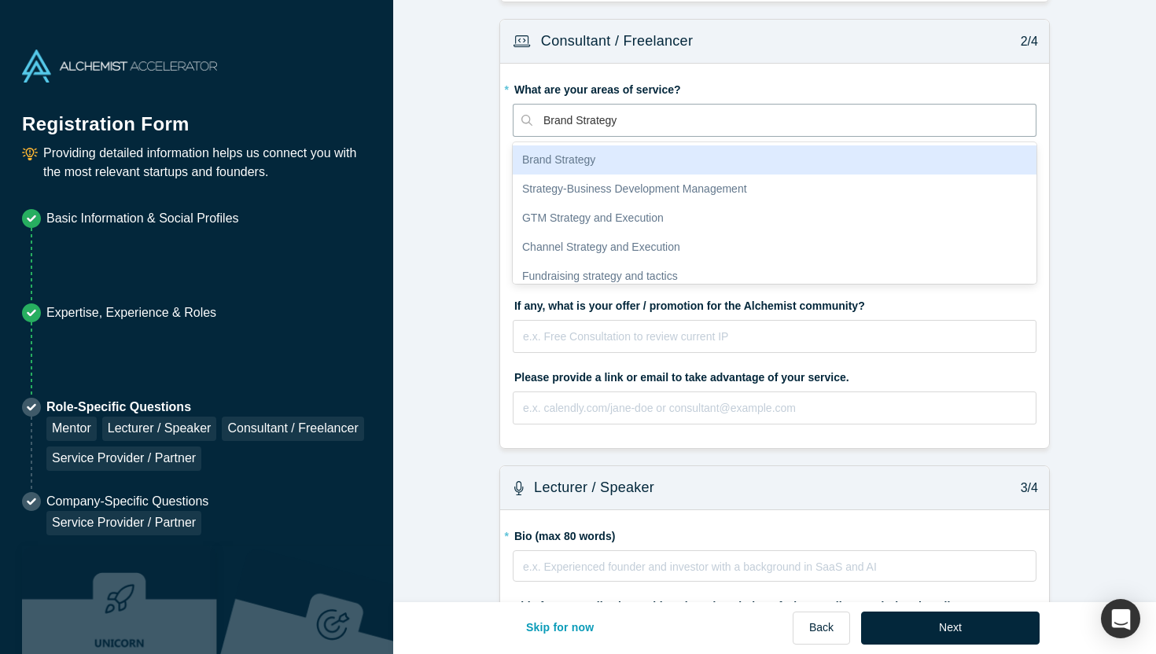
click at [626, 161] on div "Brand Strategy" at bounding box center [775, 159] width 524 height 29
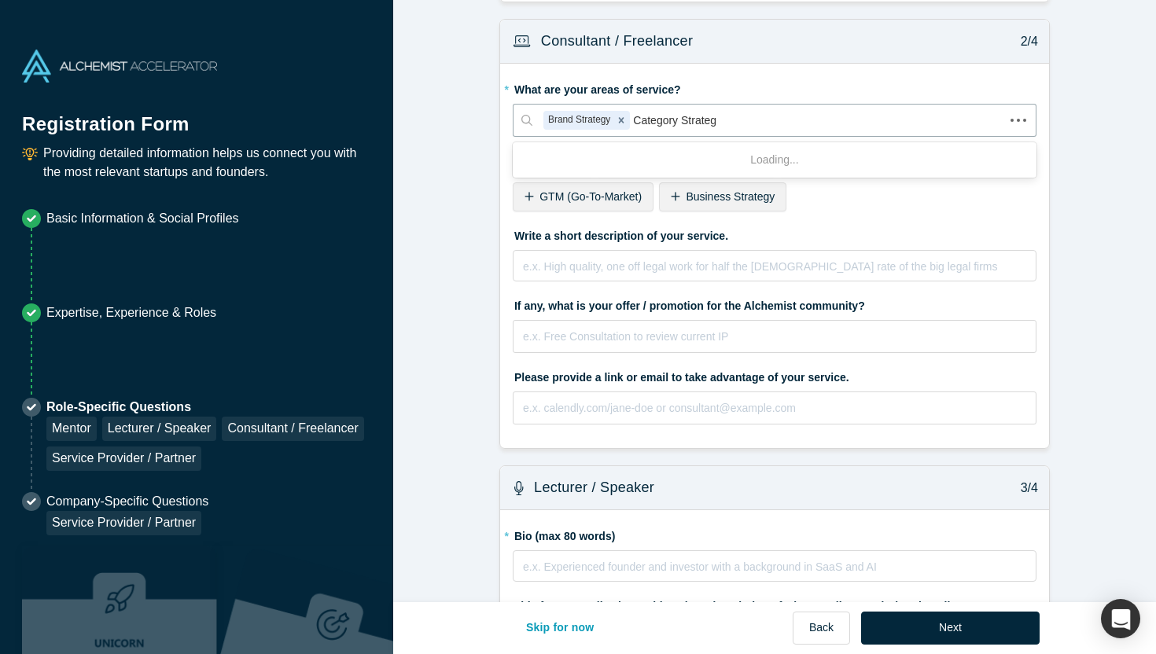
type input "Category Strategy"
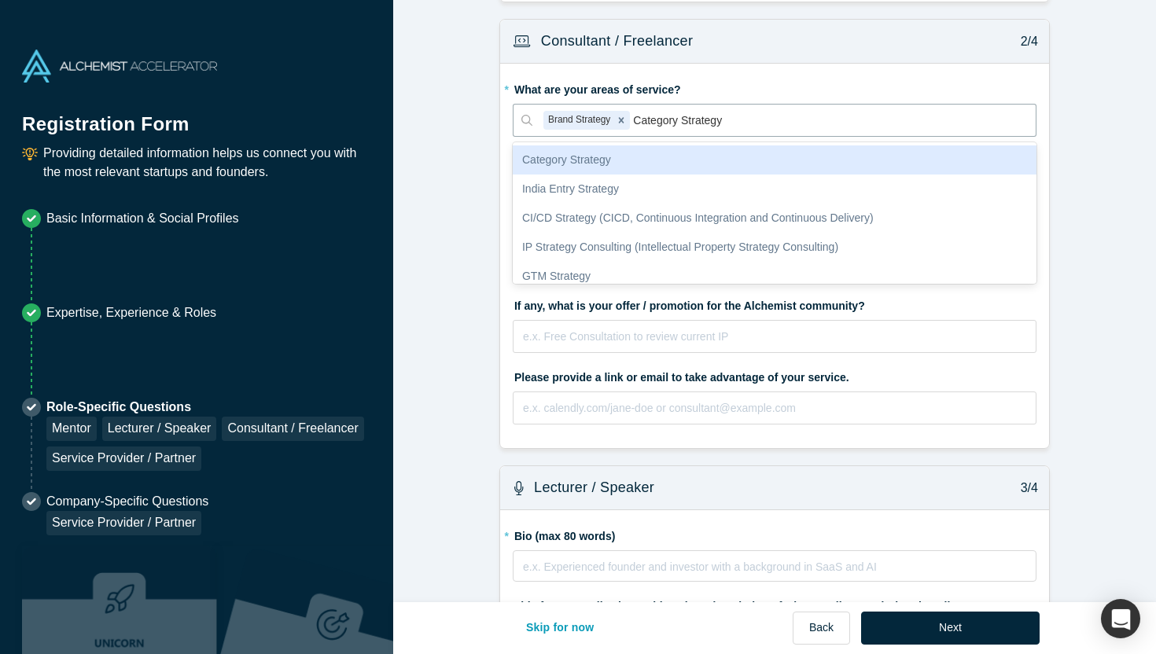
click at [613, 167] on div "Category Strategy" at bounding box center [775, 159] width 524 height 29
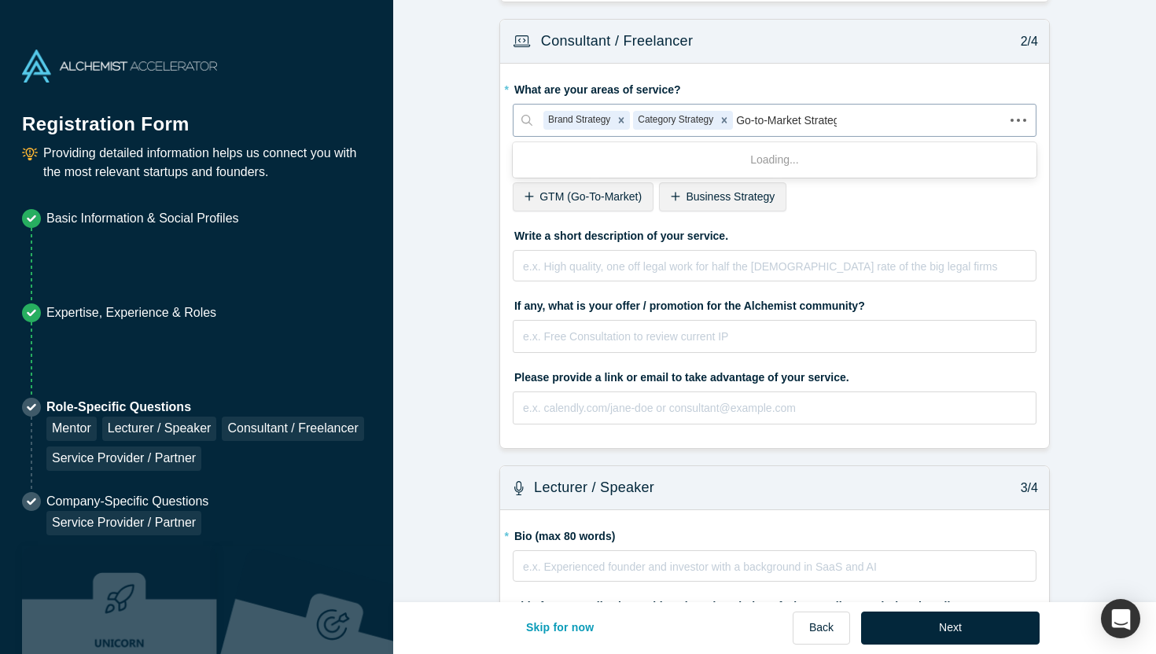
type input "Go-to-Market Strategy"
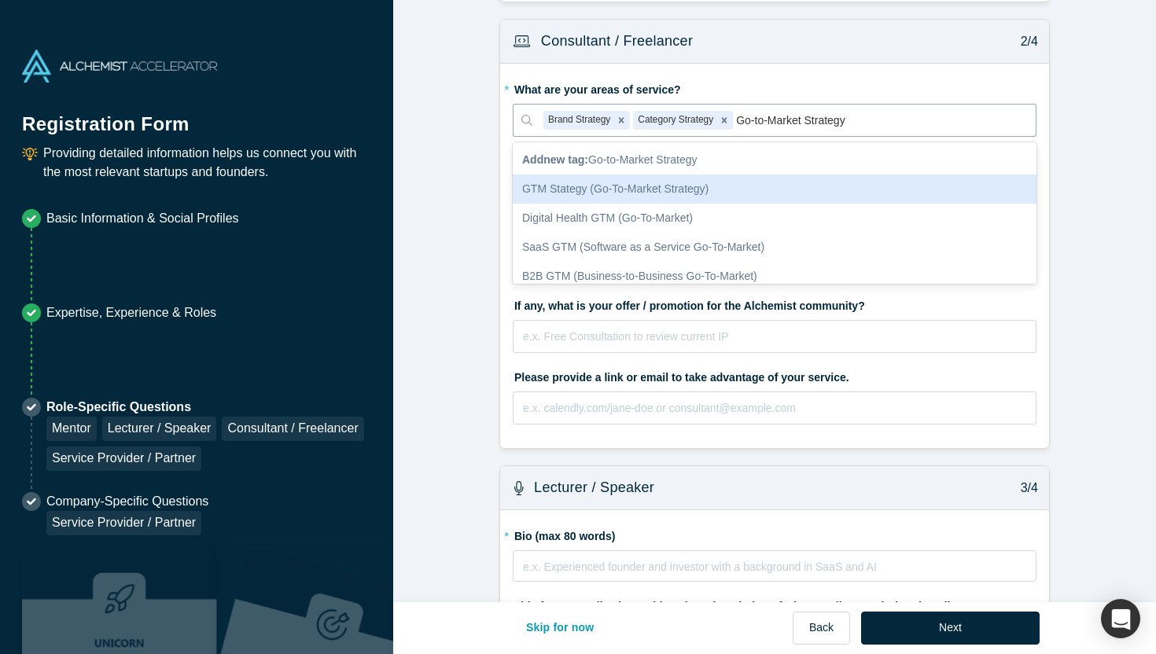
click at [670, 196] on div "GTM Stategy (Go-To-Market Strategy)" at bounding box center [775, 189] width 524 height 29
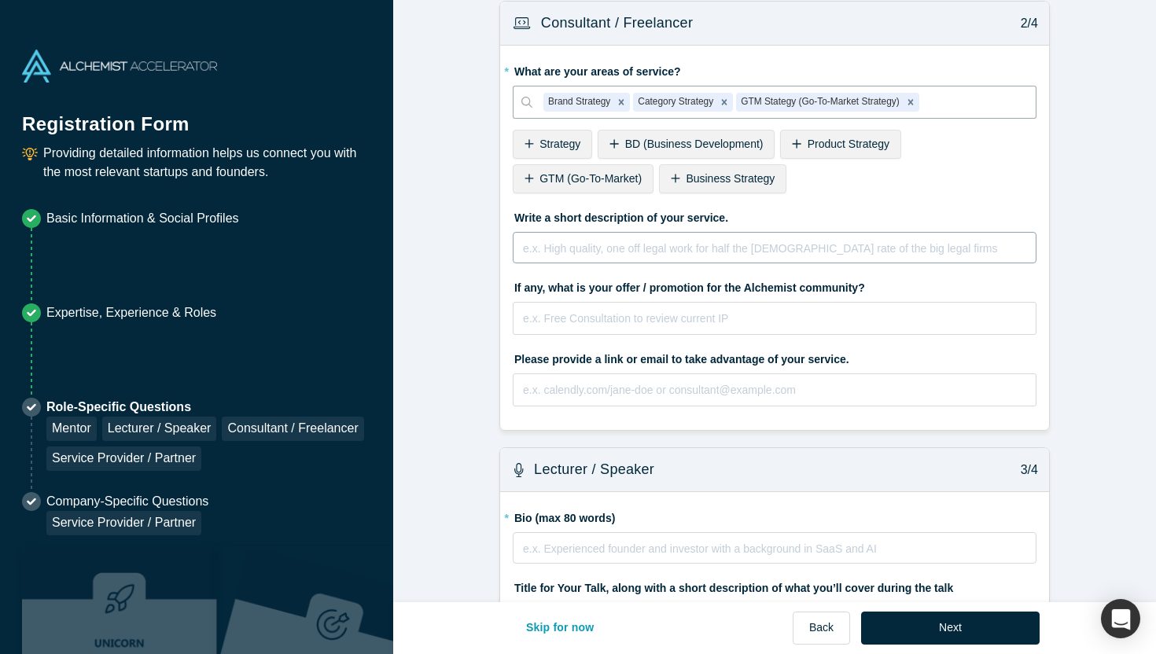
scroll to position [259, 0]
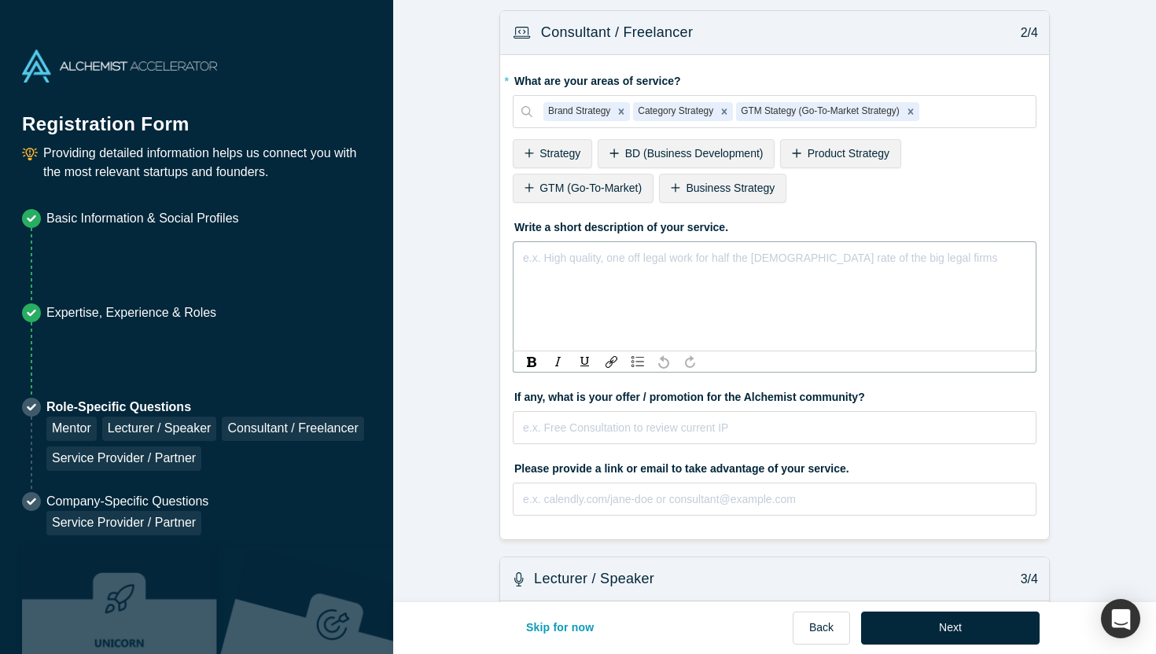
click at [652, 264] on div "rdw-editor" at bounding box center [775, 257] width 502 height 19
click at [438, 302] on form "Mentor / Advisor 1/4 * What mentor type would you prefer? Regular Mentor Direct…" at bounding box center [774, 570] width 763 height 1624
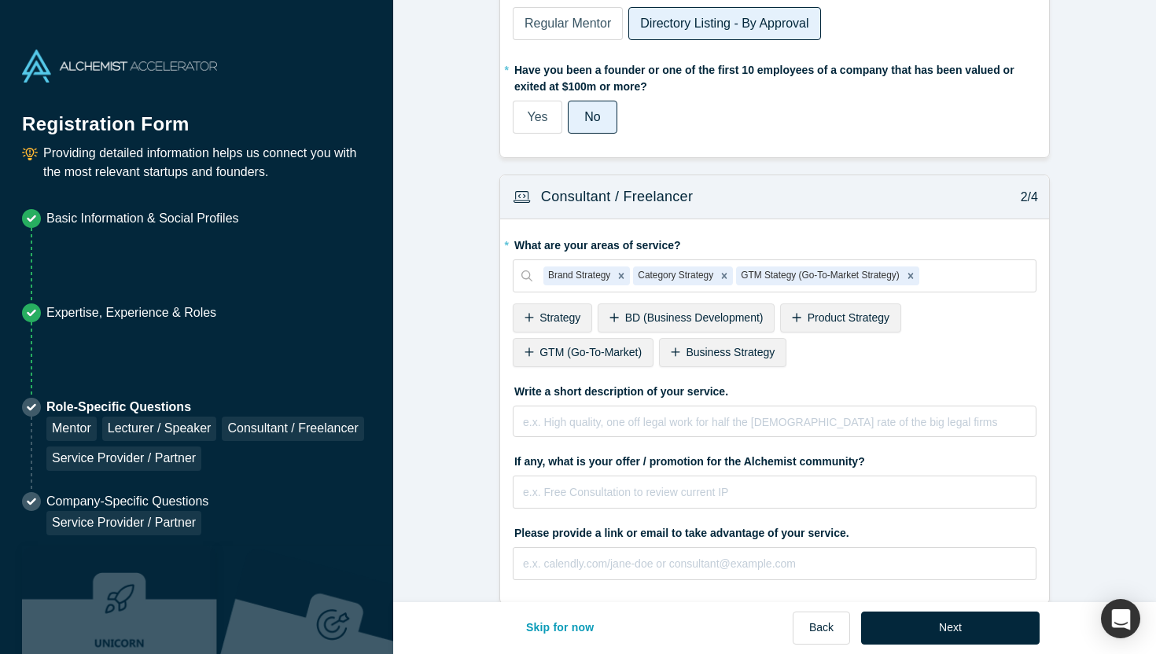
scroll to position [90, 0]
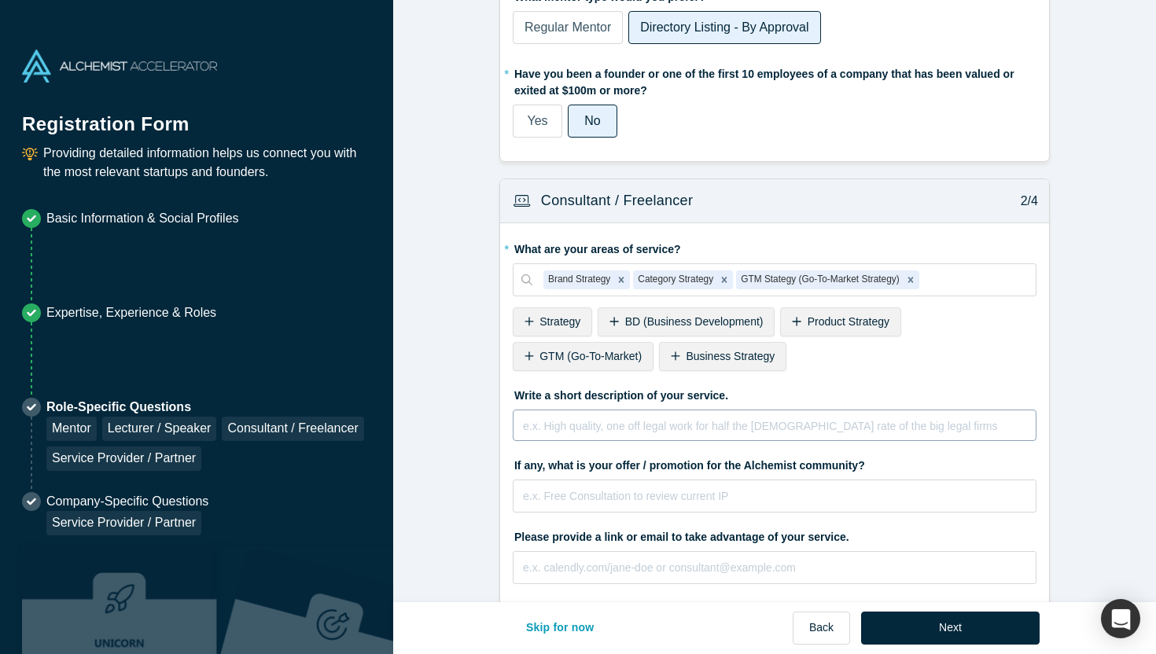
click at [613, 425] on div "rdw-editor" at bounding box center [775, 426] width 502 height 19
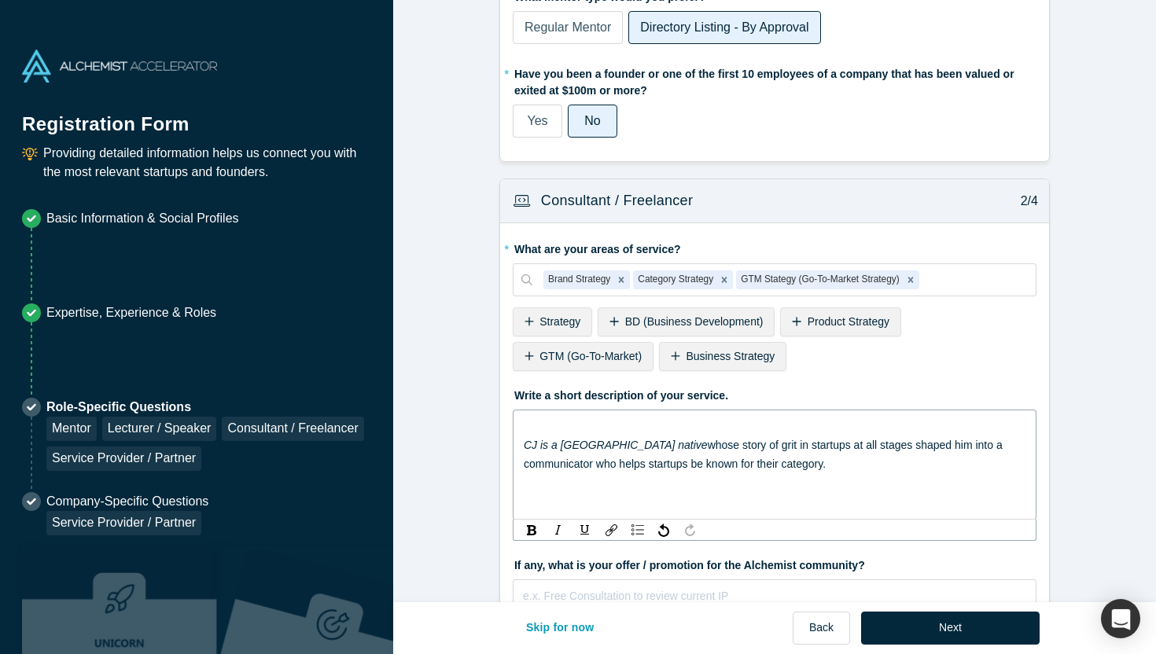
click at [540, 424] on div "rdw-editor" at bounding box center [775, 426] width 502 height 19
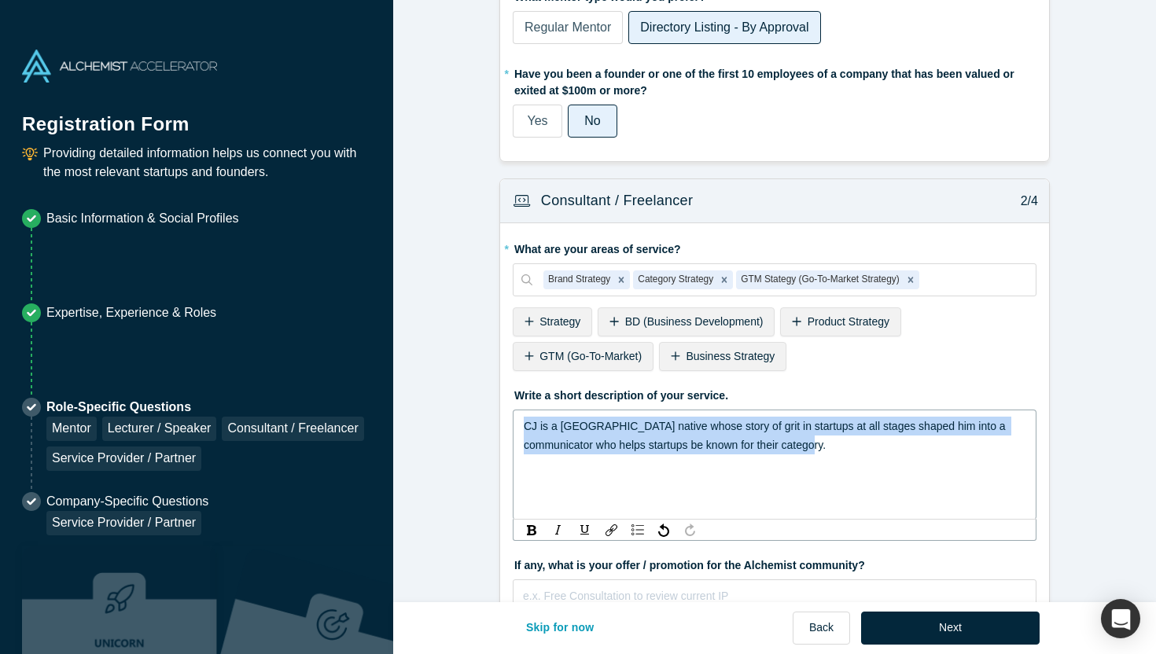
click at [528, 426] on span "CJ is a [GEOGRAPHIC_DATA] native whose story of grit in startups at all stages …" at bounding box center [766, 435] width 485 height 31
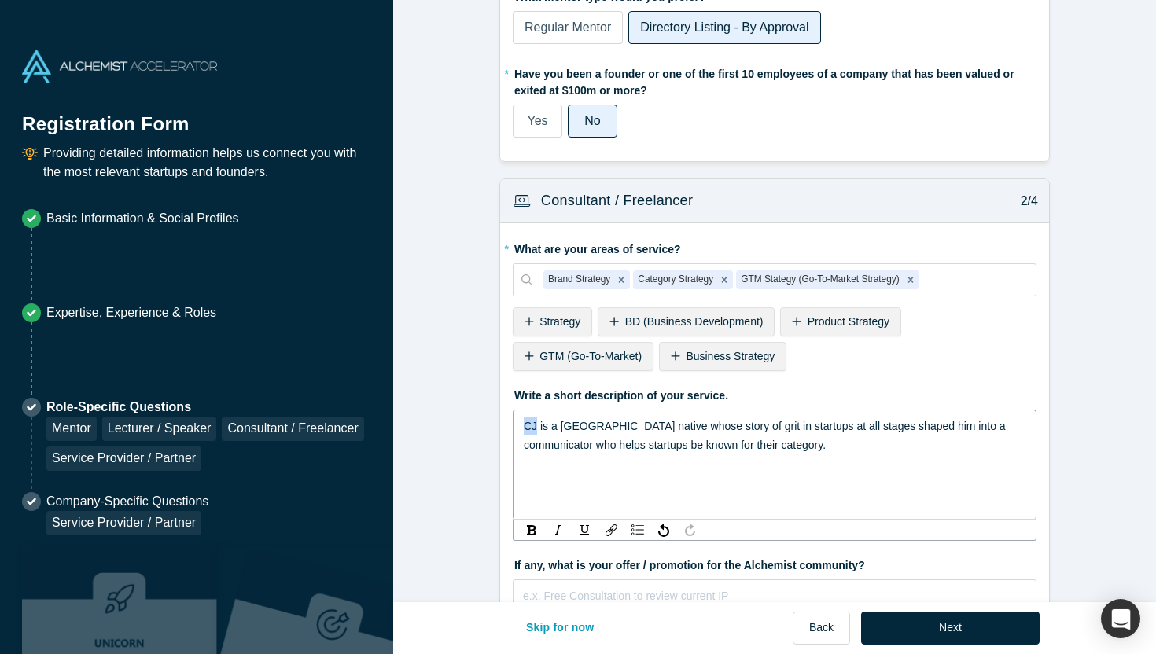
click at [528, 426] on span "CJ is a [GEOGRAPHIC_DATA] native whose story of grit in startups at all stages …" at bounding box center [766, 435] width 485 height 31
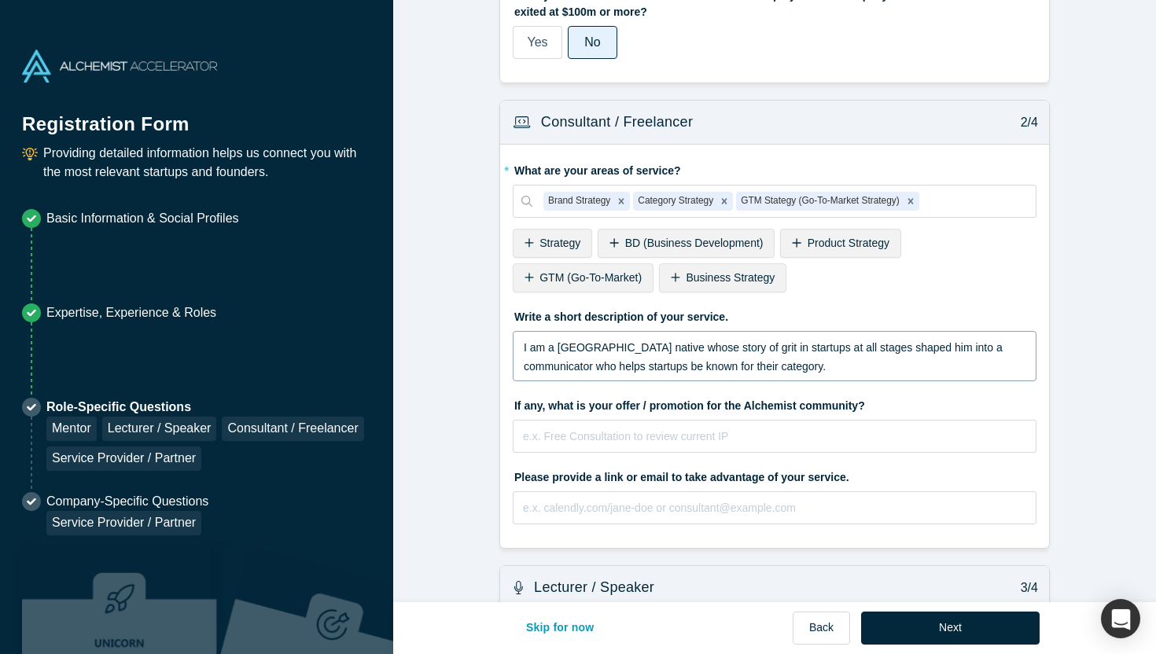
scroll to position [216, 0]
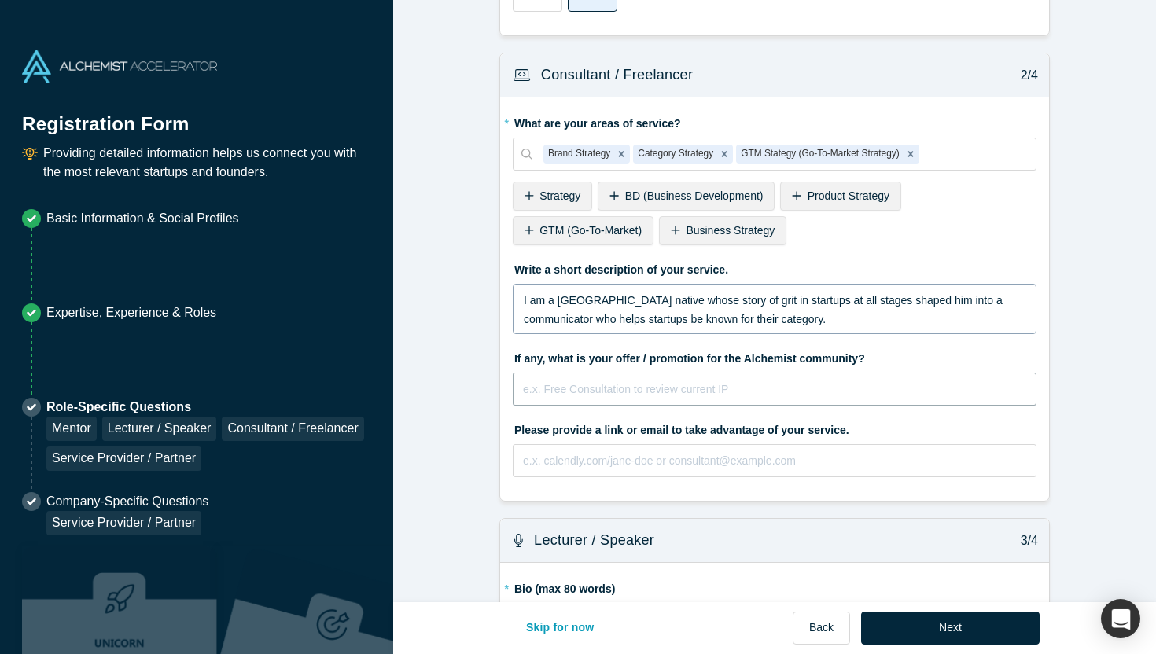
click at [586, 384] on input "text" at bounding box center [775, 389] width 524 height 33
type input "Free consultation to review your investor deck or buyer deck"
click at [554, 457] on input "text" at bounding box center [775, 460] width 524 height 33
paste input "[URL][DOMAIN_NAME][PERSON_NAME]"
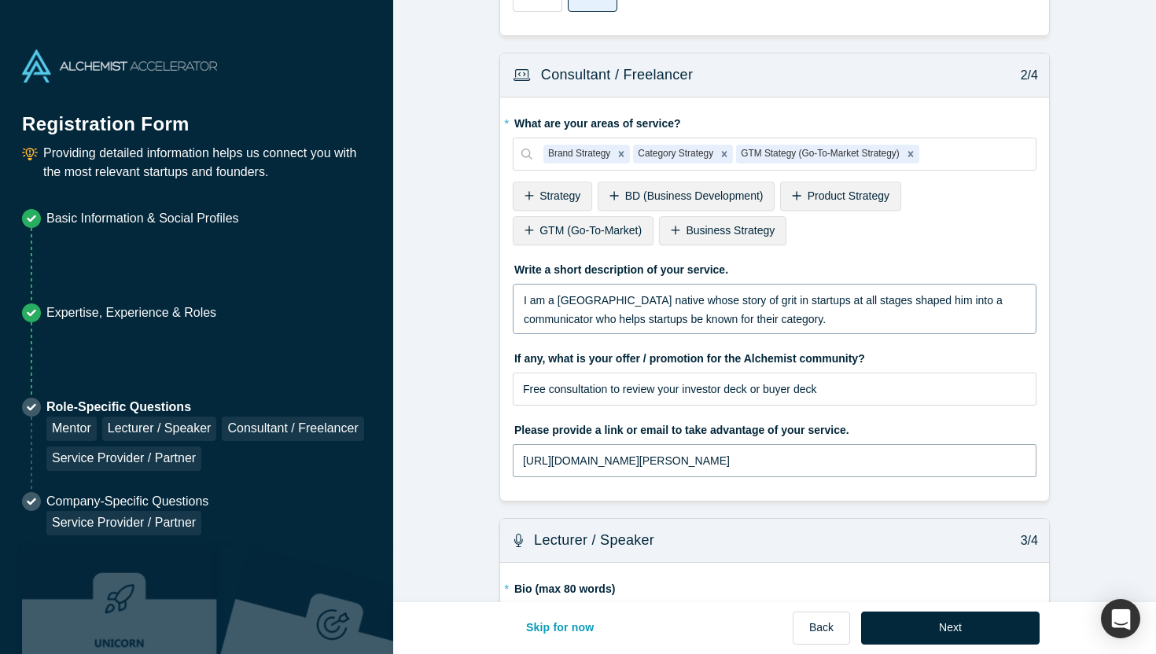
type input "[URL][DOMAIN_NAME][PERSON_NAME]"
click at [473, 341] on form "Mentor / Advisor 1/4 * What mentor type would you prefer? Regular Mentor Direct…" at bounding box center [774, 571] width 763 height 1542
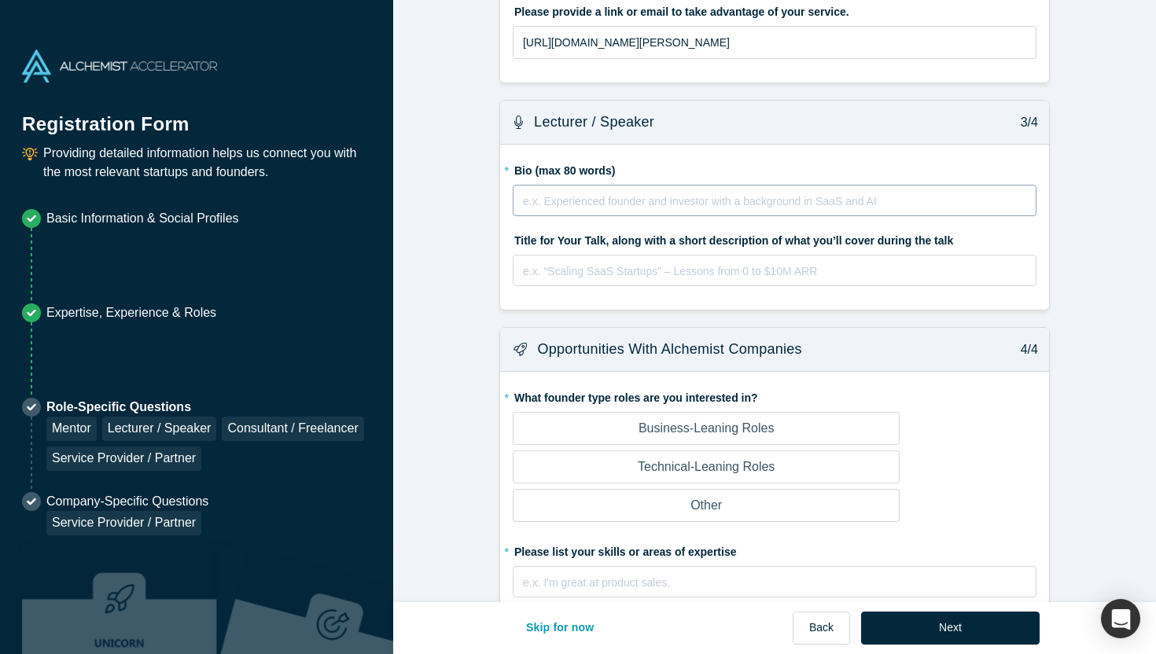
scroll to position [644, 0]
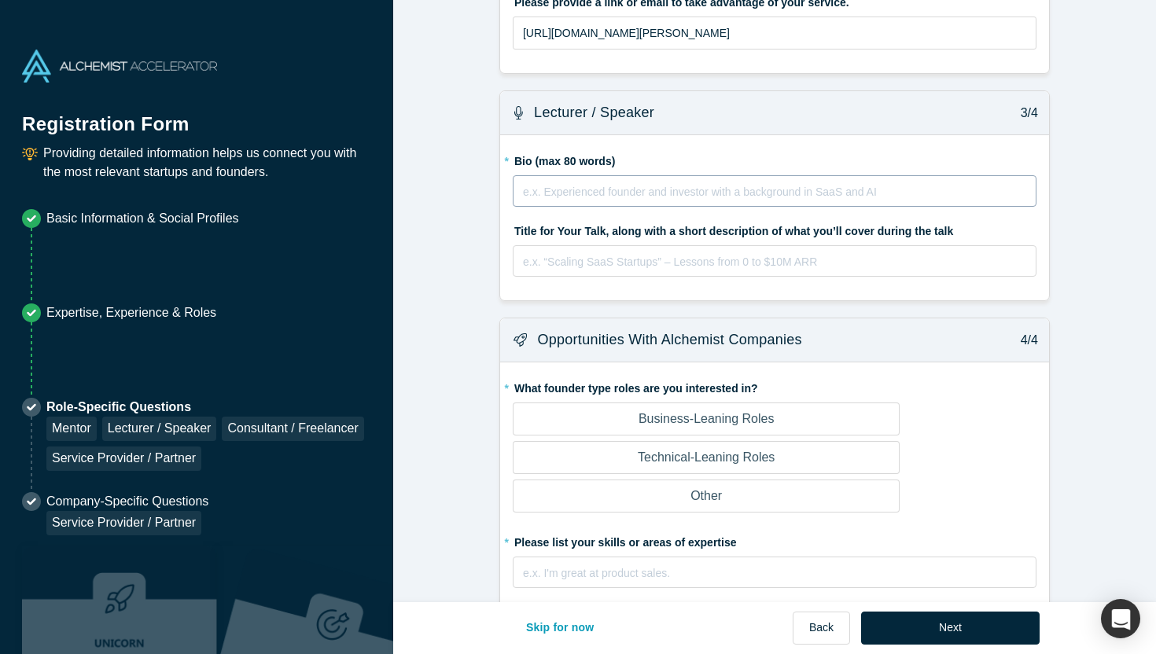
click at [545, 177] on div "e.x. Experienced founder and investor with a background in SaaS and AI" at bounding box center [775, 190] width 524 height 31
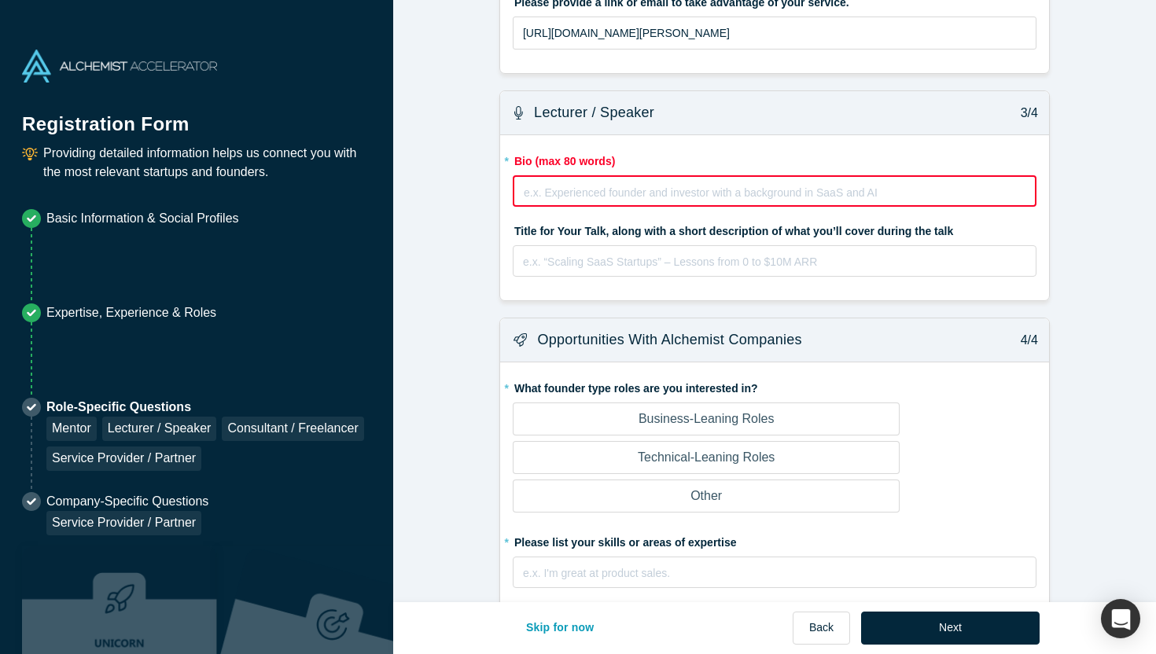
click at [427, 161] on form "Mentor / Advisor 1/4 * What mentor type would you prefer? Regular Mentor Direct…" at bounding box center [774, 143] width 763 height 1542
click at [584, 263] on div "rdw-editor" at bounding box center [775, 261] width 502 height 19
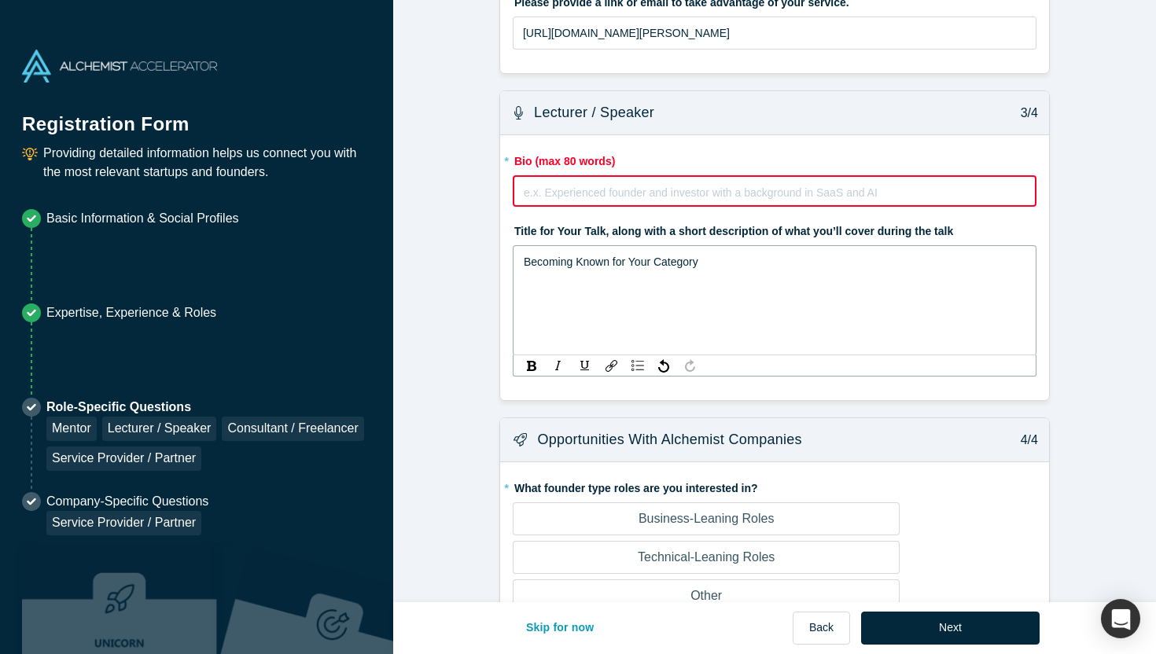
click at [470, 267] on form "Mentor / Advisor 1/4 * What mentor type would you prefer? Regular Mentor Direct…" at bounding box center [774, 193] width 763 height 1642
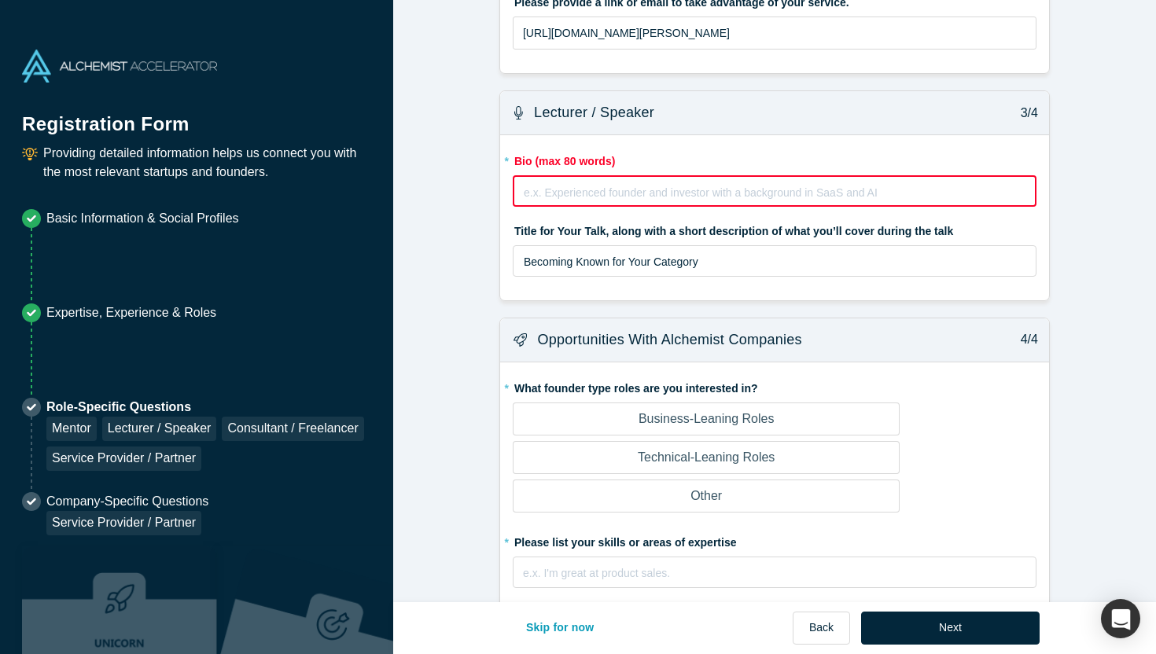
click at [554, 193] on div "rdw-editor" at bounding box center [775, 192] width 501 height 19
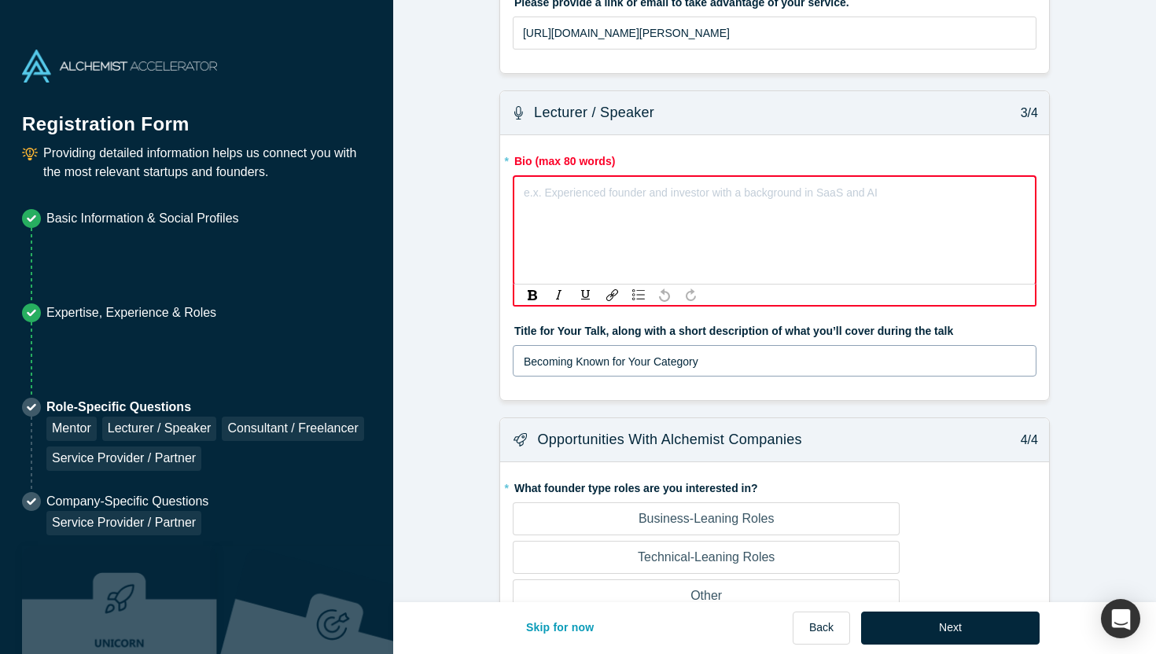
click at [583, 365] on div "Becoming Known for Your Category" at bounding box center [775, 360] width 524 height 31
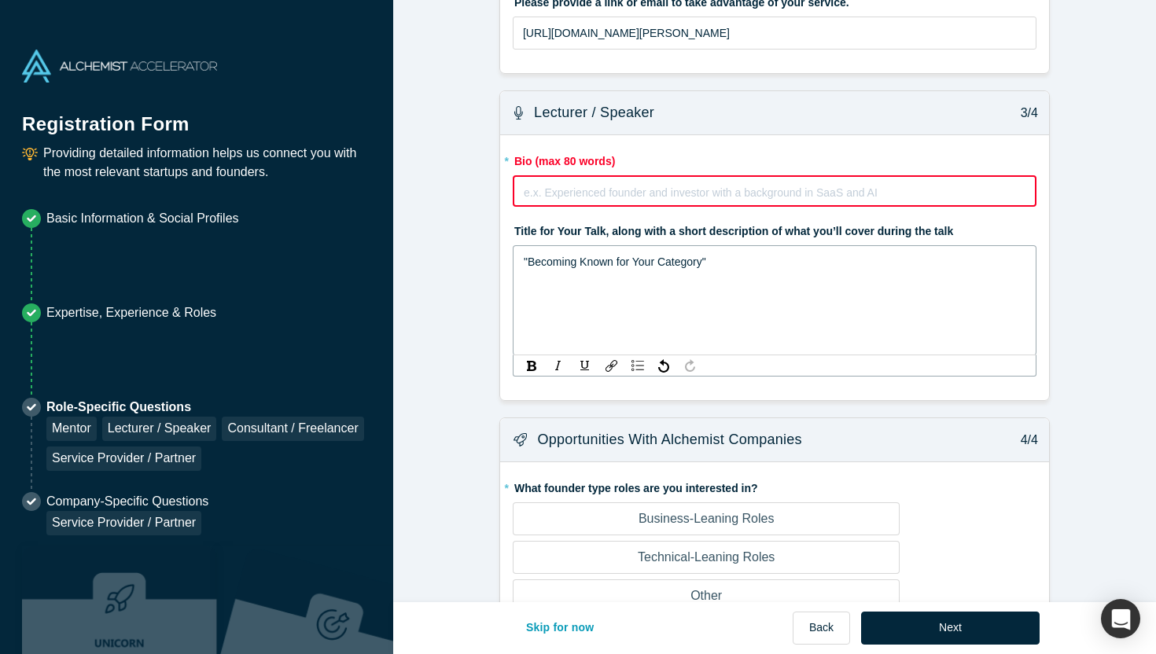
click at [470, 211] on form "Mentor / Advisor 1/4 * What mentor type would you prefer? Regular Mentor Direct…" at bounding box center [774, 193] width 763 height 1642
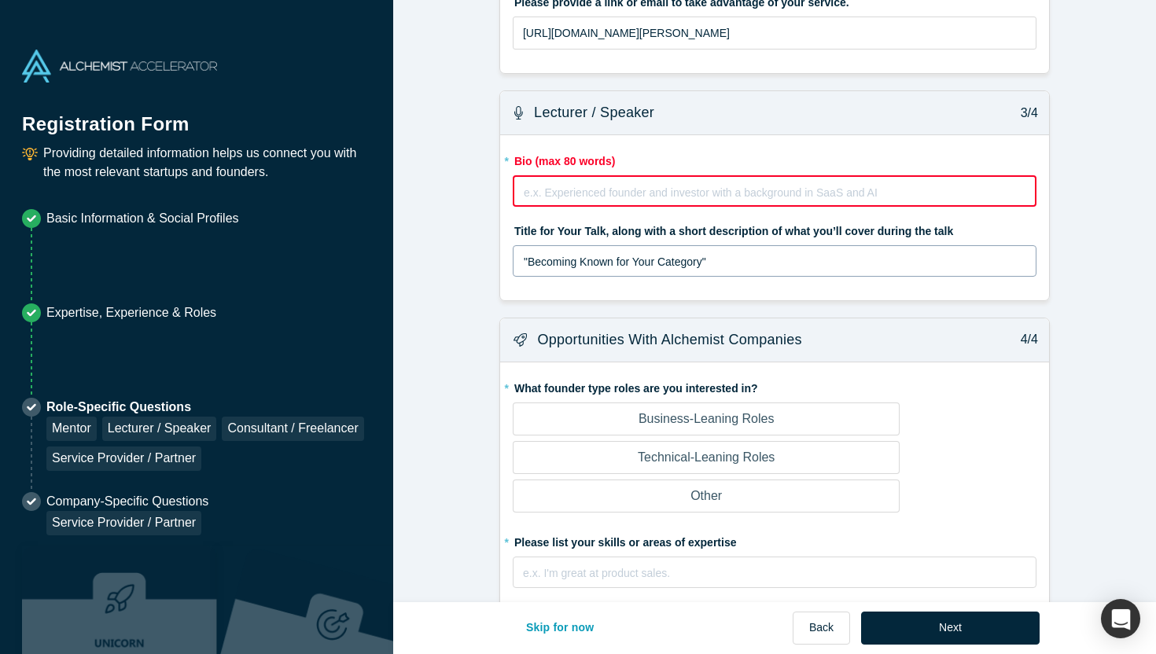
click at [550, 201] on div "rdw-editor" at bounding box center [775, 192] width 501 height 19
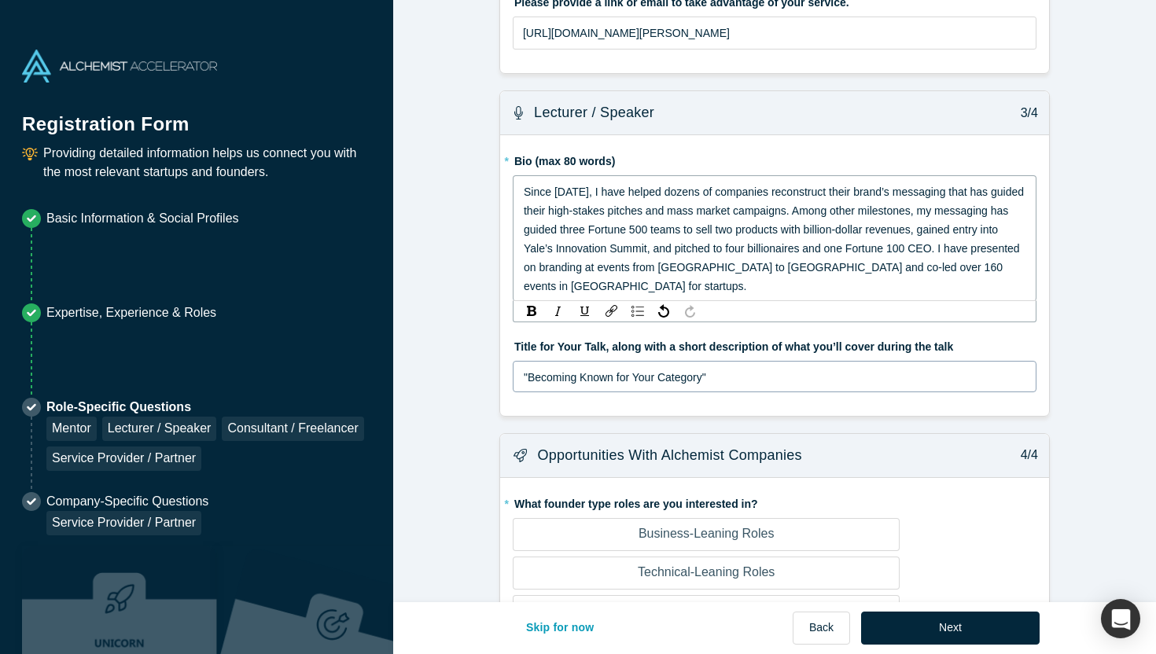
scroll to position [643, 0]
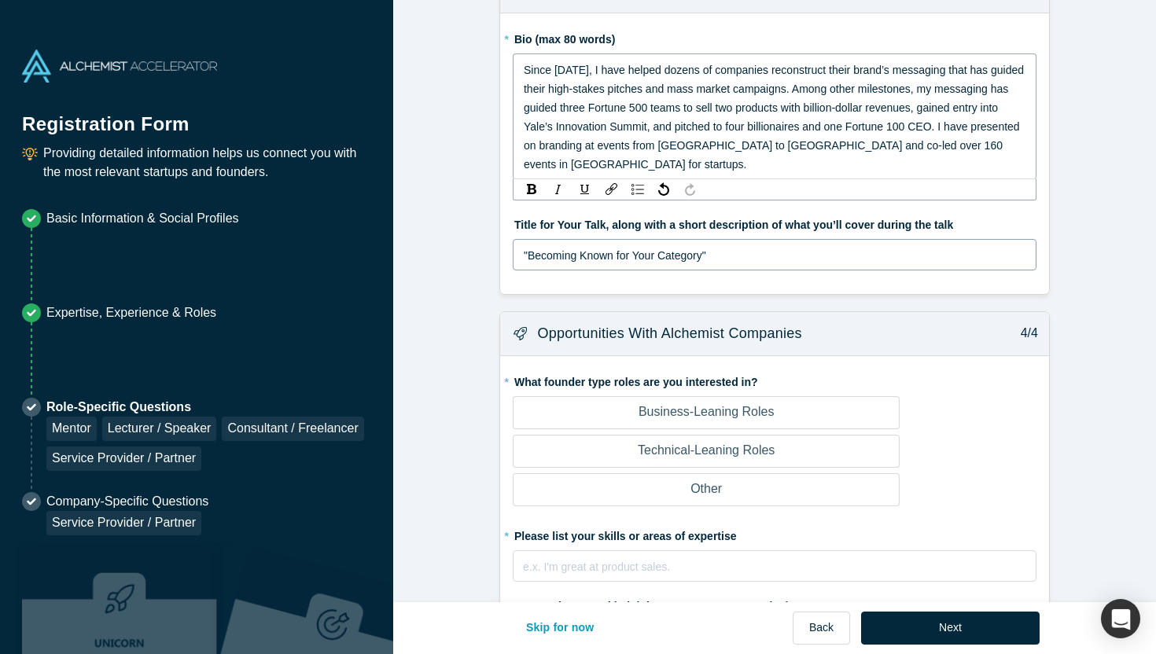
click at [496, 256] on form "Mentor / Advisor 1/4 * What mentor type would you prefer? Regular Mentor Direct…" at bounding box center [774, 80] width 763 height 1658
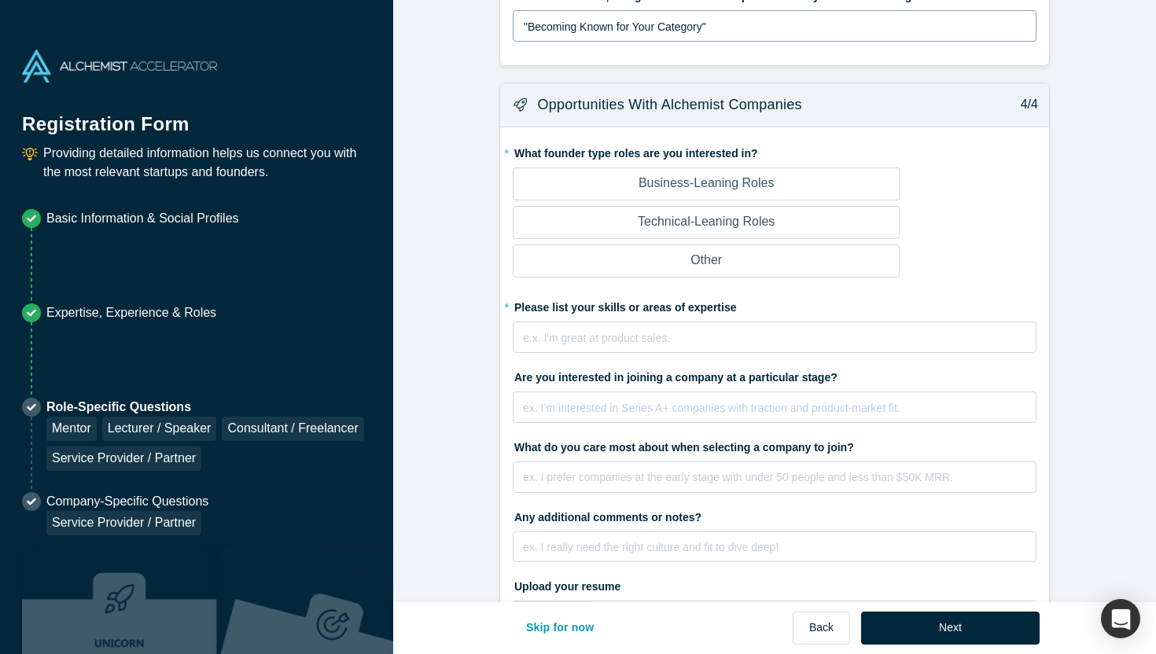
scroll to position [977, 0]
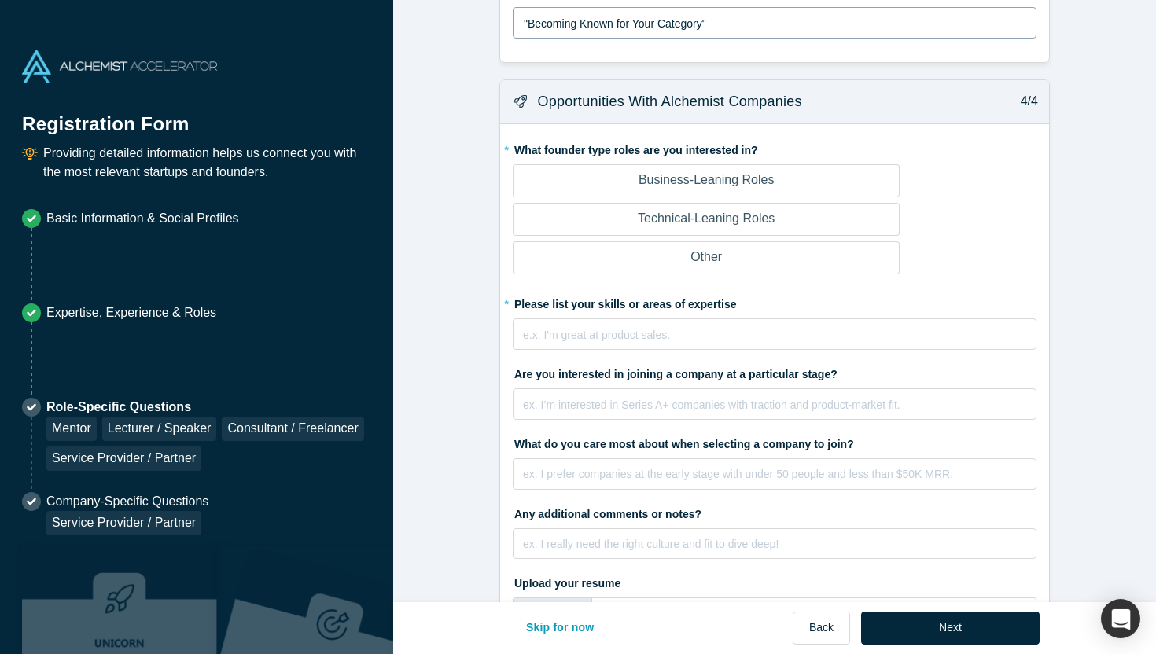
click at [563, 179] on label "Business-Leaning Roles" at bounding box center [706, 180] width 387 height 33
click at [0, 0] on input "Business-Leaning Roles" at bounding box center [0, 0] width 0 height 0
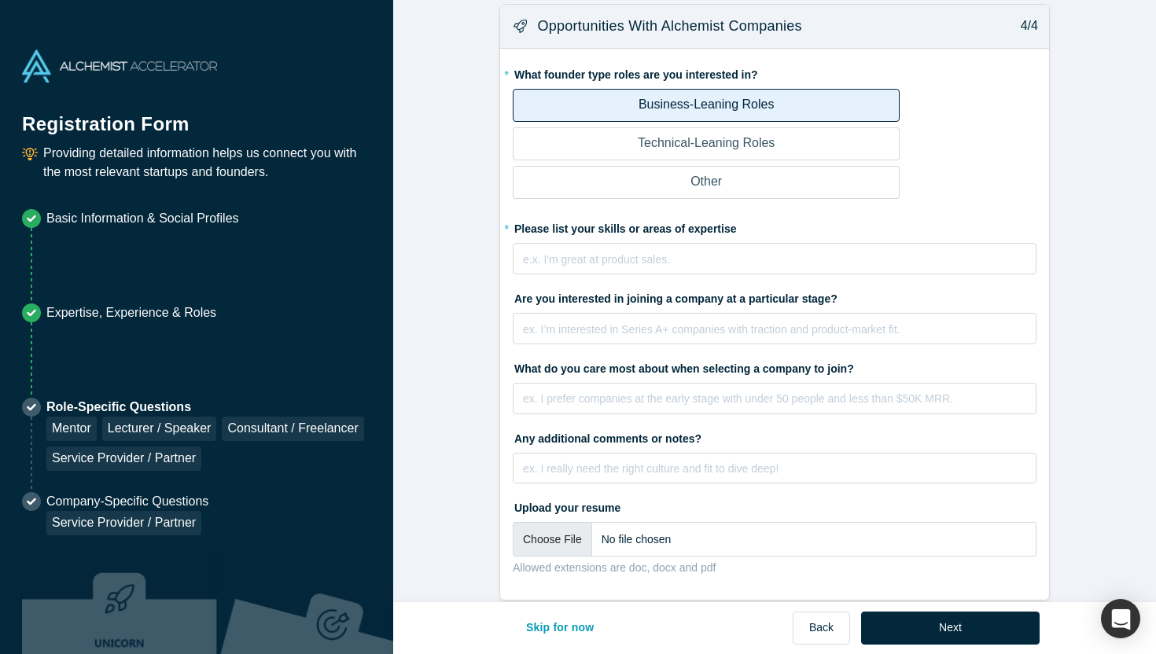
scroll to position [1073, 0]
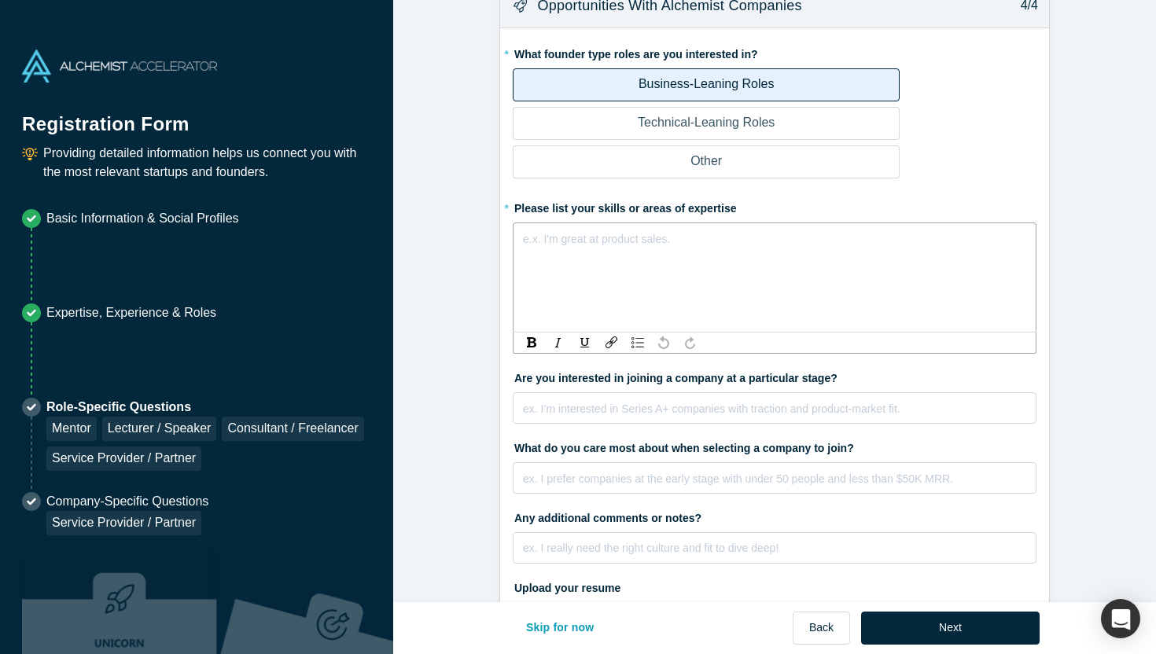
click at [574, 237] on div "rdw-editor" at bounding box center [775, 239] width 502 height 19
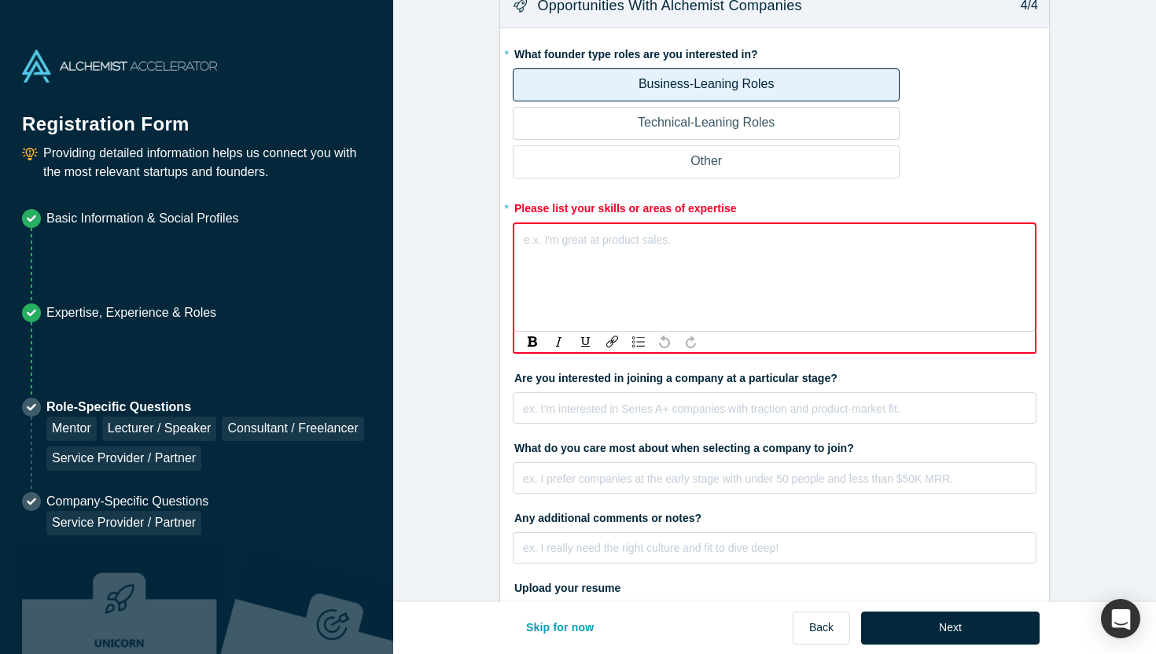
scroll to position [1072, 0]
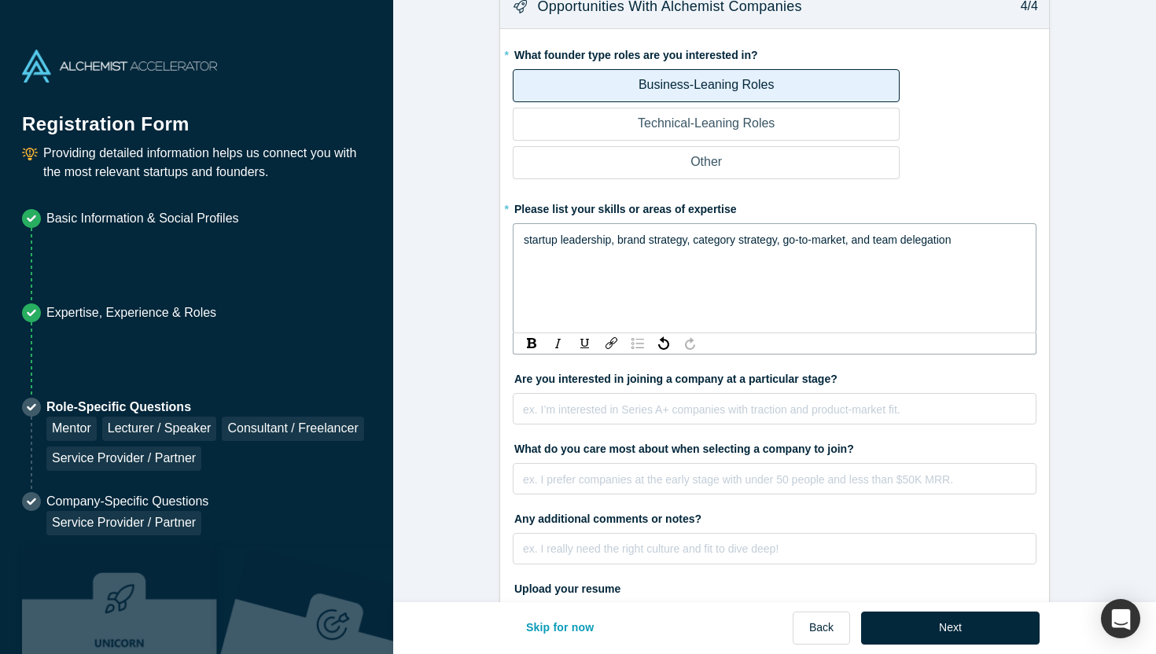
click at [634, 348] on img "rdw-list-control" at bounding box center [637, 343] width 13 height 11
click at [541, 239] on span "startup leadership, brand strategy, category strategy, go-to-market, and team d…" at bounding box center [753, 240] width 427 height 13
click at [642, 239] on span "Startup leadership, brand strategy, category strategy, go-to-market, and team d…" at bounding box center [754, 240] width 429 height 13
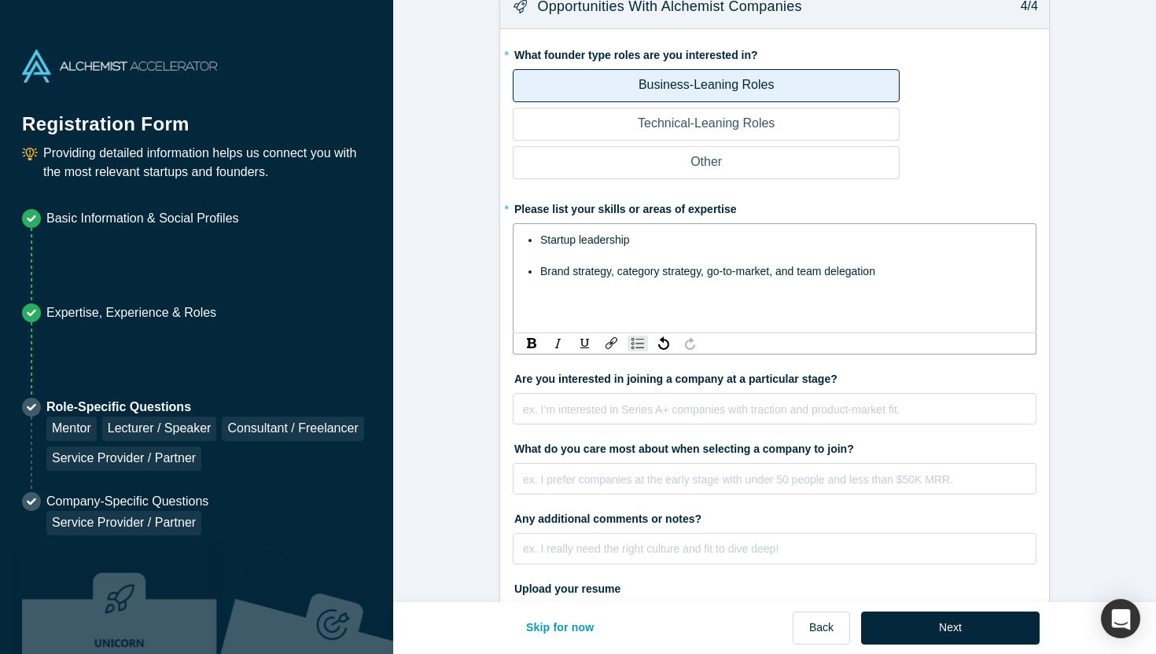
click at [620, 269] on span "Brand strategy, category strategy, go-to-market, and team delegation" at bounding box center [707, 271] width 335 height 13
click at [639, 306] on span "Category strategy, go-to-market, and team delegation" at bounding box center [670, 302] width 260 height 13
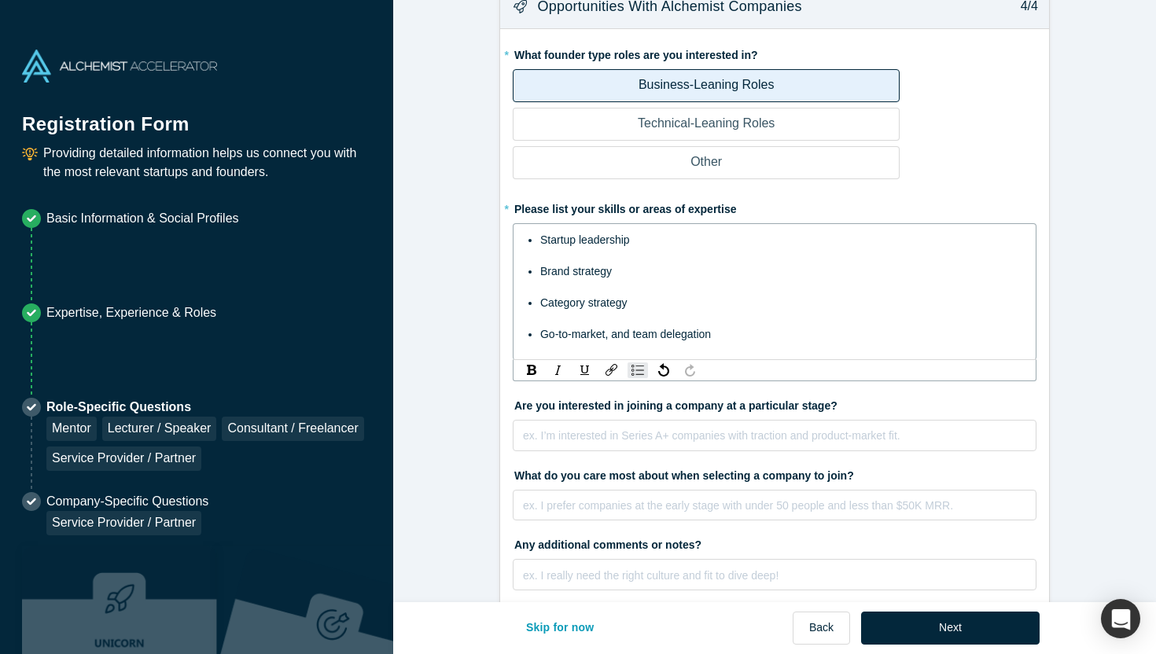
click at [636, 334] on span "Go-to-market, and team delegation" at bounding box center [625, 334] width 171 height 13
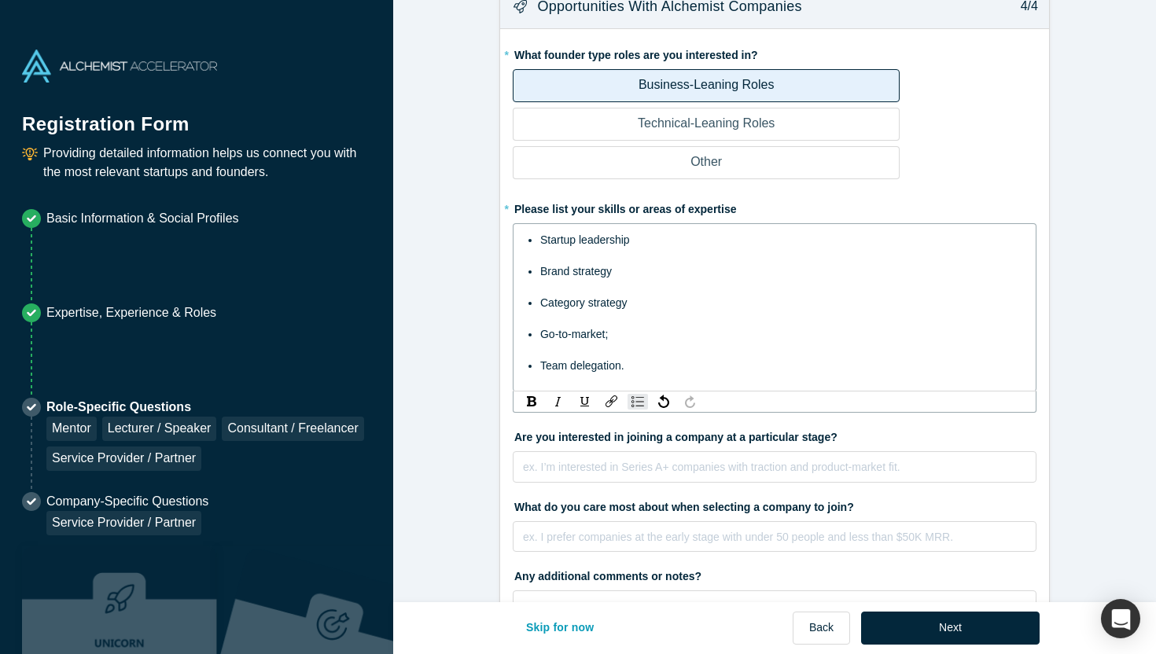
click at [652, 311] on div "Category strategy" at bounding box center [783, 302] width 486 height 19
click at [641, 281] on ul "Startup leadership Brand strategy Category strategy; Go-to-market; Team delegat…" at bounding box center [775, 302] width 502 height 145
click at [623, 264] on div "Brand strategy" at bounding box center [783, 271] width 486 height 19
click at [638, 245] on div "Startup leadership" at bounding box center [783, 239] width 486 height 19
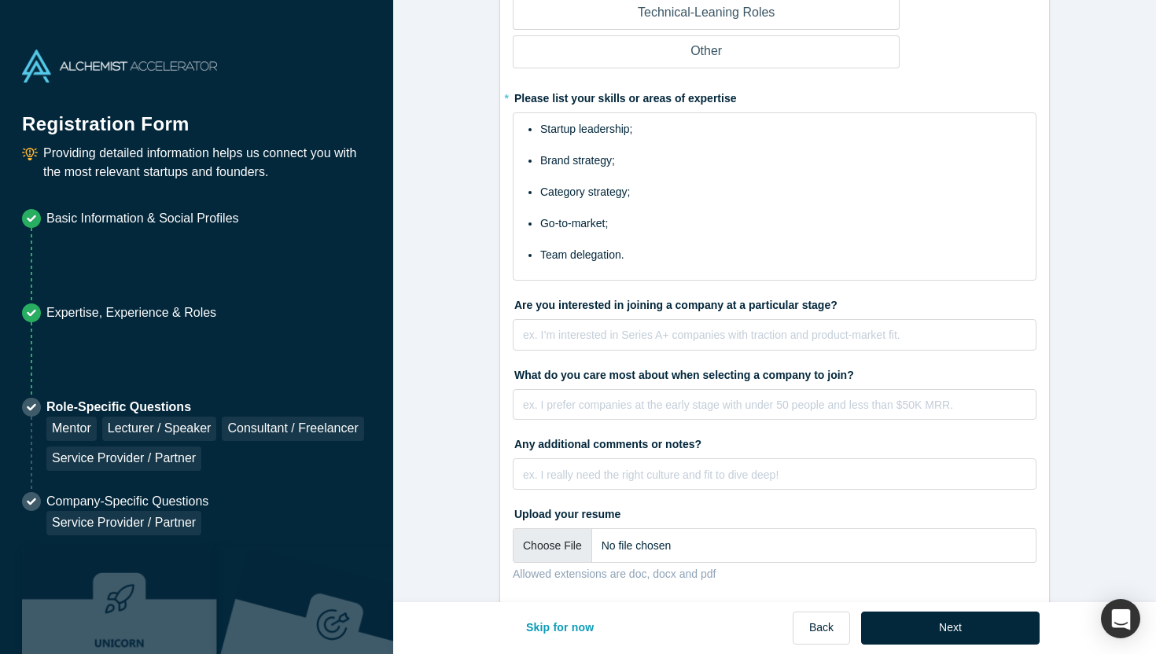
scroll to position [1193, 0]
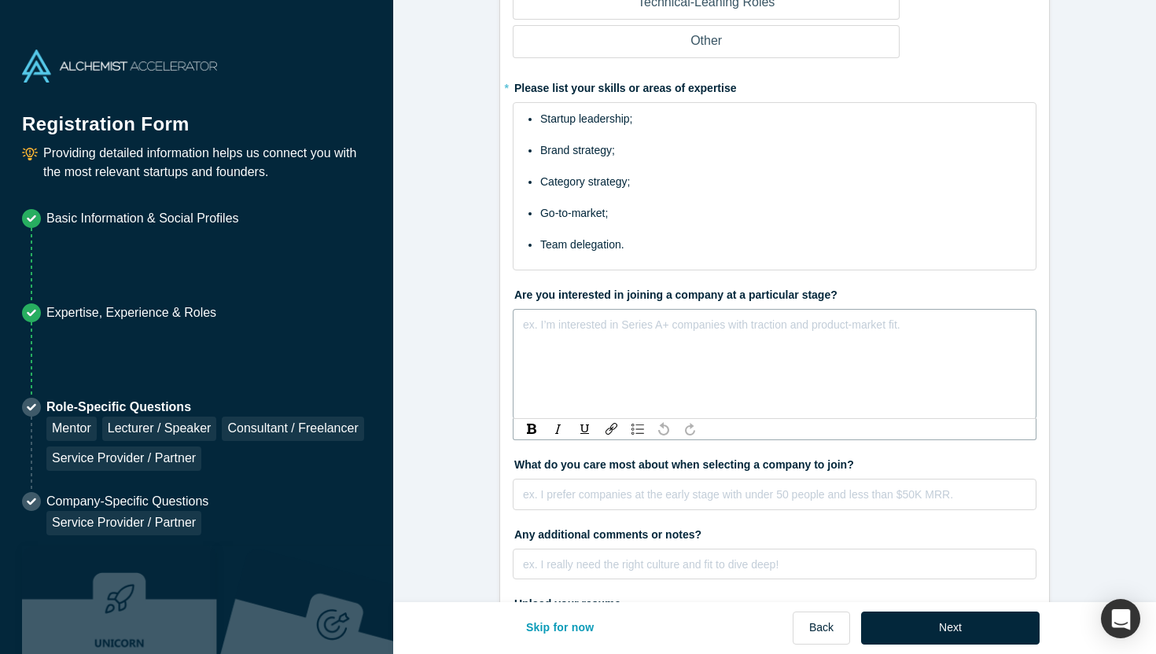
click at [595, 317] on div "rdw-editor" at bounding box center [775, 324] width 502 height 19
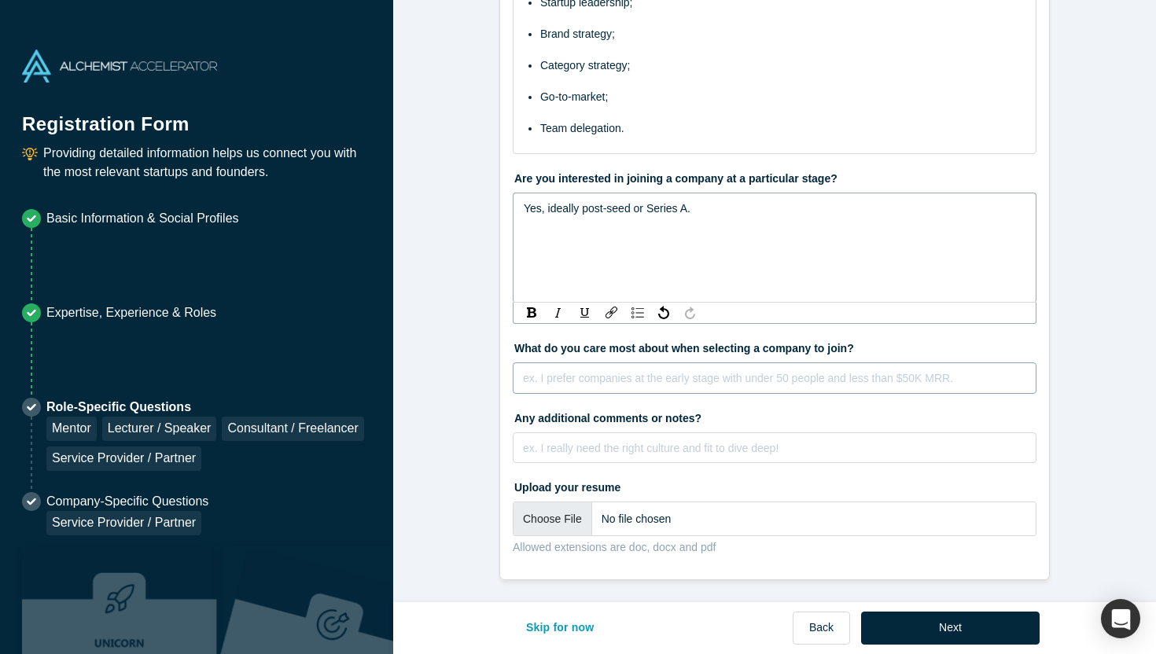
click at [593, 374] on div "rdw-editor" at bounding box center [775, 378] width 502 height 19
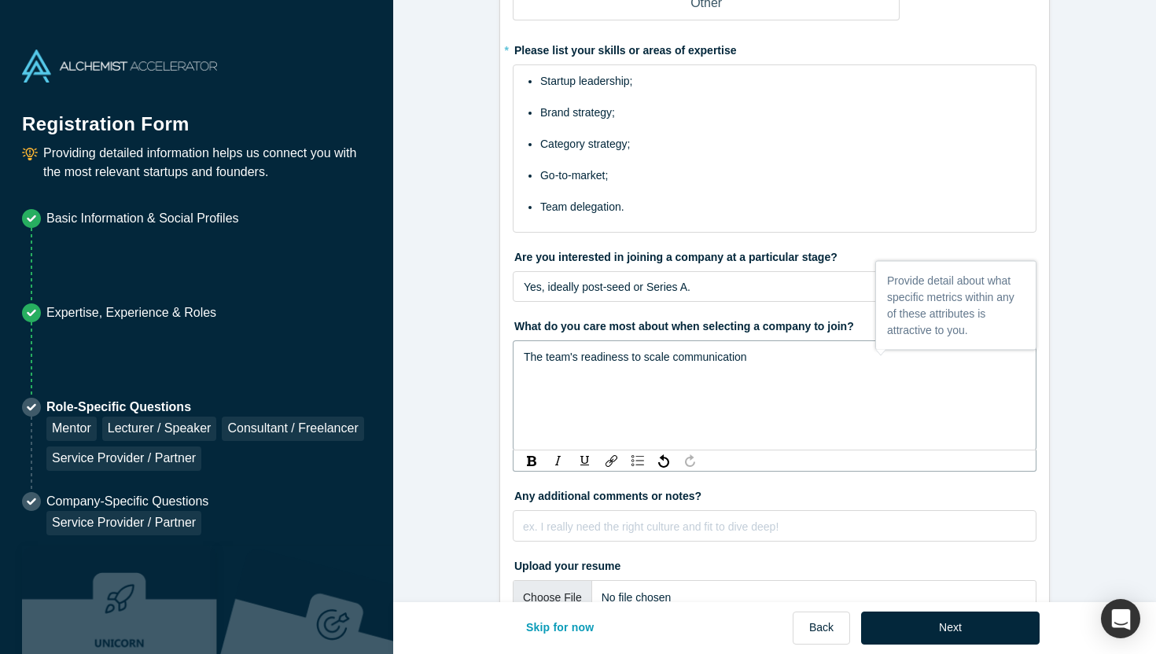
click at [653, 359] on span "The team's readiness to scale communication" at bounding box center [635, 357] width 223 height 13
drag, startPoint x: 653, startPoint y: 359, endPoint x: 797, endPoint y: 359, distance: 144.7
click at [797, 359] on div "The team's readiness to scale communication" at bounding box center [775, 357] width 502 height 19
click at [582, 358] on span "The team's readiness to start delegating" at bounding box center [622, 357] width 196 height 13
click at [915, 370] on div "The team's oppenness to creating a brand and readiness to start delegating" at bounding box center [775, 396] width 524 height 110
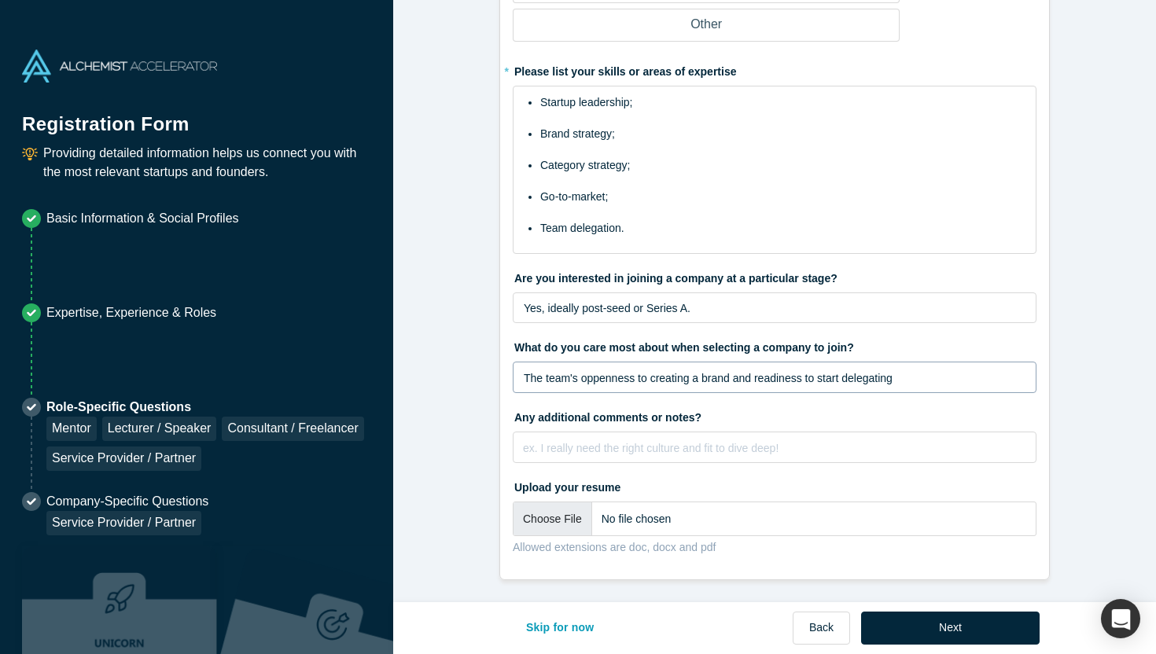
click at [931, 366] on div "The team's oppenness to creating a brand and readiness to start delegating" at bounding box center [775, 377] width 524 height 31
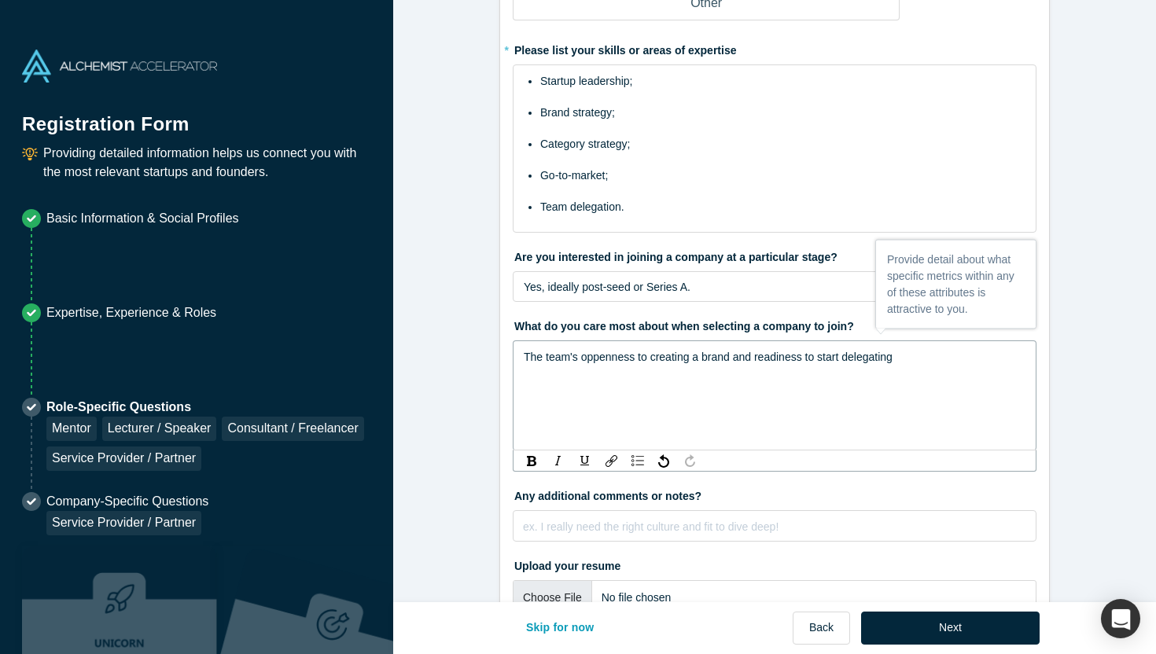
click at [920, 359] on div "The team's oppenness to creating a brand and readiness to start delegating" at bounding box center [775, 357] width 502 height 19
click at [595, 356] on span "The team's oppenness to creating a brand and readiness to start delegating it t…" at bounding box center [746, 357] width 444 height 13
click at [605, 359] on span "The team's oppenness to creating a brand and readiness to start delegating it t…" at bounding box center [746, 357] width 444 height 13
click at [595, 359] on span "The team's oppenness to creating a brand and readiness to start delegating it t…" at bounding box center [746, 357] width 444 height 13
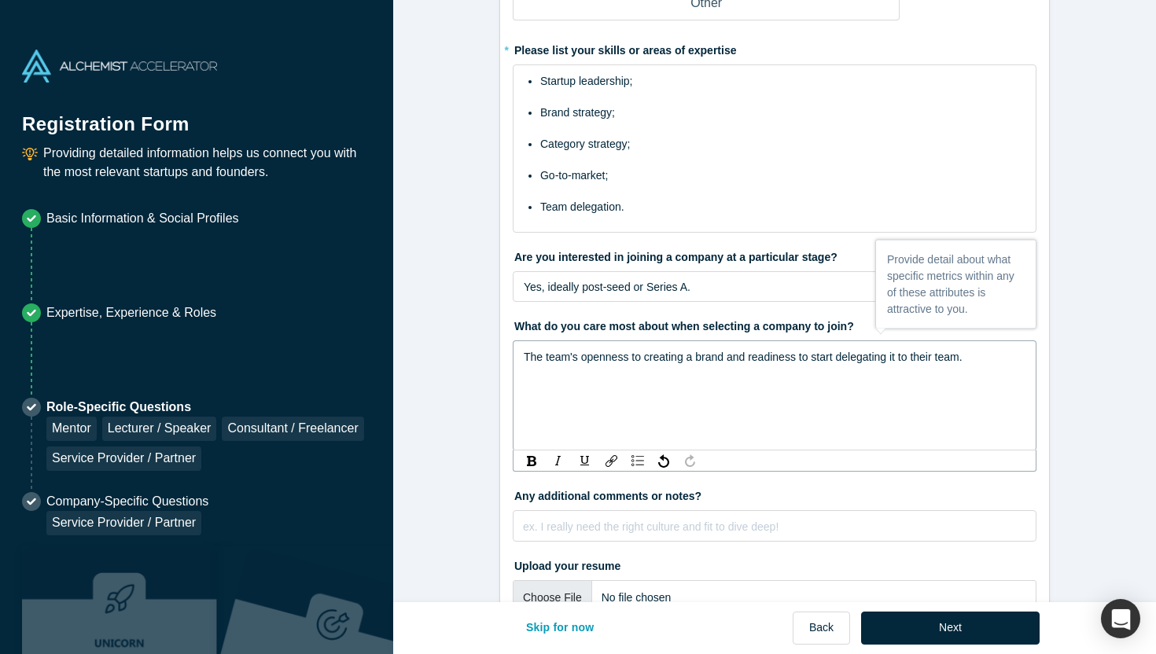
click at [683, 360] on span "The team's openness to creating a brand and readiness to start delegating it to…" at bounding box center [743, 357] width 439 height 13
click at [529, 374] on span "The team's openness to creating a brand and readiness to start delegating it to…" at bounding box center [768, 366] width 489 height 31
drag, startPoint x: 529, startPoint y: 374, endPoint x: 745, endPoint y: 374, distance: 216.3
click at [745, 374] on div "The team's openness to creating a brand and readiness to start delegating it to…" at bounding box center [775, 367] width 502 height 38
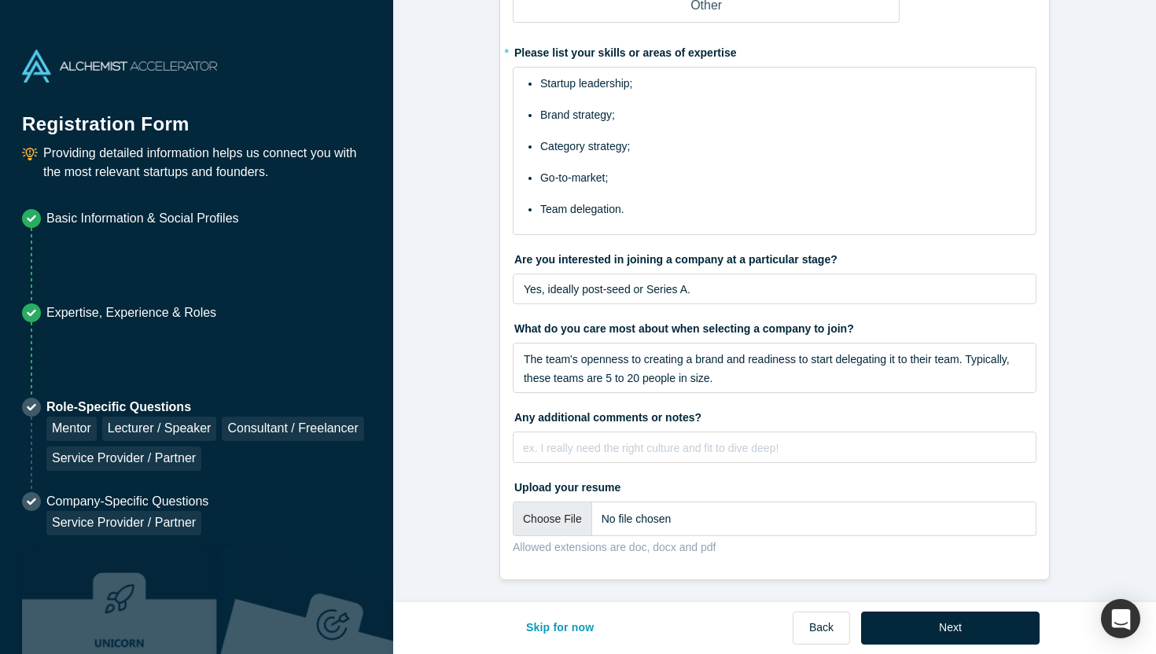
click at [569, 451] on div "rdw-editor" at bounding box center [775, 448] width 502 height 19
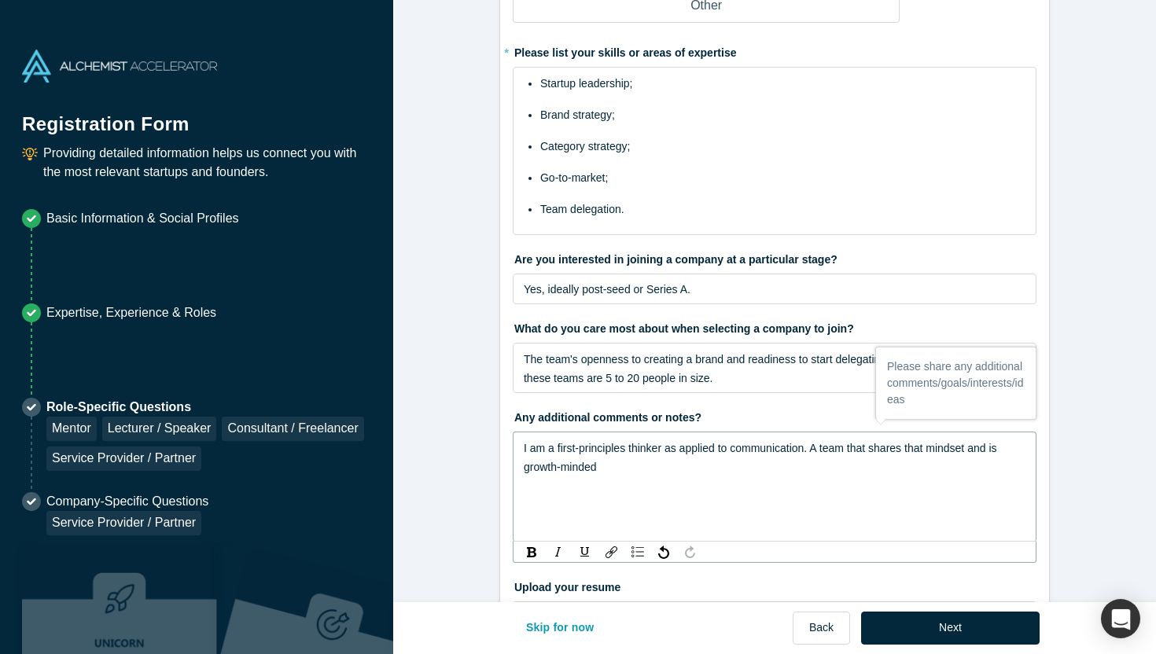
click at [981, 444] on span "I am a first-principles thinker as applied to communication. A team that shares…" at bounding box center [762, 457] width 476 height 31
drag, startPoint x: 981, startPoint y: 444, endPoint x: 1028, endPoint y: 444, distance: 47.2
click at [1028, 444] on div "I am a first-principles thinker as applied to communication. A team that shares…" at bounding box center [775, 487] width 524 height 110
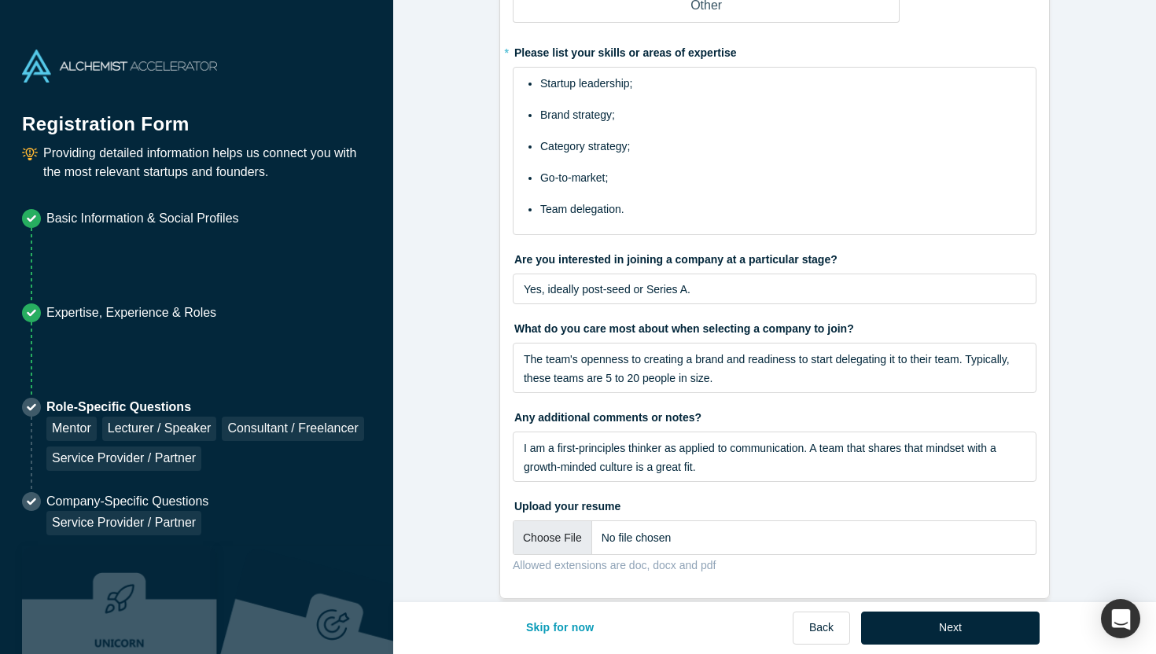
scroll to position [1247, 0]
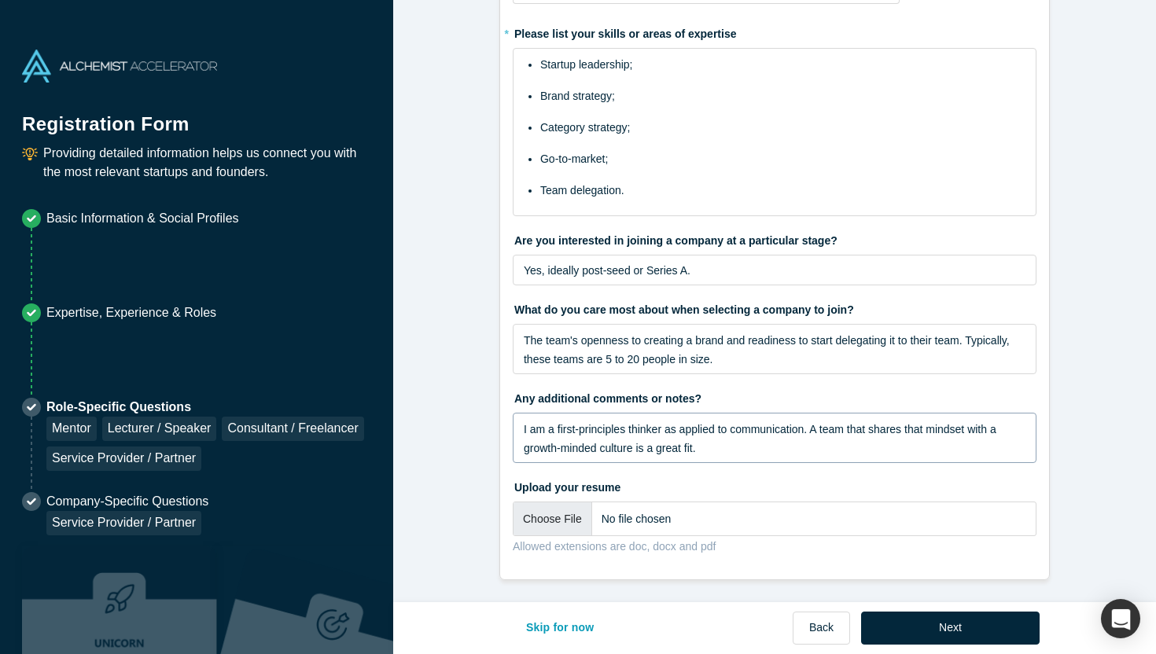
click at [659, 443] on span "I am a first-principles thinker as applied to communication. A team that shares…" at bounding box center [762, 438] width 476 height 31
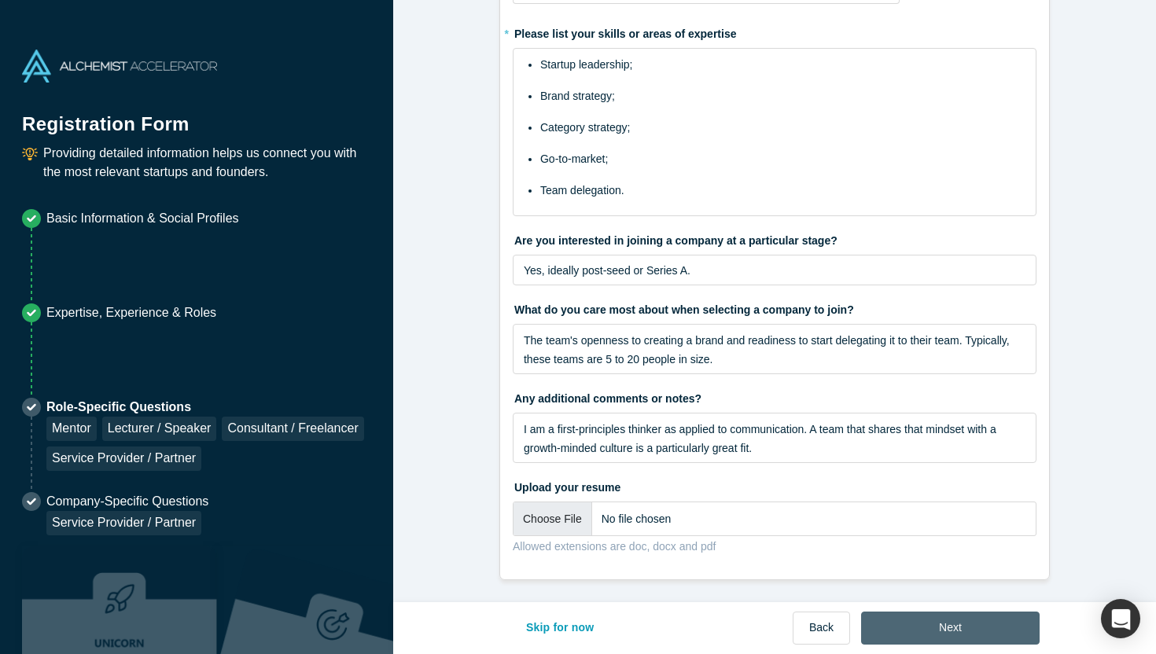
click at [915, 620] on button "Next" at bounding box center [950, 628] width 179 height 33
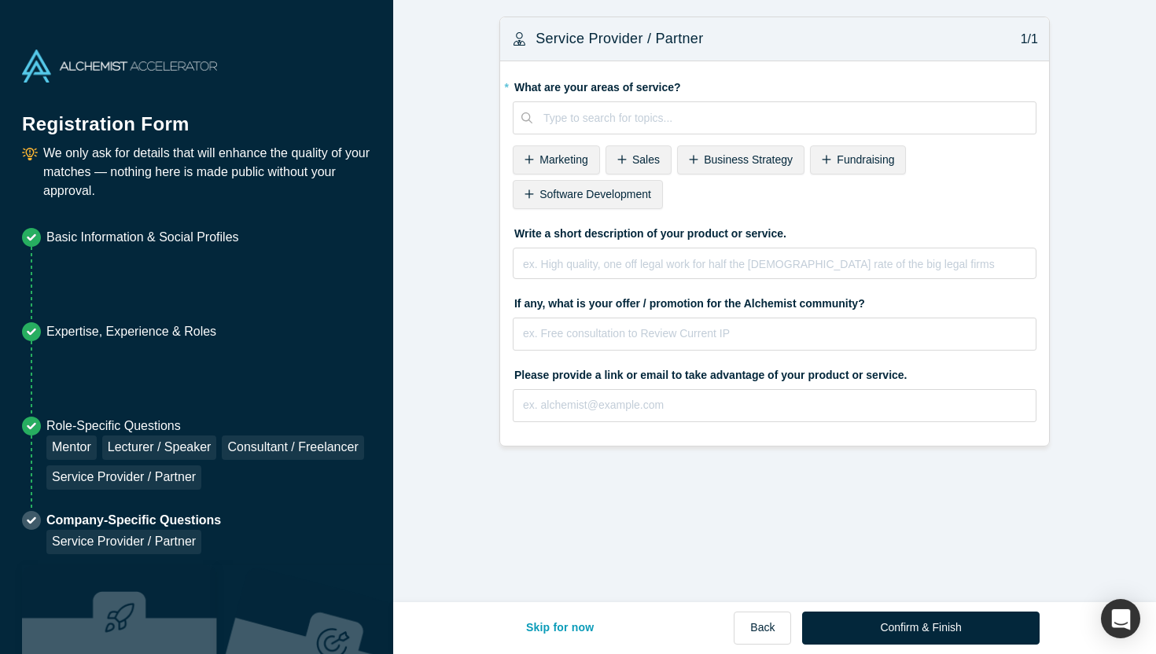
scroll to position [0, 0]
click at [657, 126] on div at bounding box center [783, 119] width 481 height 20
type input "Brand Strategy"
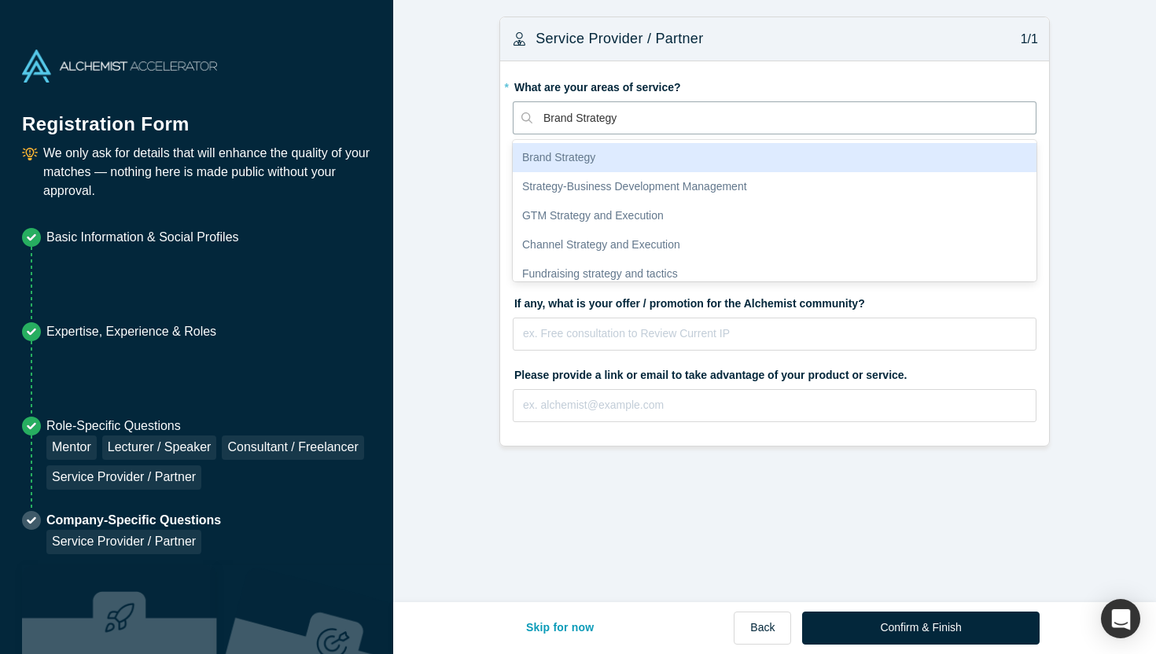
click at [607, 156] on div "Brand Strategy" at bounding box center [775, 157] width 524 height 29
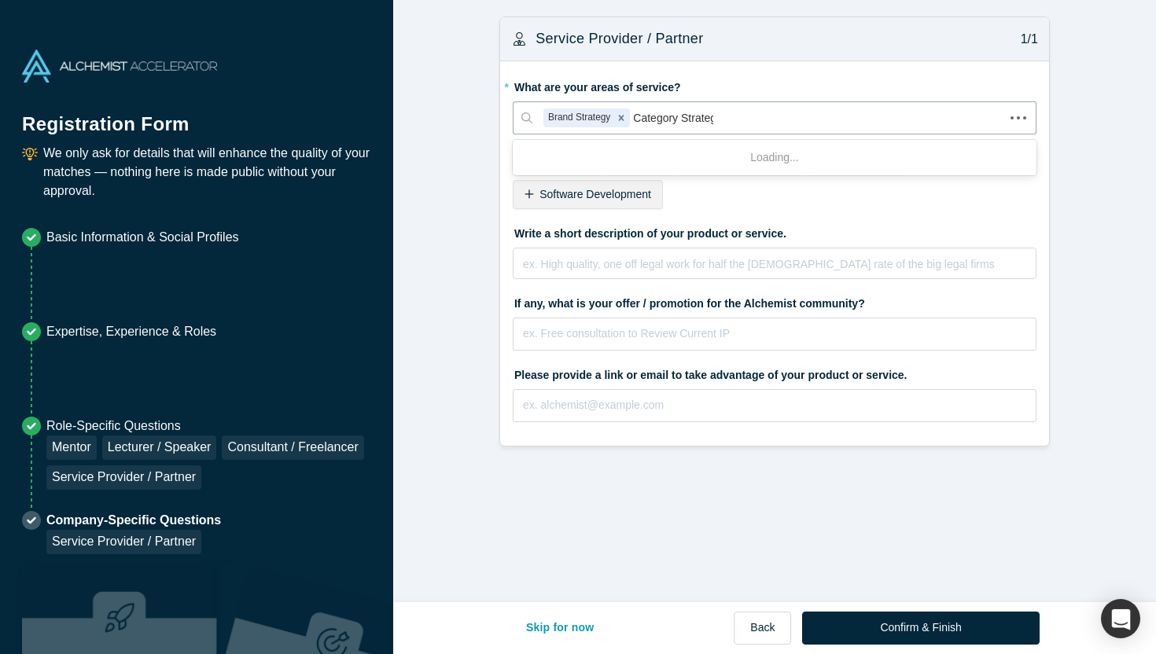
type input "Category Strategy"
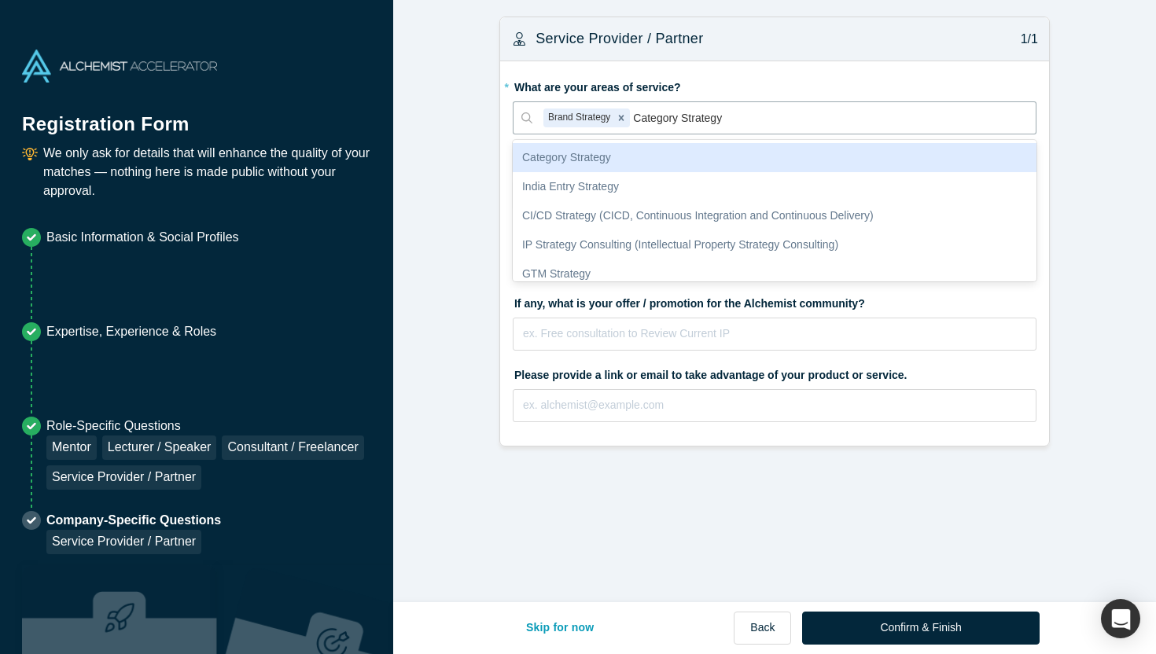
click at [687, 156] on div "Category Strategy" at bounding box center [775, 157] width 524 height 29
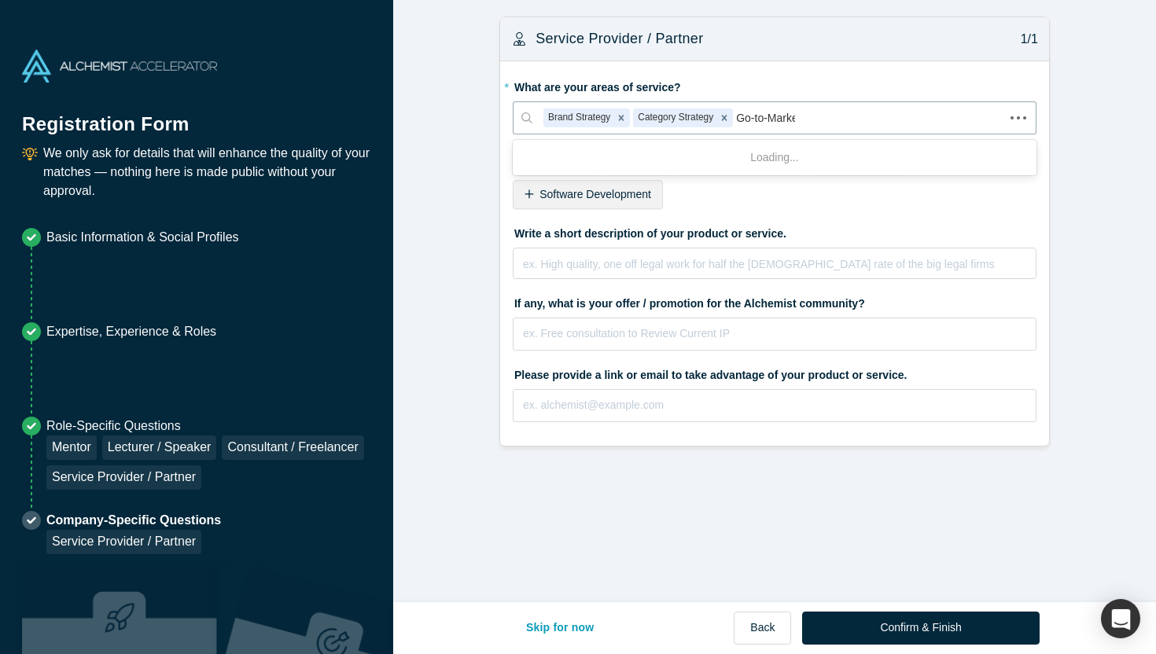
type input "Go-to-Market"
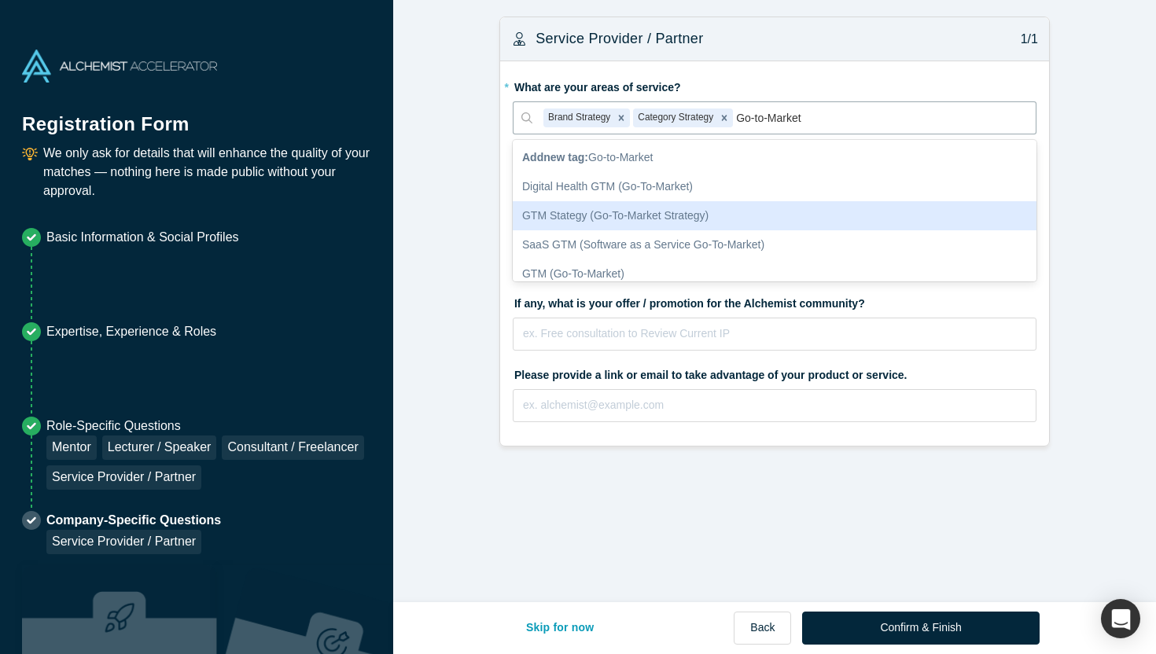
click at [730, 221] on div "GTM Stategy (Go-To-Market Strategy)" at bounding box center [775, 215] width 524 height 29
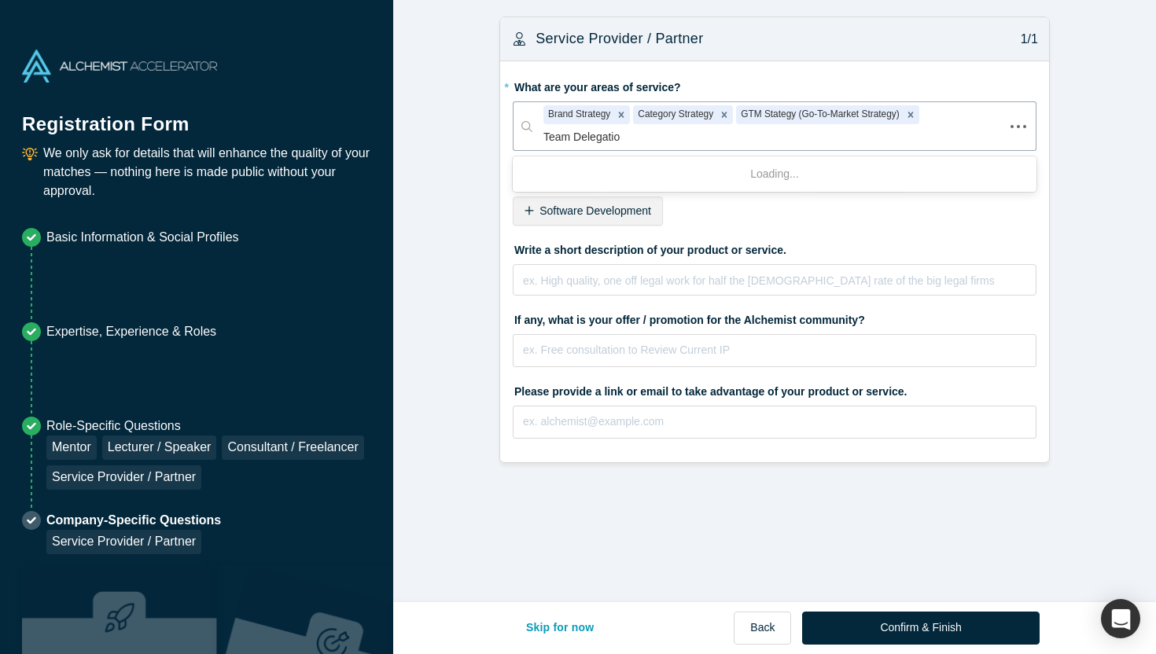
type input "Team Delegation"
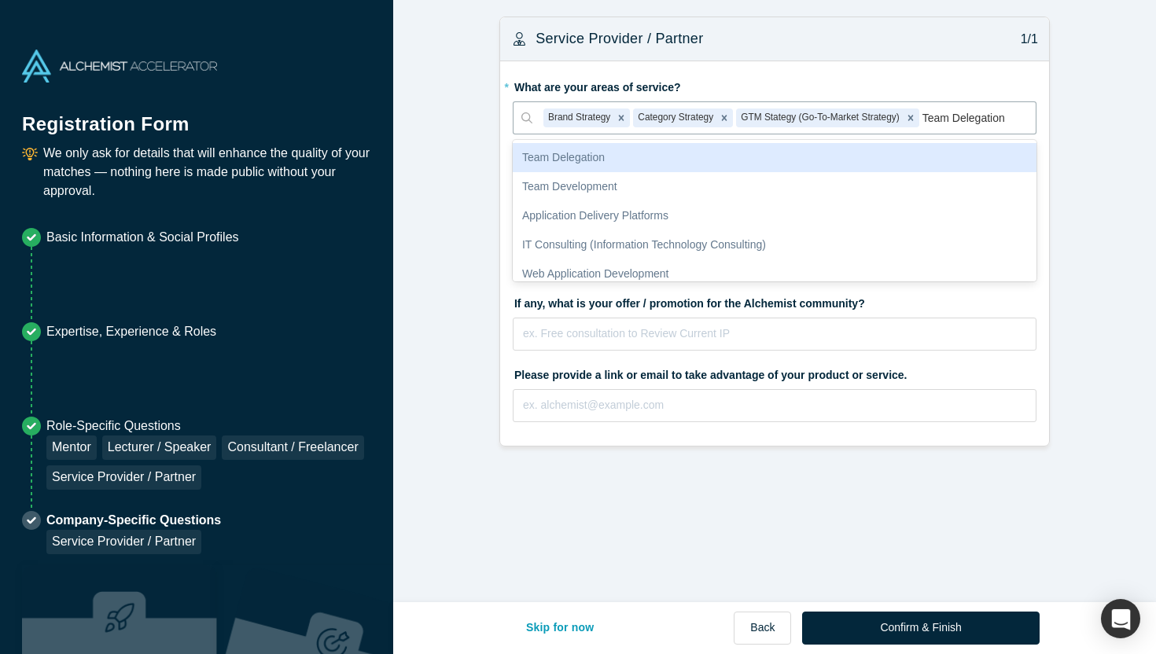
click at [629, 166] on div "Team Delegation" at bounding box center [775, 157] width 524 height 29
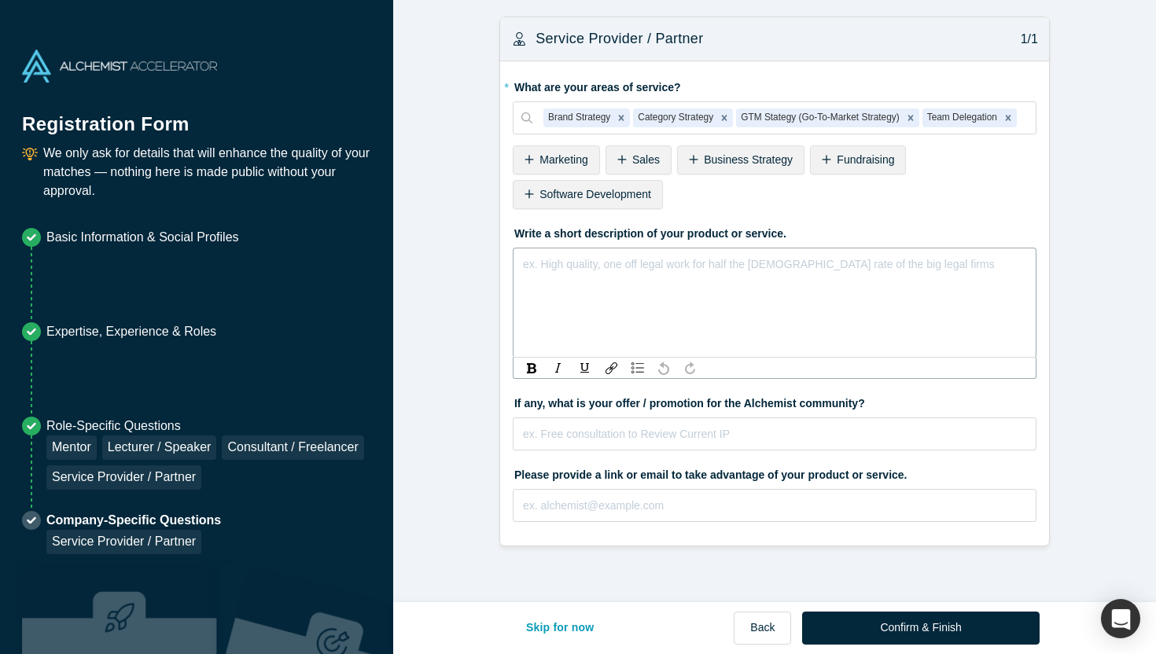
click at [619, 268] on div "rdw-editor" at bounding box center [775, 264] width 502 height 19
click at [456, 220] on form "Service Provider / Partner 1/1 * What are your areas of service? Brand Strategy…" at bounding box center [774, 282] width 763 height 530
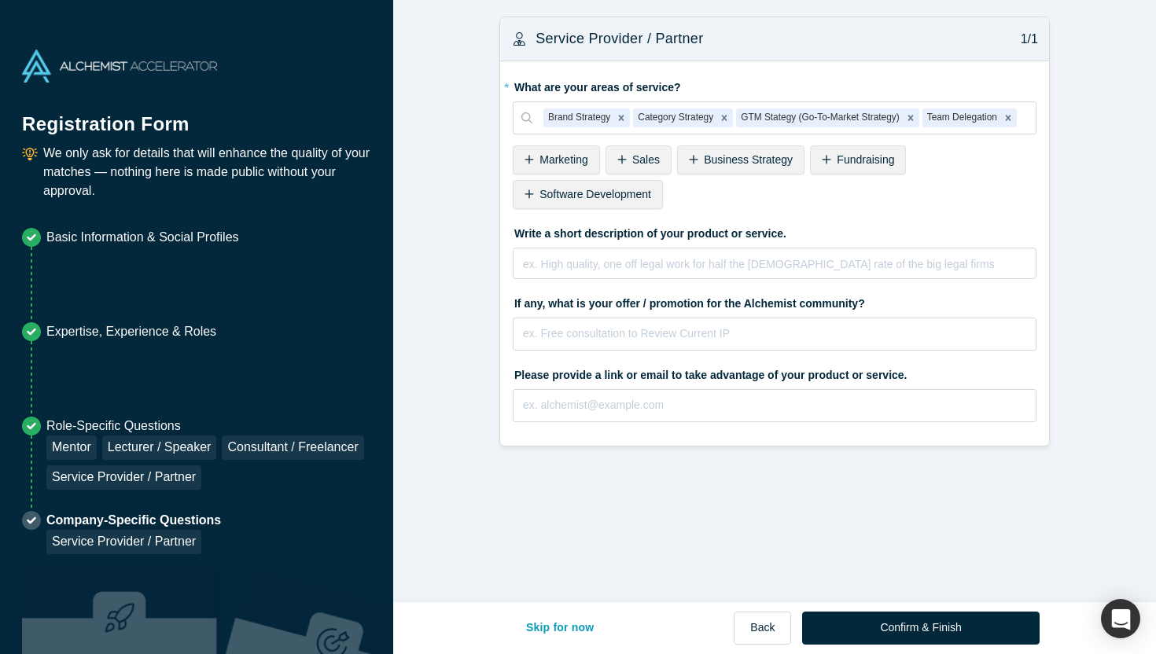
click at [458, 234] on form "Service Provider / Partner 1/1 * What are your areas of service? Brand Strategy…" at bounding box center [774, 232] width 763 height 430
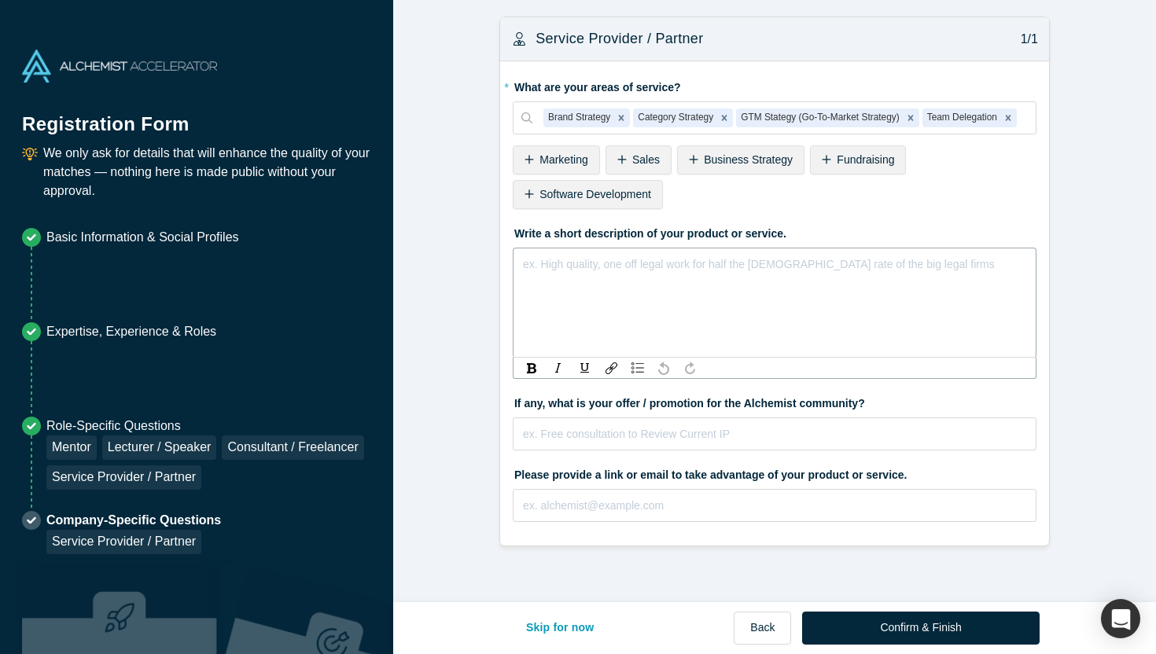
click at [577, 264] on div "rdw-editor" at bounding box center [775, 264] width 502 height 19
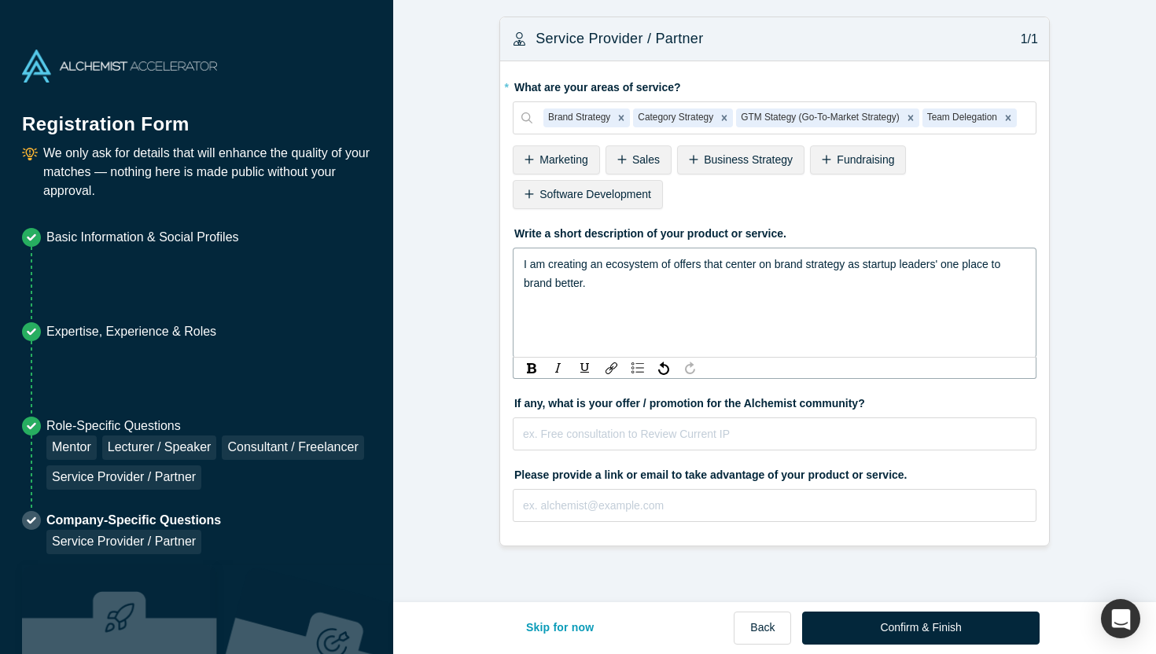
click at [702, 262] on span "I am creating an ecosystem of offers that center on brand strategy as startup l…" at bounding box center [764, 273] width 480 height 31
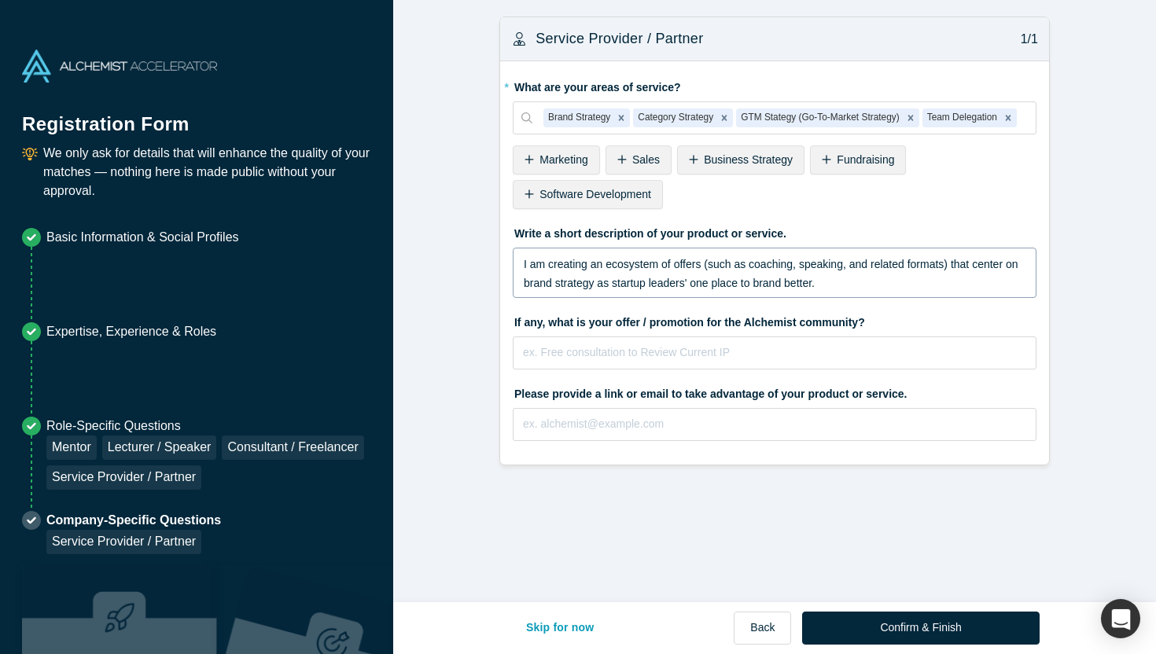
click at [474, 285] on form "Service Provider / Partner 1/1 * What are your areas of service? Brand Strategy…" at bounding box center [774, 241] width 763 height 449
click at [469, 298] on form "Service Provider / Partner 1/1 * What are your areas of service? Brand Strategy…" at bounding box center [774, 241] width 763 height 449
click at [768, 281] on span "I am creating an ecosystem of offers (such as coaching, speaking, and related f…" at bounding box center [772, 273] width 497 height 31
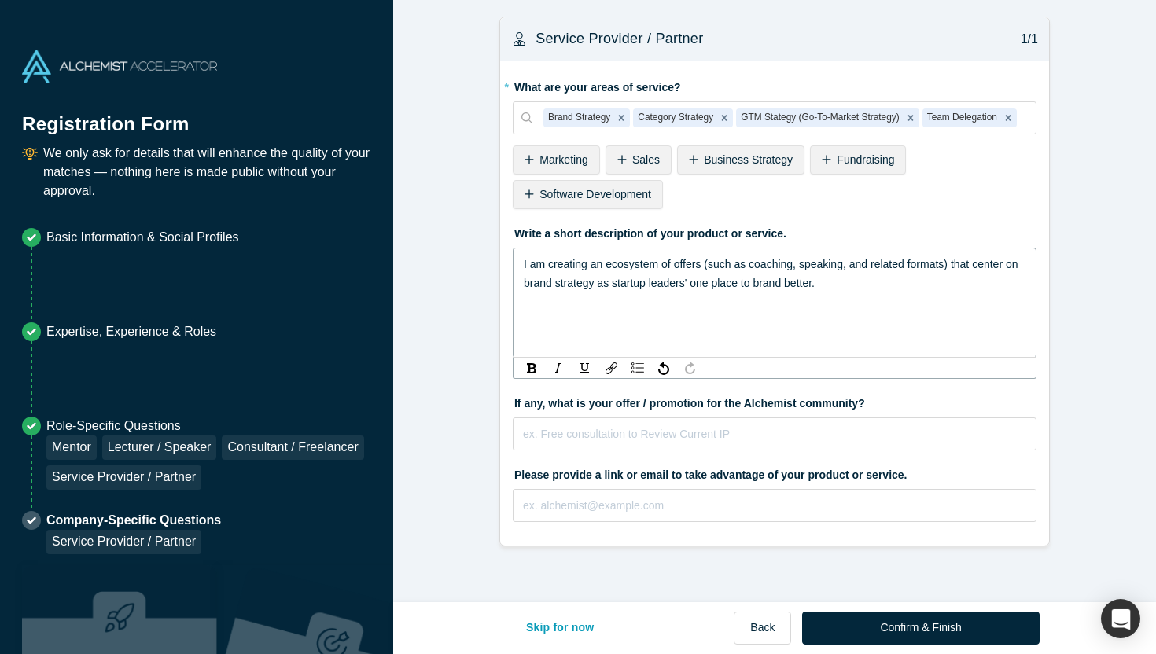
click at [754, 281] on span "I am creating an ecosystem of offers (such as coaching, speaking, and related f…" at bounding box center [772, 273] width 497 height 31
click at [454, 304] on form "Service Provider / Partner 1/1 * What are your areas of service? Brand Strategy…" at bounding box center [774, 282] width 763 height 530
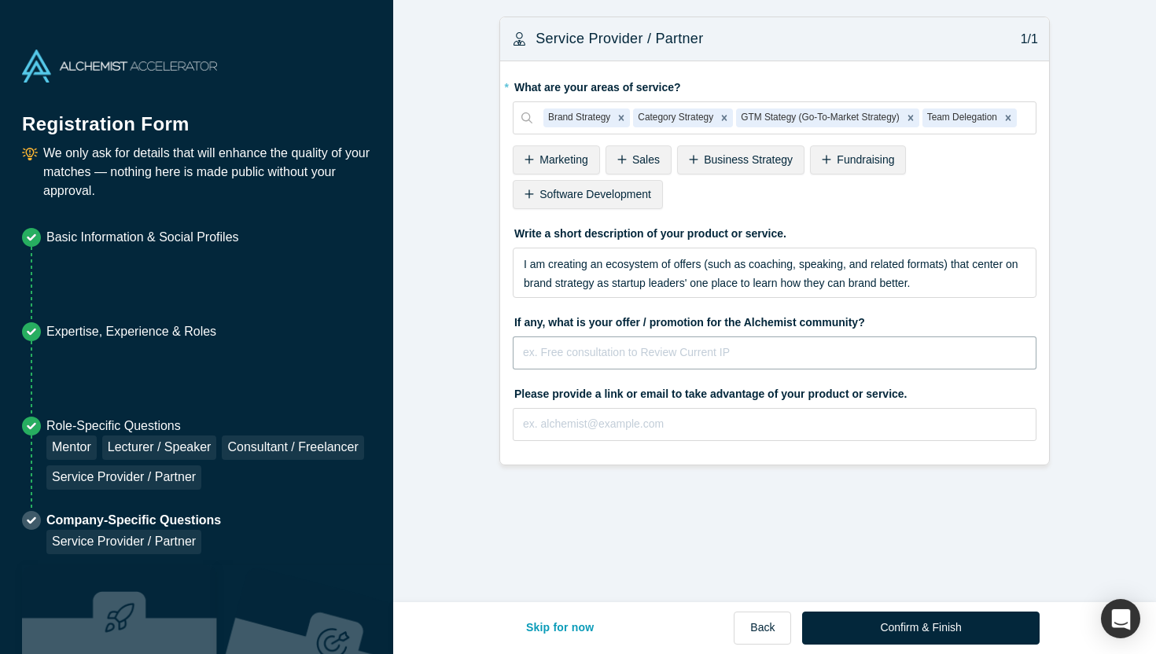
click at [554, 355] on input "text" at bounding box center [775, 353] width 524 height 33
type input "Free consultation to review your investor deck or buyer deck."
click at [477, 401] on form "Service Provider / Partner 1/1 * What are your areas of service? Brand Strategy…" at bounding box center [774, 241] width 763 height 449
click at [527, 414] on input "text" at bounding box center [775, 424] width 524 height 33
paste input "[URL][DOMAIN_NAME]"
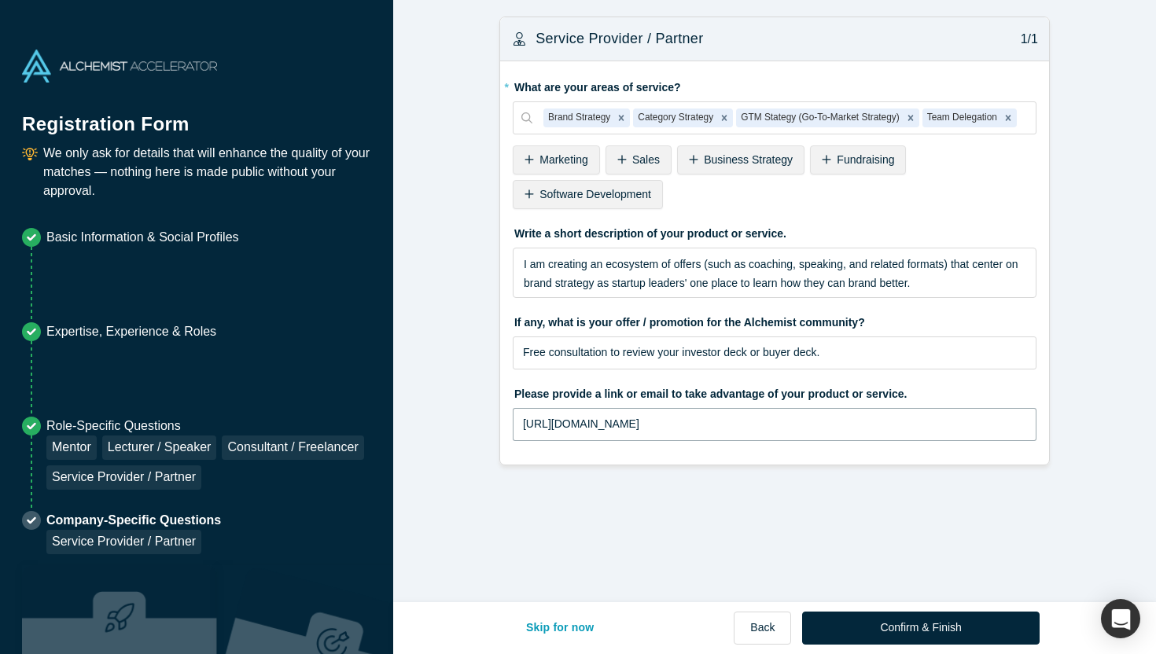
type input "[URL][DOMAIN_NAME]"
click at [459, 274] on form "Service Provider / Partner 1/1 * What are your areas of service? Brand Strategy…" at bounding box center [774, 241] width 763 height 449
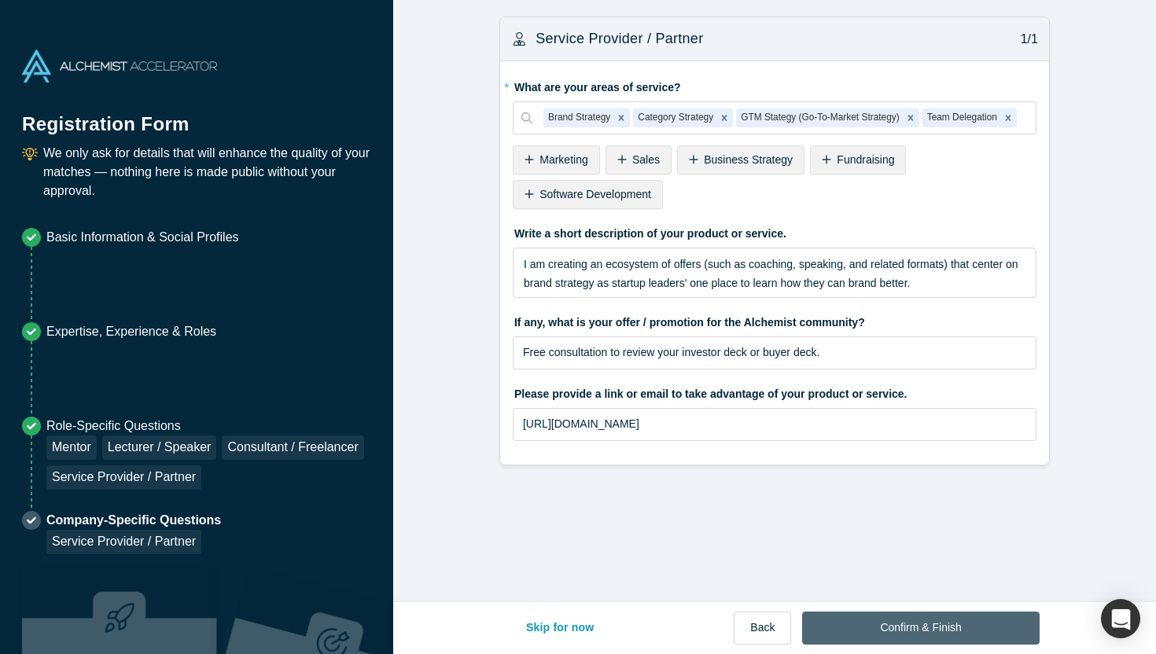
click at [975, 622] on button "Confirm & Finish" at bounding box center [920, 628] width 237 height 33
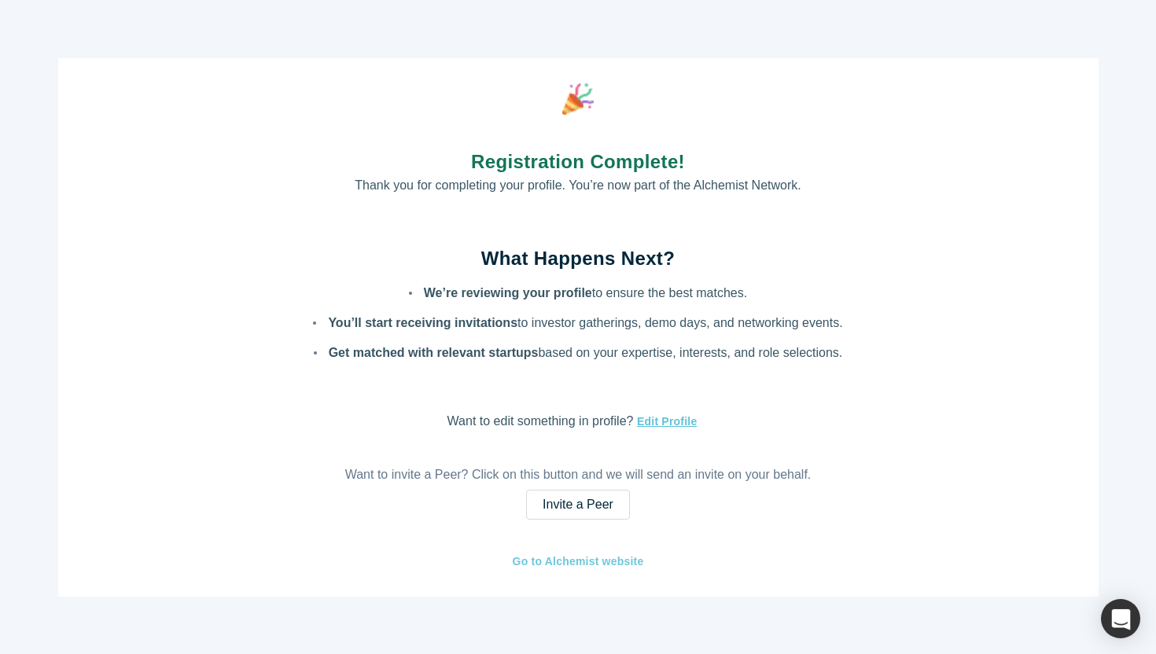
click at [617, 565] on link "Go to Alchemist website" at bounding box center [578, 562] width 133 height 18
click at [659, 418] on button "Edit Profile" at bounding box center [665, 422] width 64 height 18
select select "US"
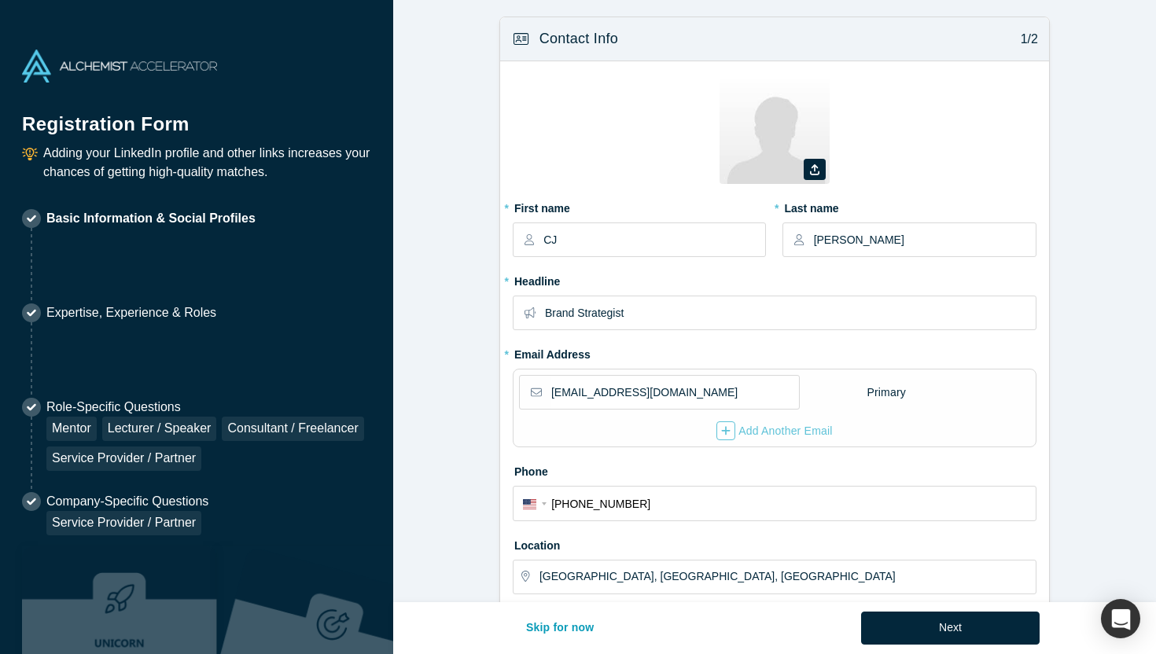
click at [790, 154] on img at bounding box center [775, 129] width 110 height 110
click at [805, 164] on label at bounding box center [815, 169] width 22 height 21
click at [0, 0] on input "file" at bounding box center [0, 0] width 0 height 0
click at [774, 178] on img at bounding box center [775, 129] width 110 height 110
click at [819, 167] on label at bounding box center [815, 169] width 22 height 21
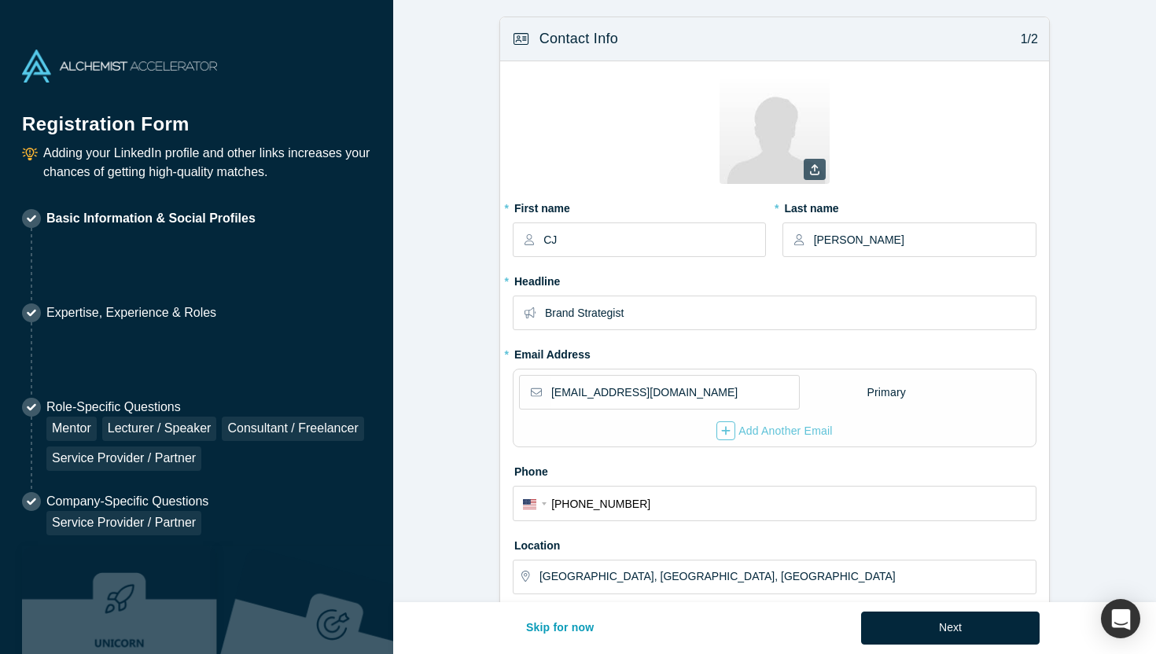
click at [0, 0] on input "file" at bounding box center [0, 0] width 0 height 0
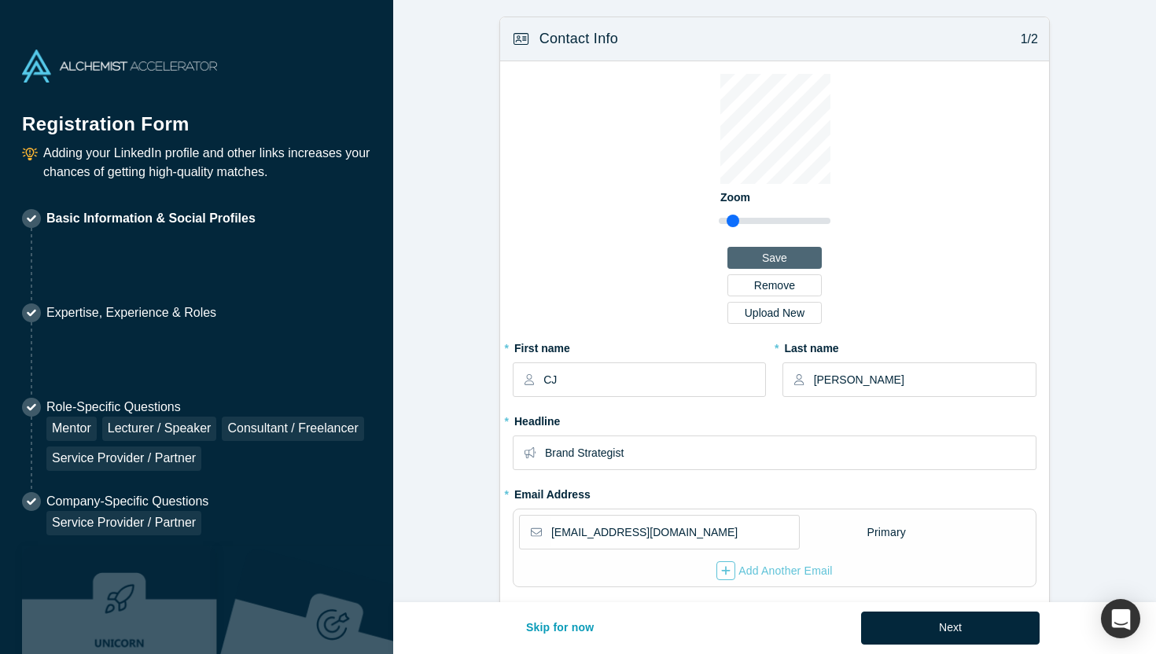
click at [782, 256] on button "Save" at bounding box center [774, 258] width 94 height 22
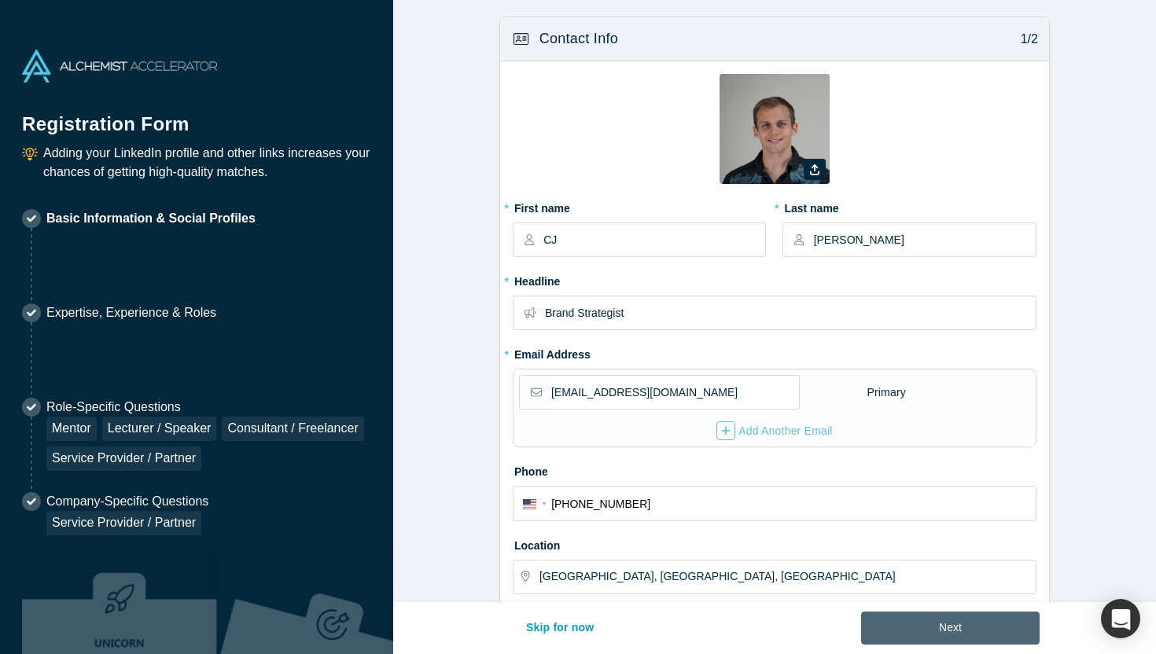
click at [974, 630] on button "Next" at bounding box center [950, 628] width 179 height 33
